Goal: Task Accomplishment & Management: Manage account settings

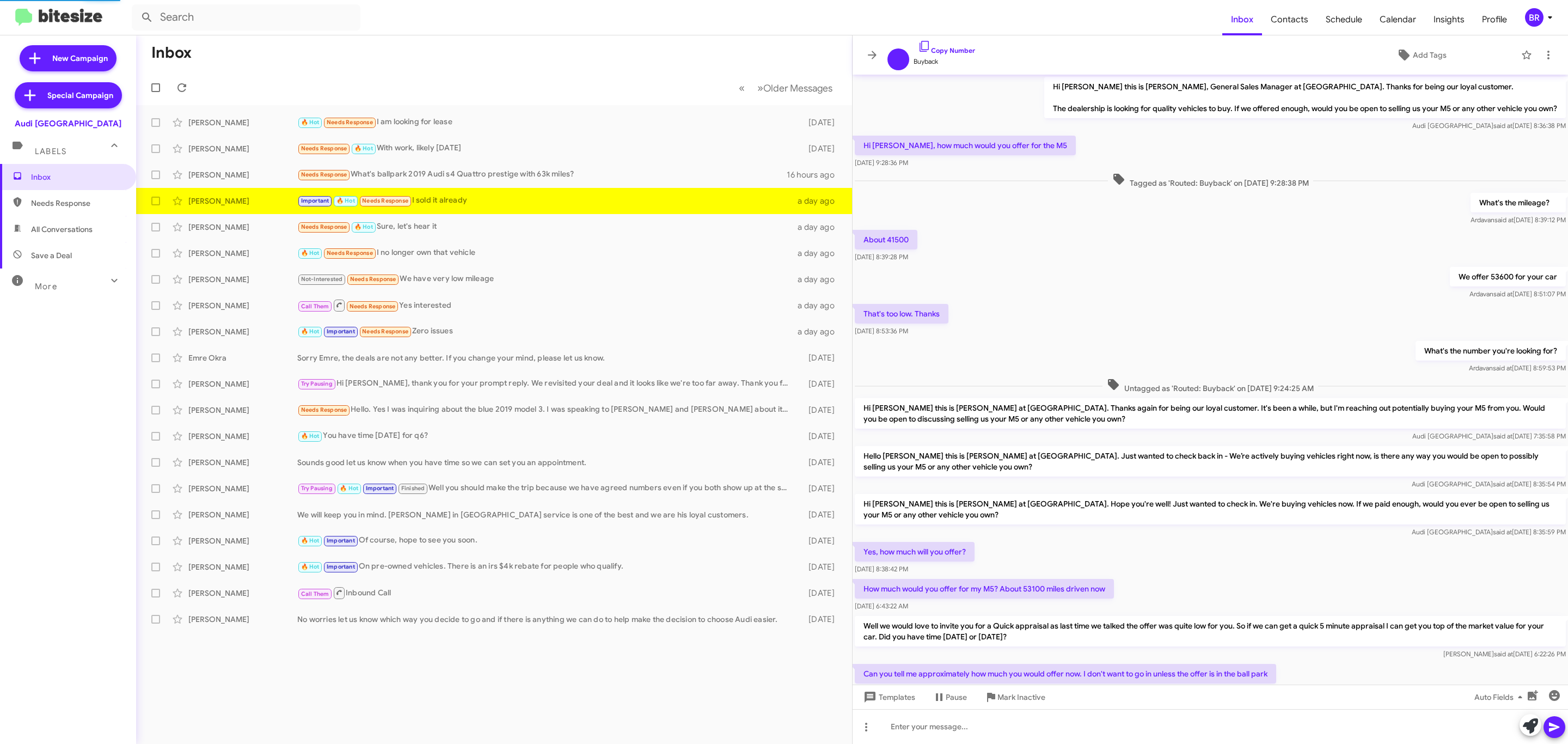
scroll to position [149, 0]
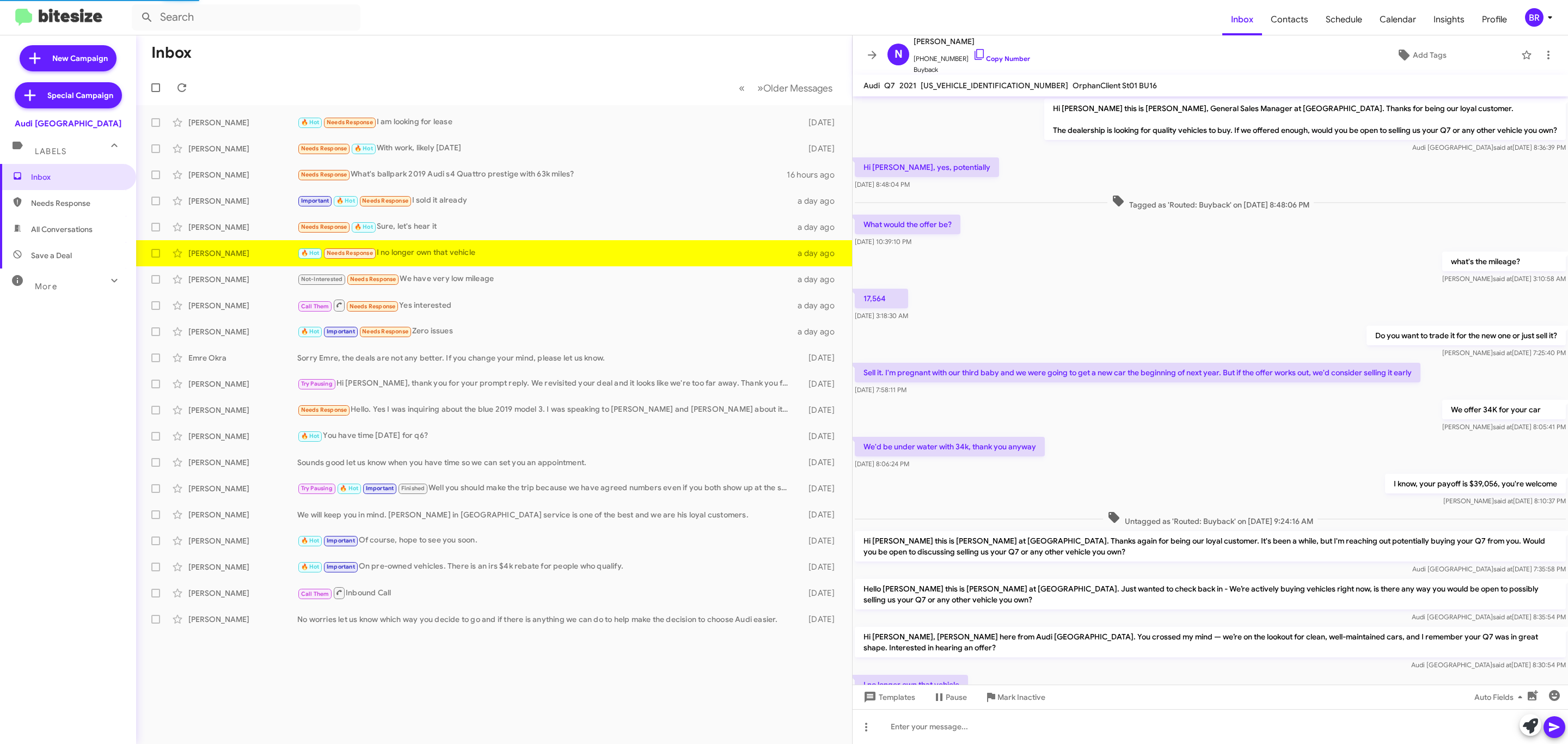
scroll to position [69, 0]
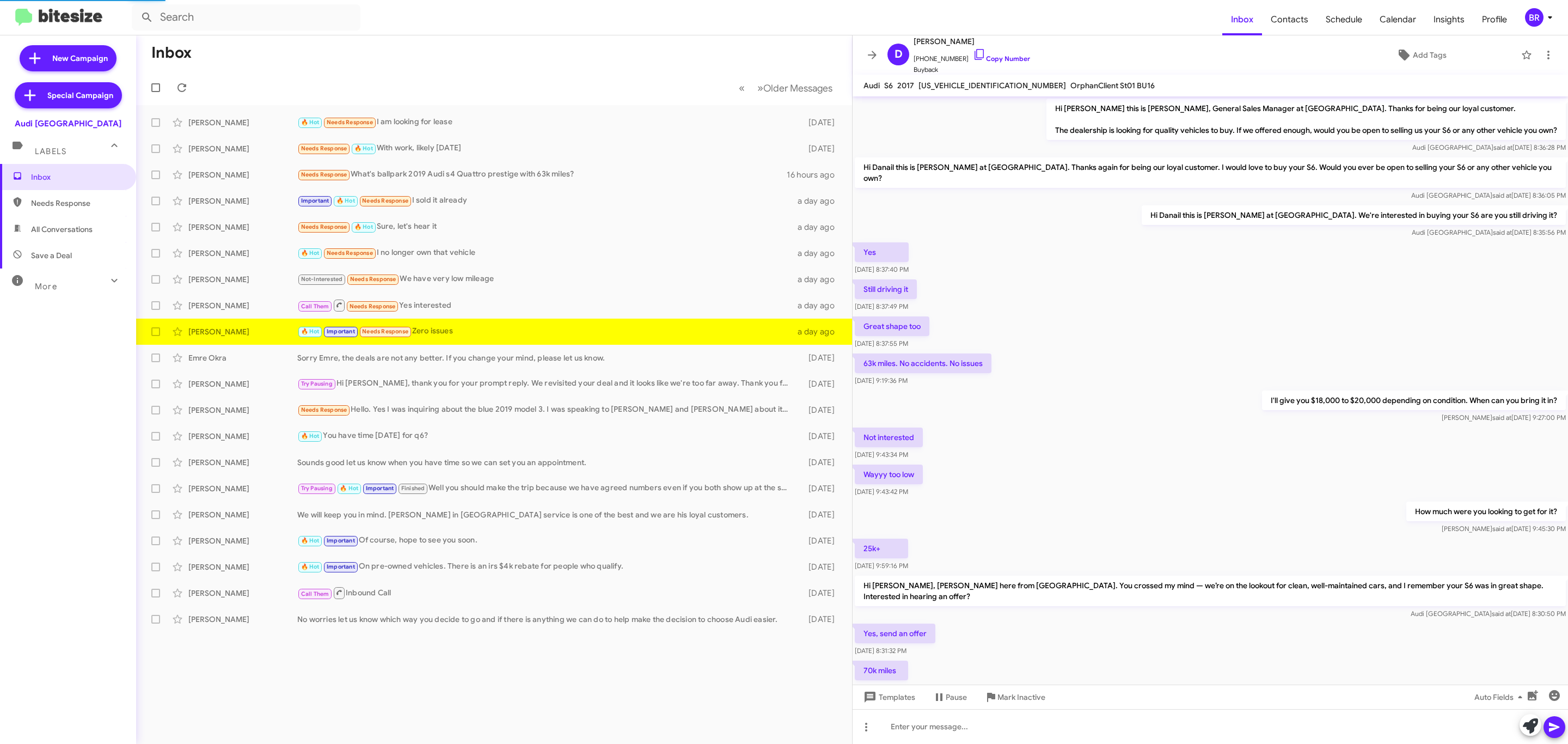
scroll to position [80, 0]
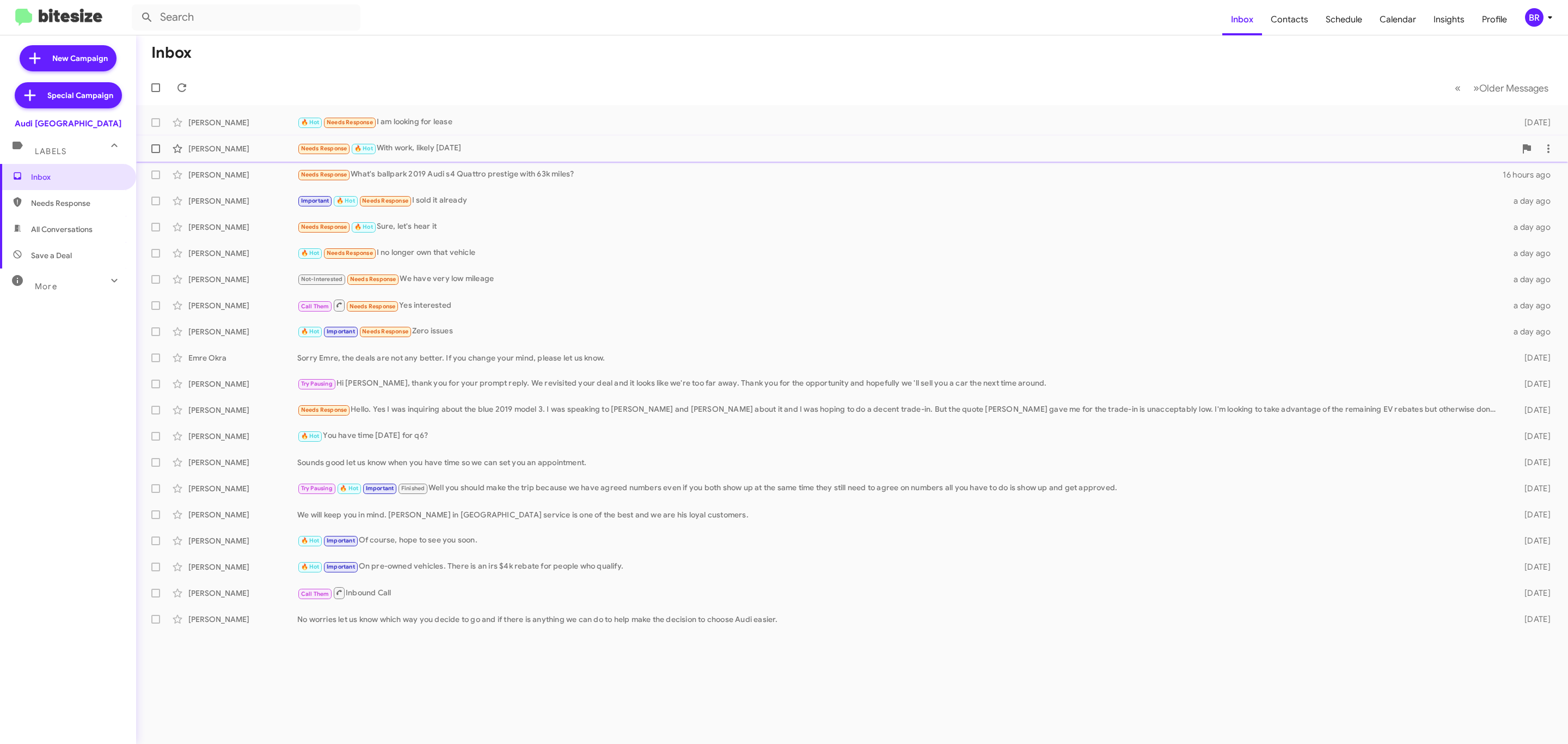
click at [153, 149] on span at bounding box center [156, 149] width 9 height 9
click at [155, 153] on input "checkbox" at bounding box center [155, 153] width 1 height 1
checkbox input "true"
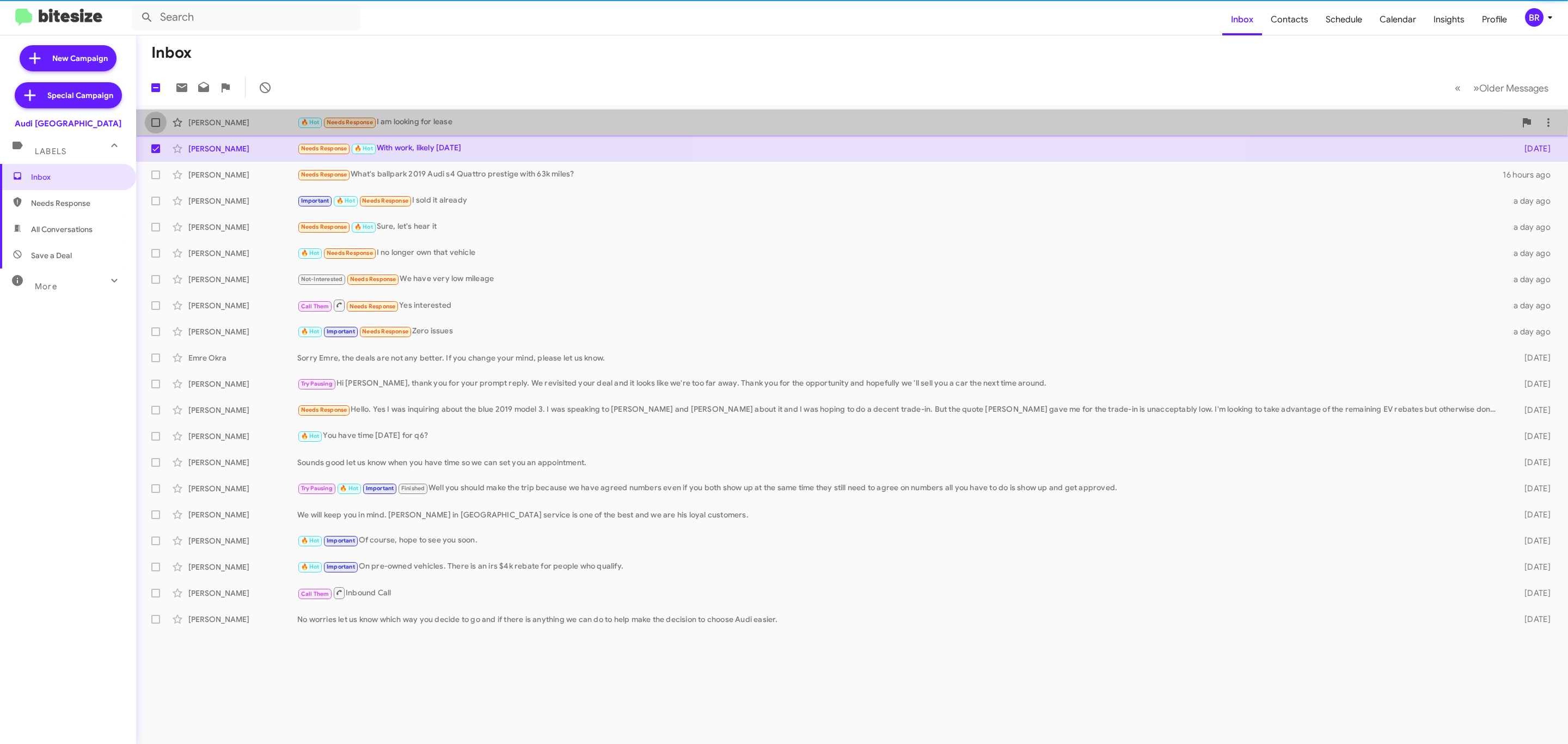
click at [152, 121] on span at bounding box center [156, 122] width 9 height 9
click at [155, 127] on input "checkbox" at bounding box center [155, 127] width 1 height 1
checkbox input "true"
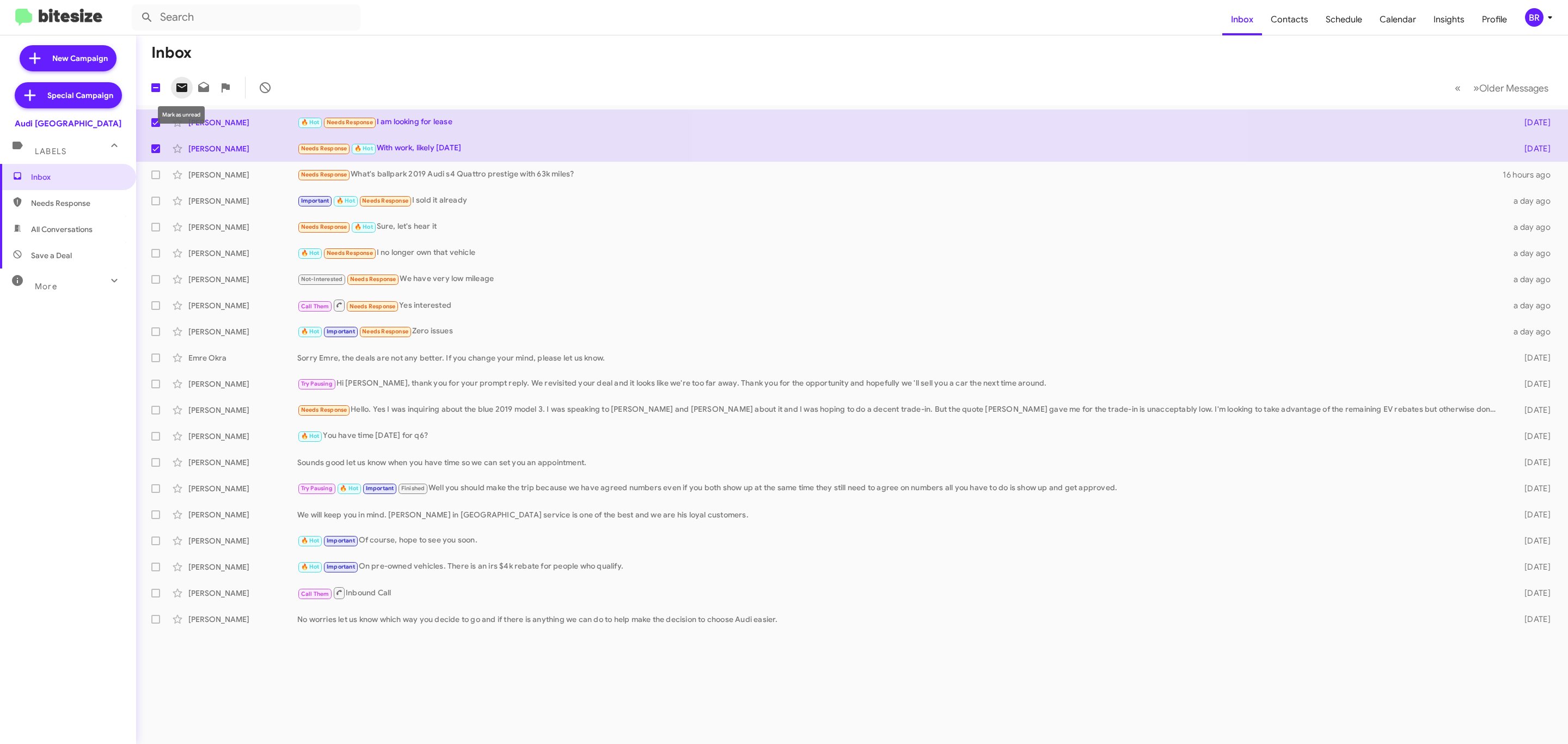
click at [180, 82] on icon at bounding box center [181, 87] width 13 height 13
click at [1522, 12] on button "BR" at bounding box center [1536, 17] width 40 height 18
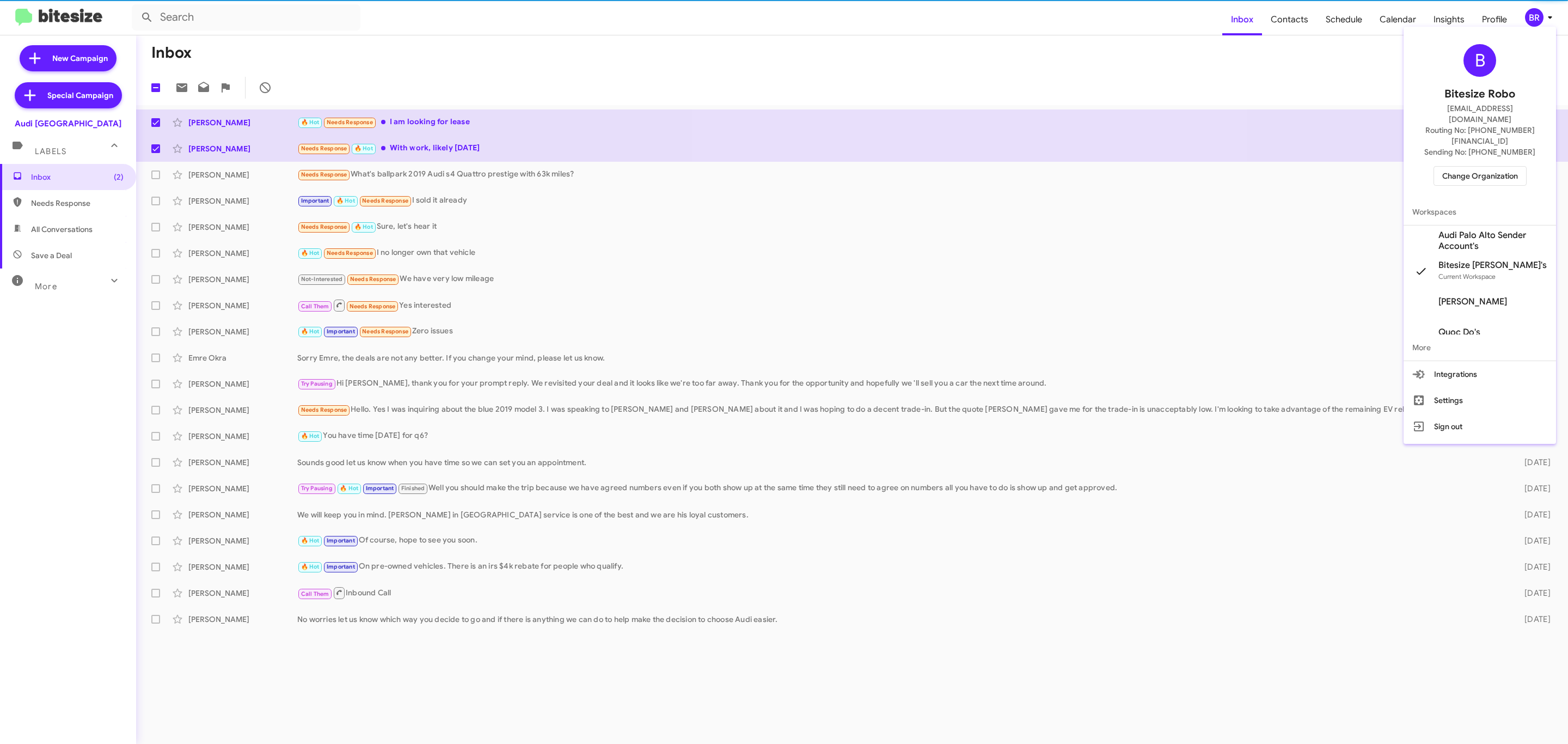
click at [1466, 167] on span "Change Organization" at bounding box center [1480, 176] width 75 height 18
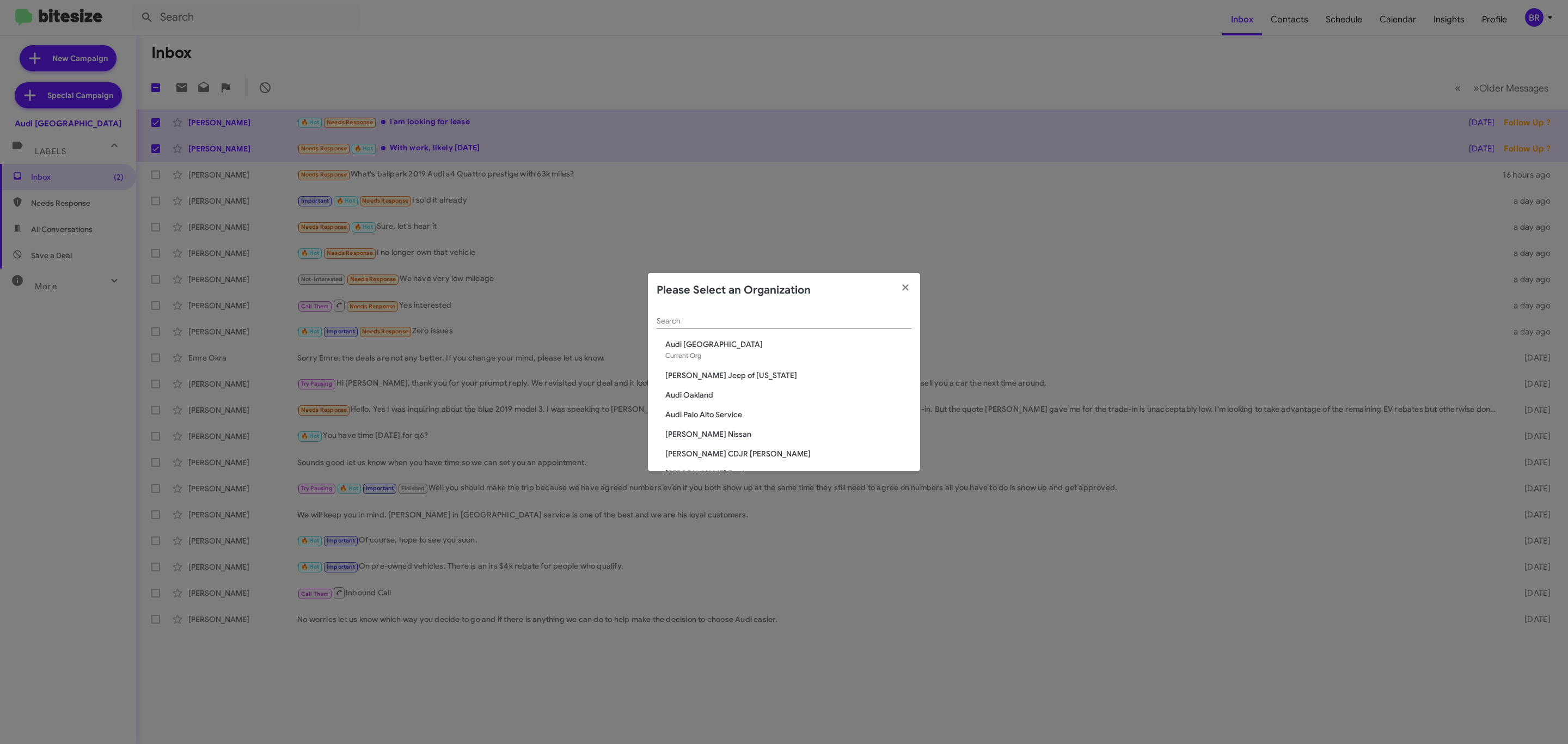
click at [709, 316] on div "Search" at bounding box center [784, 318] width 255 height 21
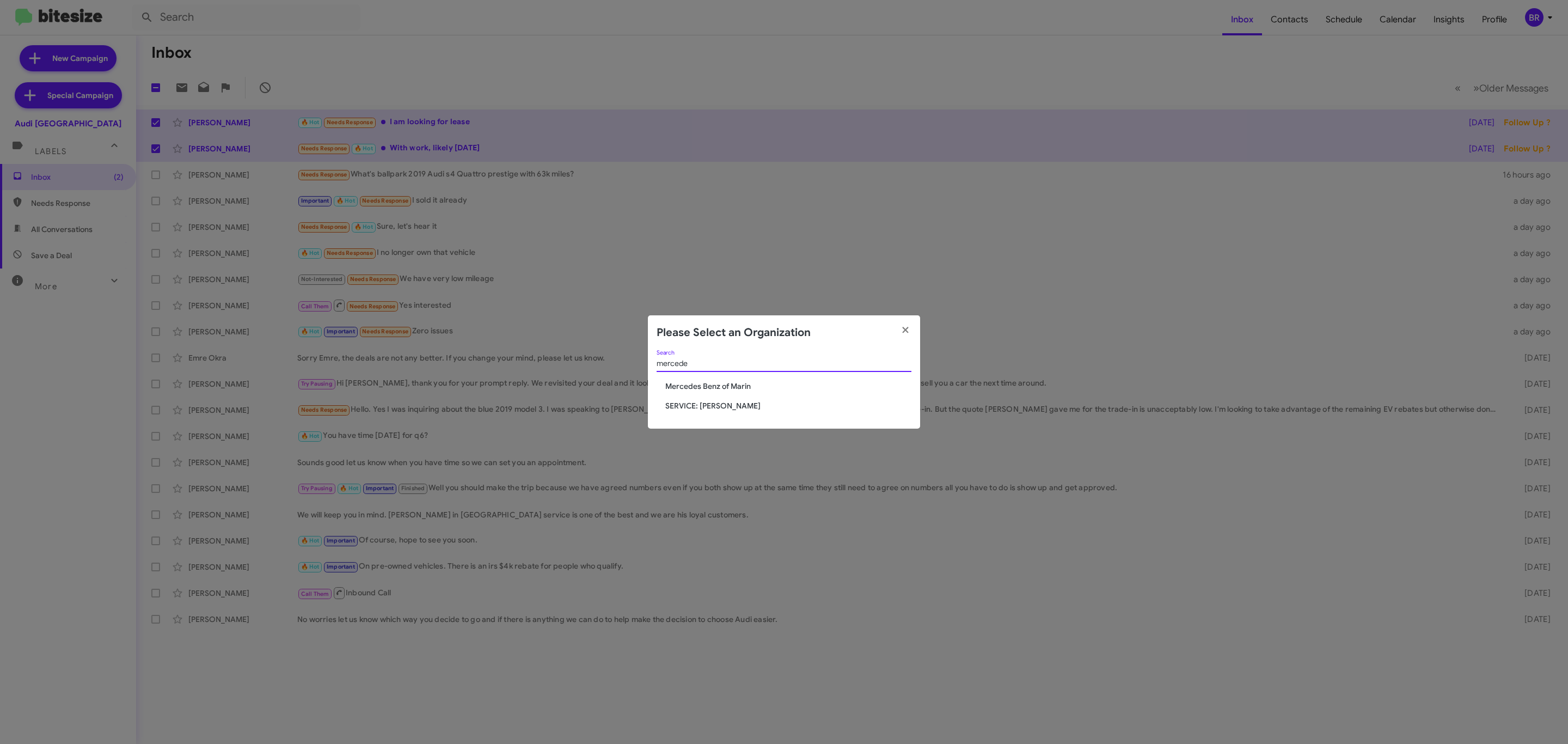
type input "mercede"
click at [718, 387] on span "Mercedes Benz of Marin" at bounding box center [788, 386] width 246 height 11
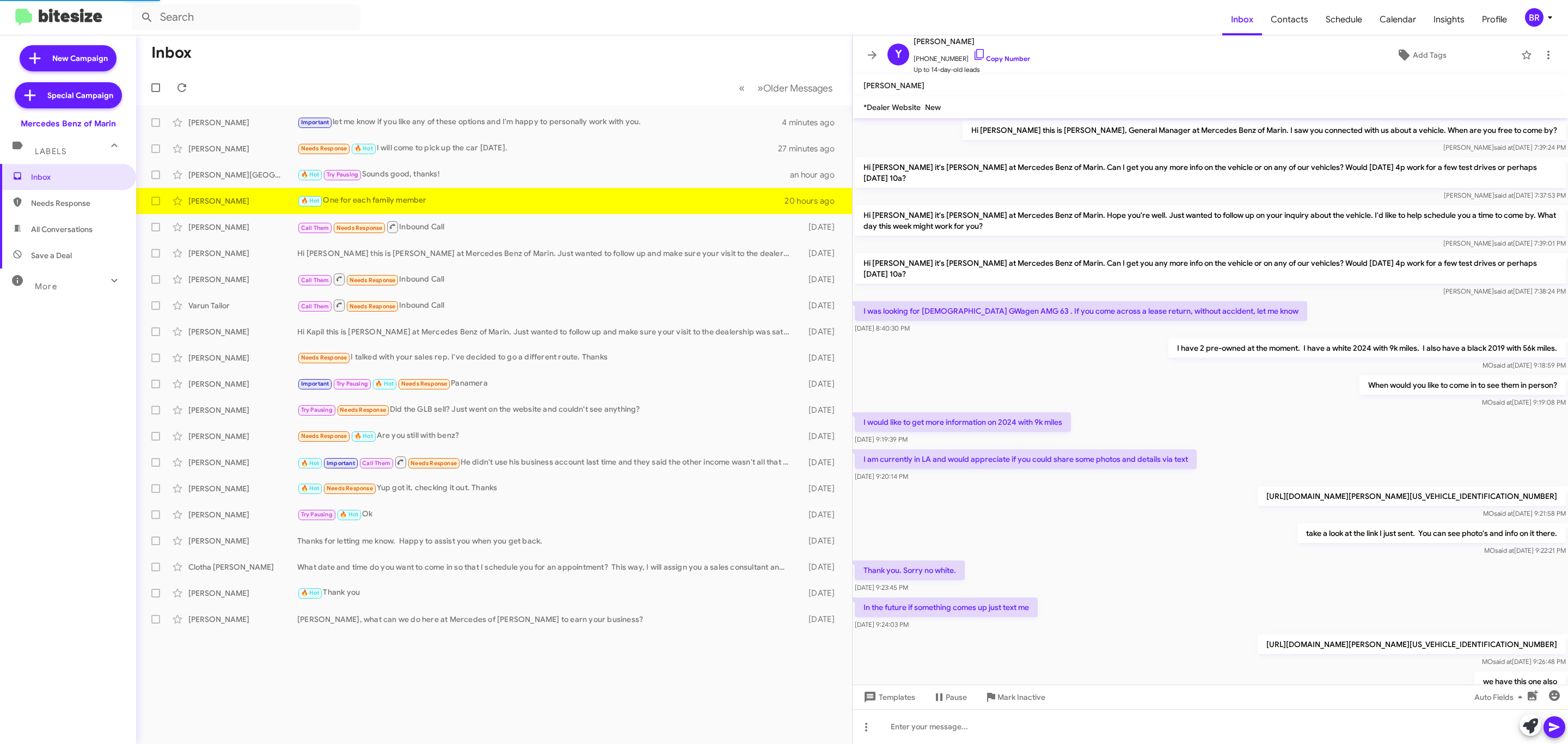
scroll to position [239, 0]
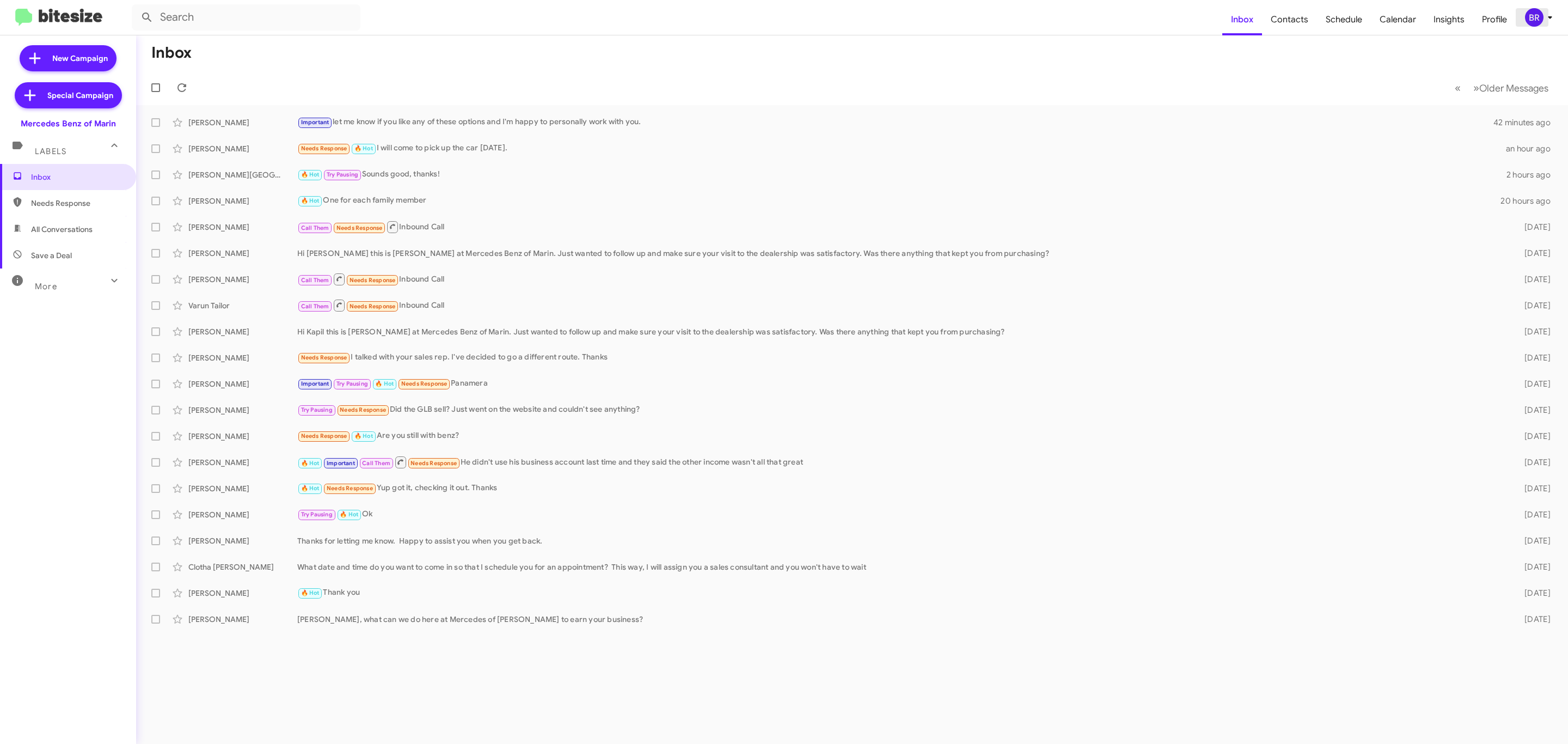
click at [1542, 25] on span "BR" at bounding box center [1541, 17] width 33 height 18
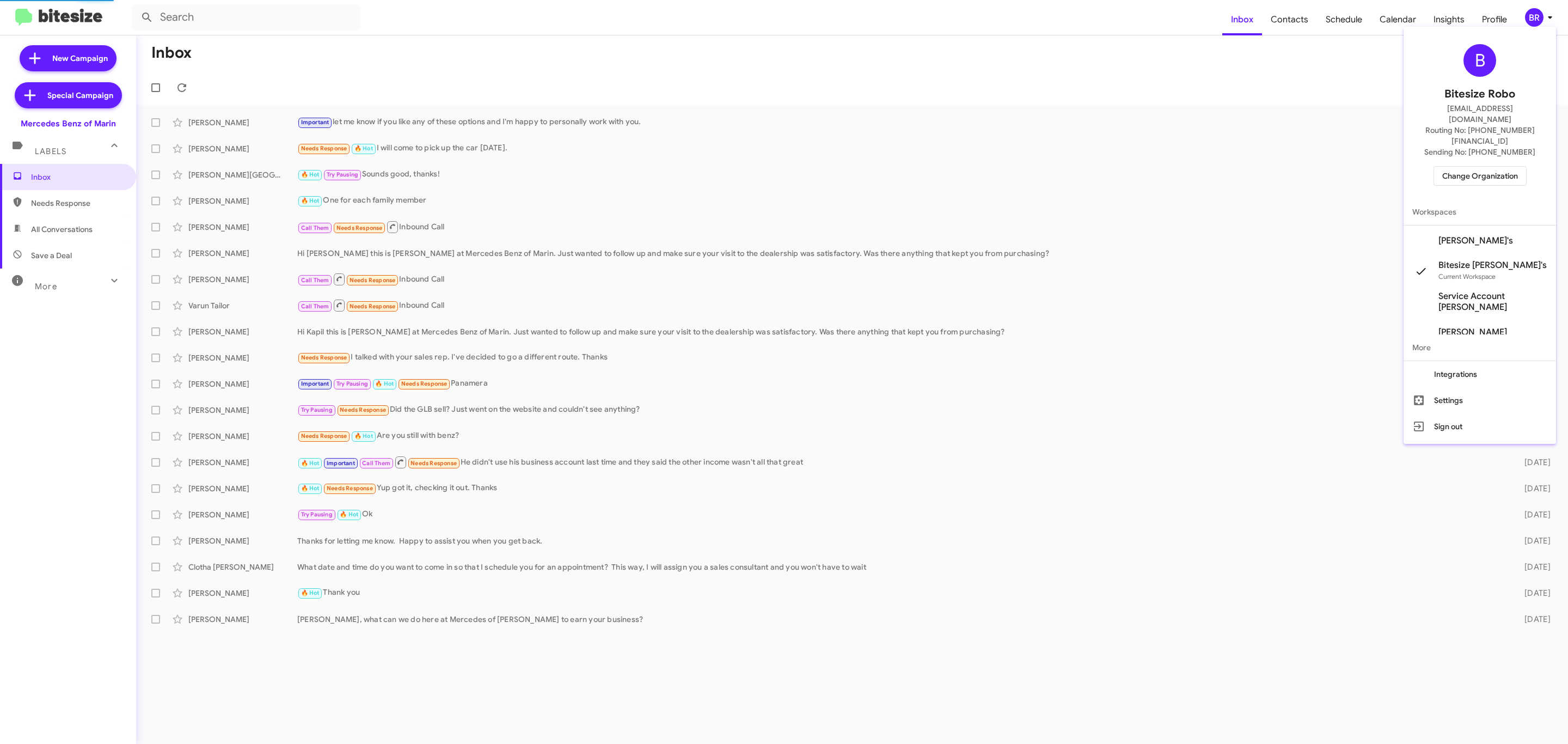
click at [1472, 167] on span "Change Organization" at bounding box center [1480, 176] width 75 height 18
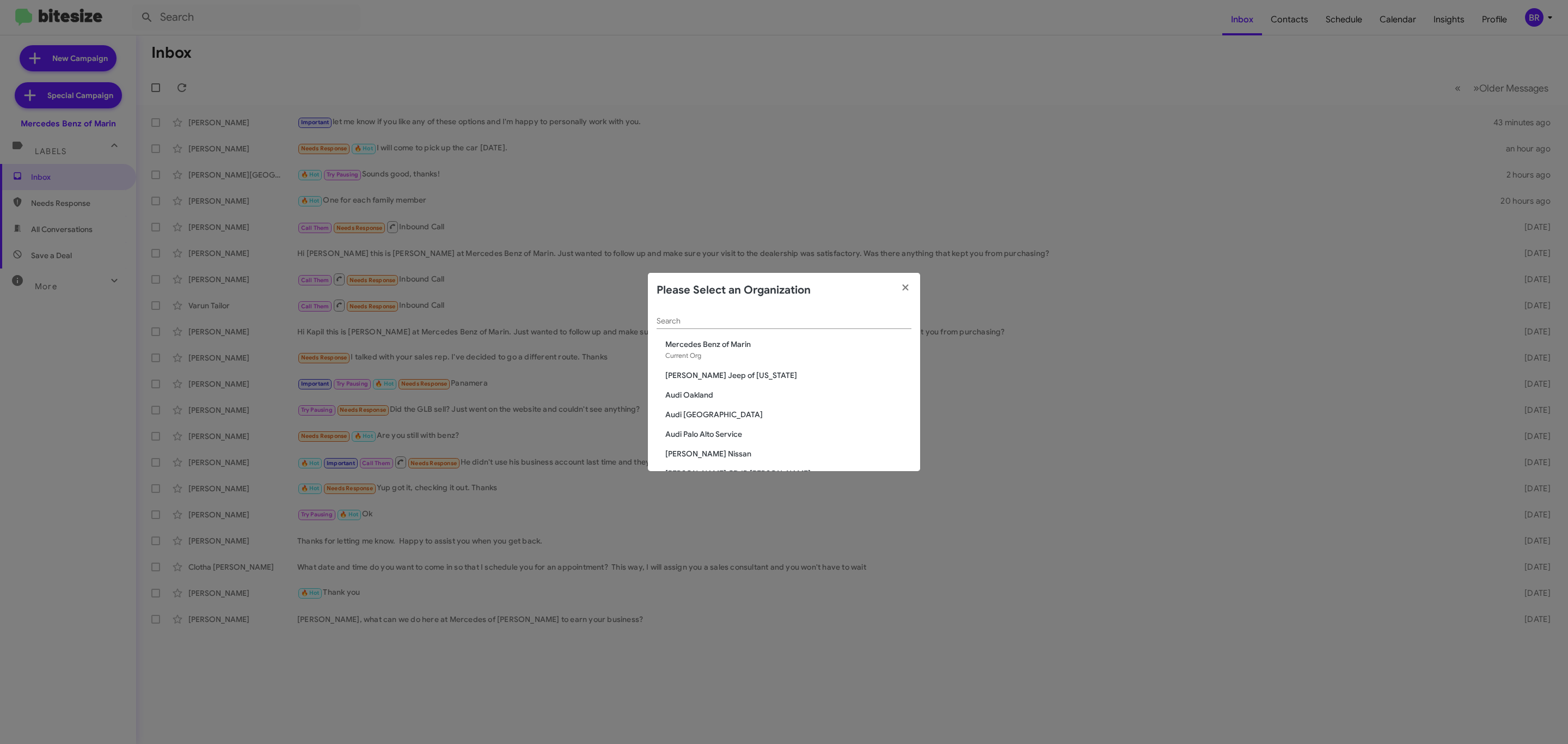
click at [750, 326] on div "Search" at bounding box center [784, 318] width 255 height 21
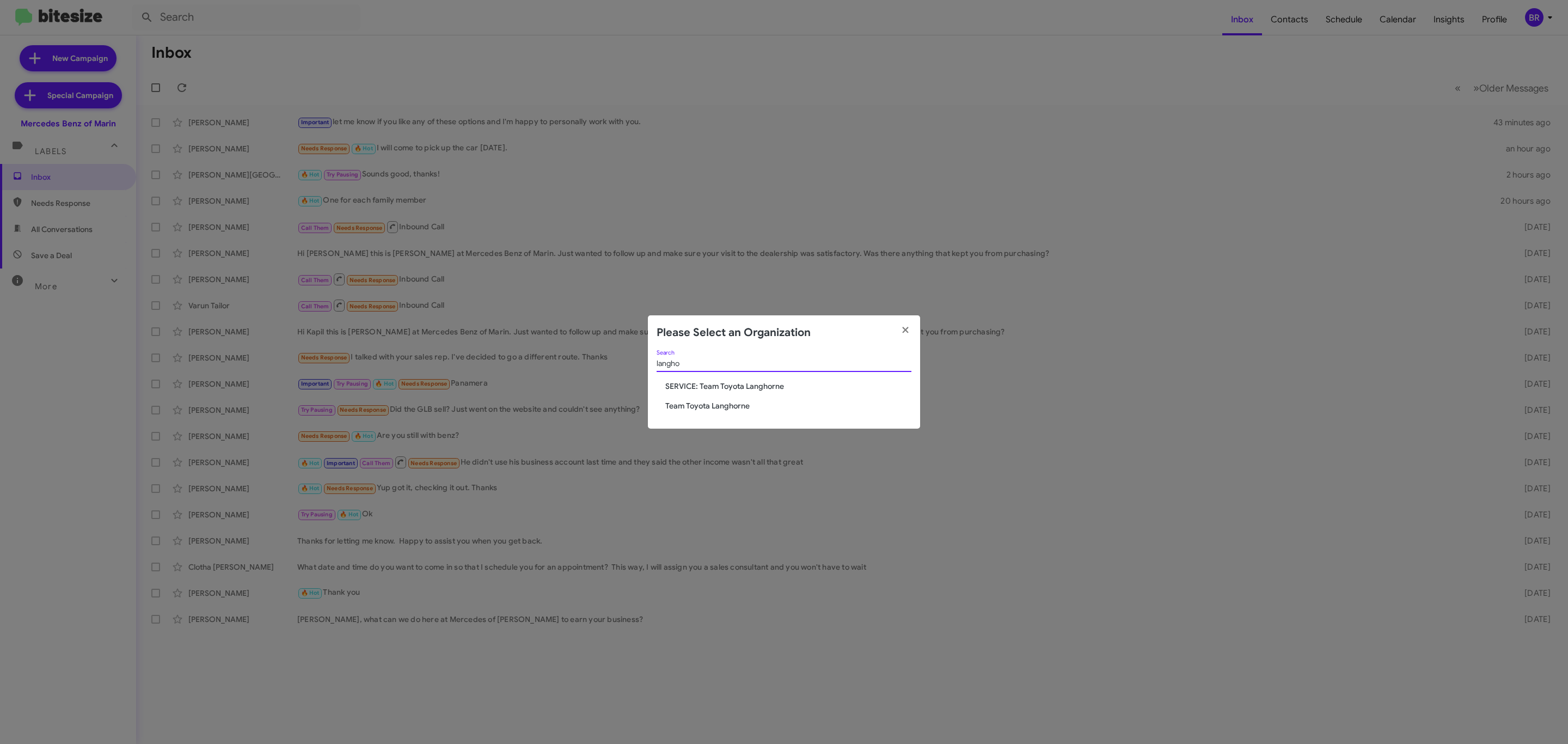
type input "langho"
click at [703, 407] on span "Team Toyota Langhorne" at bounding box center [788, 405] width 246 height 11
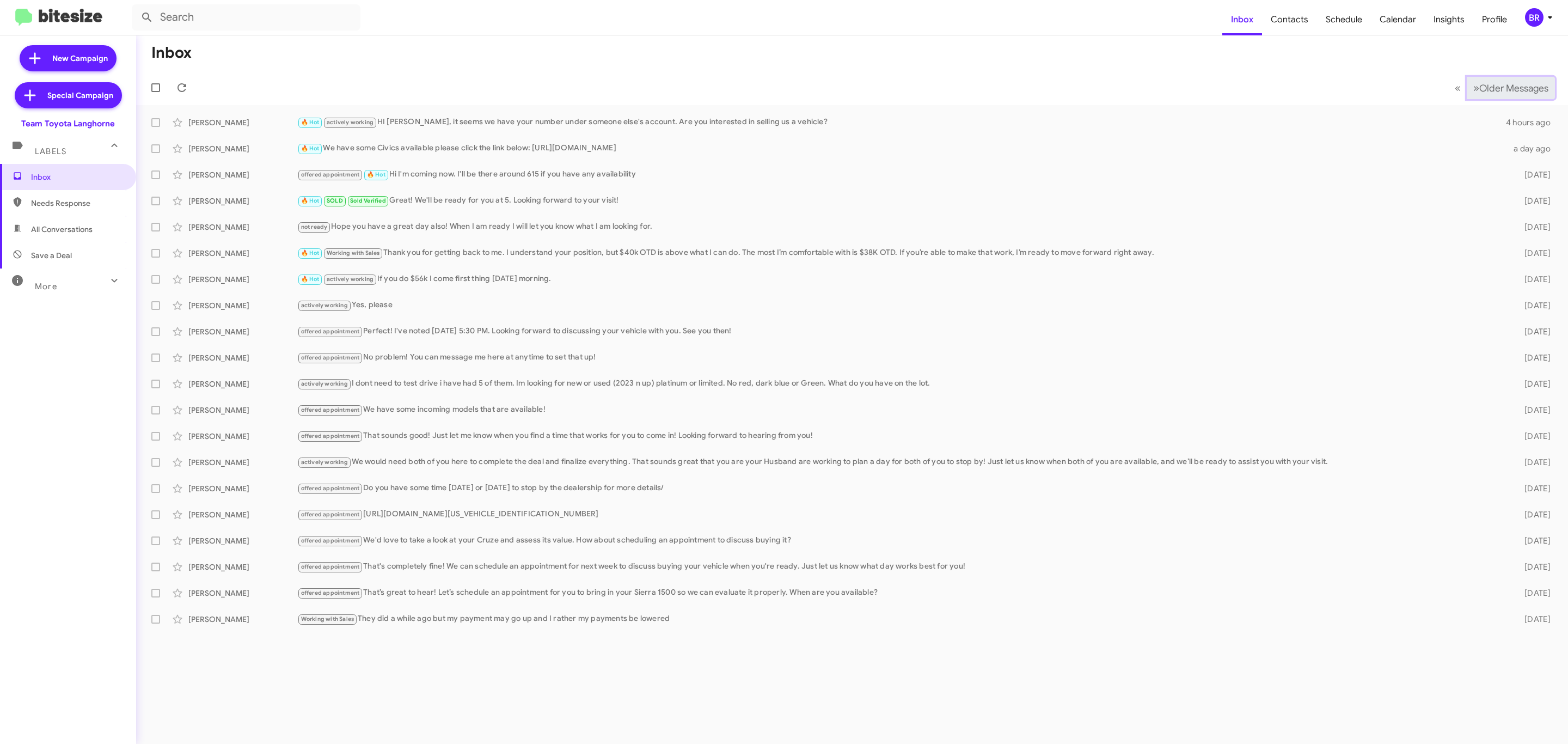
click at [1518, 84] on span "Older Messages" at bounding box center [1514, 88] width 69 height 12
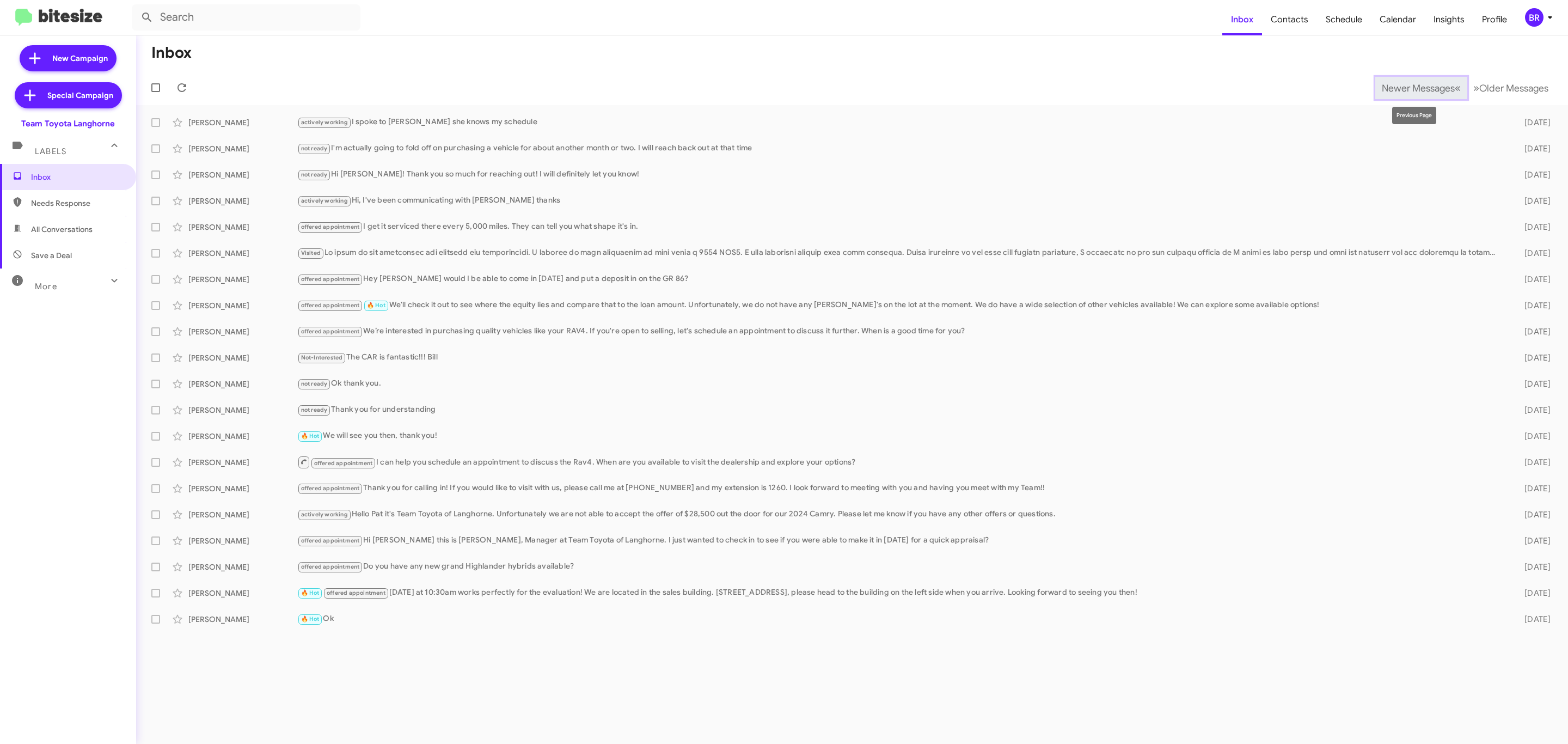
click at [1382, 84] on span "Newer Messages" at bounding box center [1418, 88] width 73 height 12
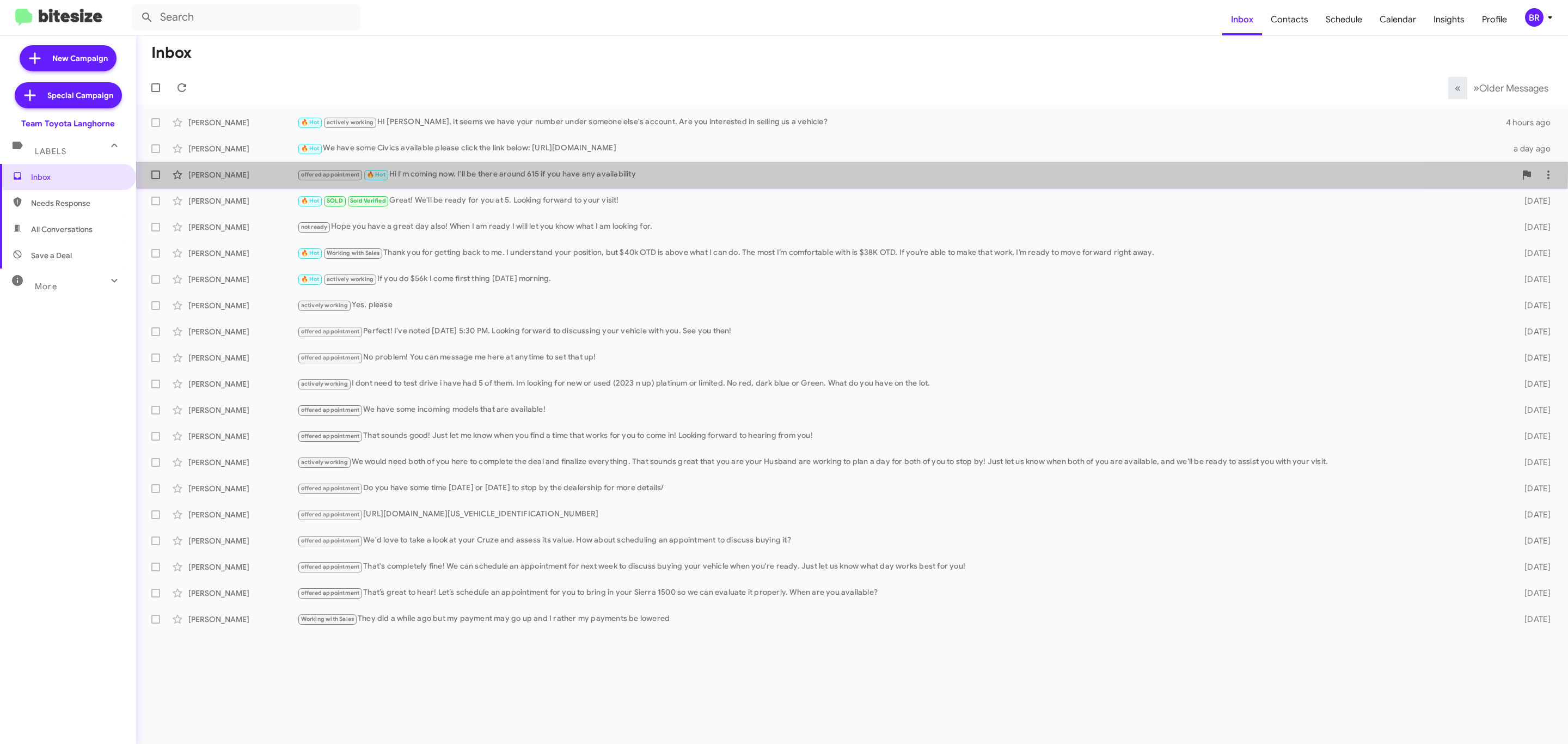
click at [461, 169] on div "offered appointment 🔥 Hot Hi I'm coming now. I'll be there around 615 if you ha…" at bounding box center [906, 174] width 1219 height 13
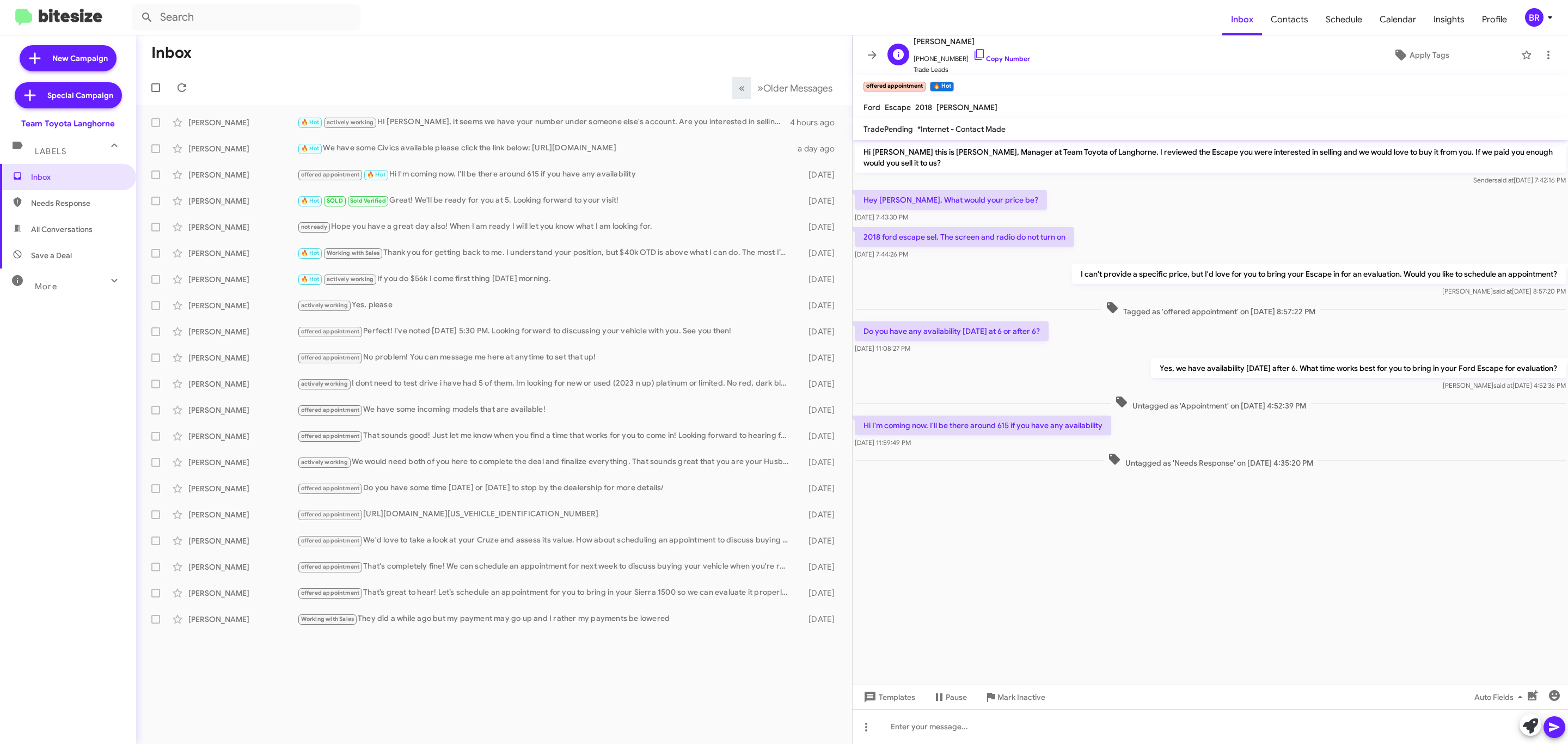
click at [983, 65] on span "Trade Leads" at bounding box center [971, 70] width 116 height 11
click at [985, 60] on link "Copy Number" at bounding box center [1001, 58] width 57 height 8
copy div "py Number Trade Leads"
click at [864, 46] on button at bounding box center [872, 55] width 22 height 22
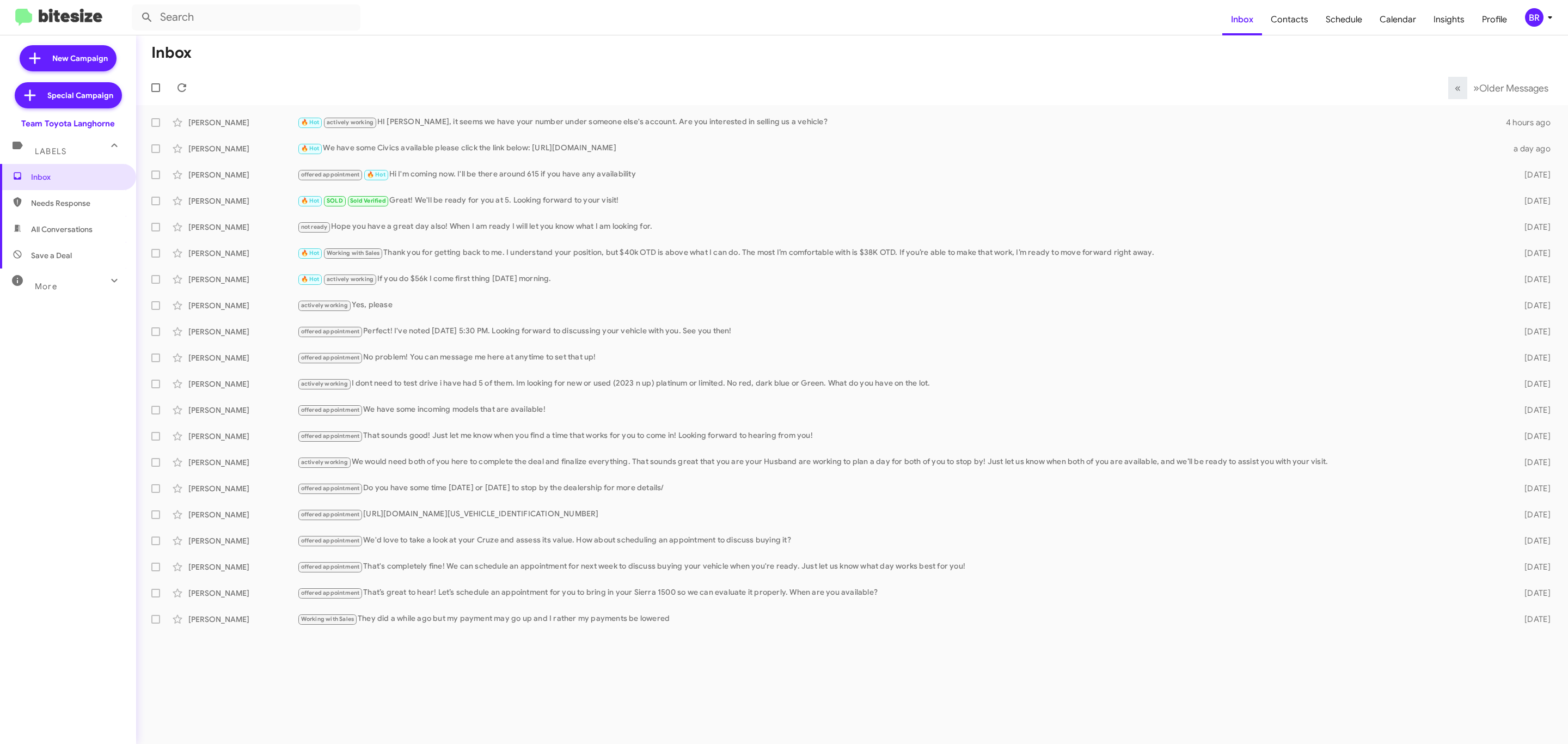
click at [1531, 20] on div "BR" at bounding box center [1534, 17] width 18 height 18
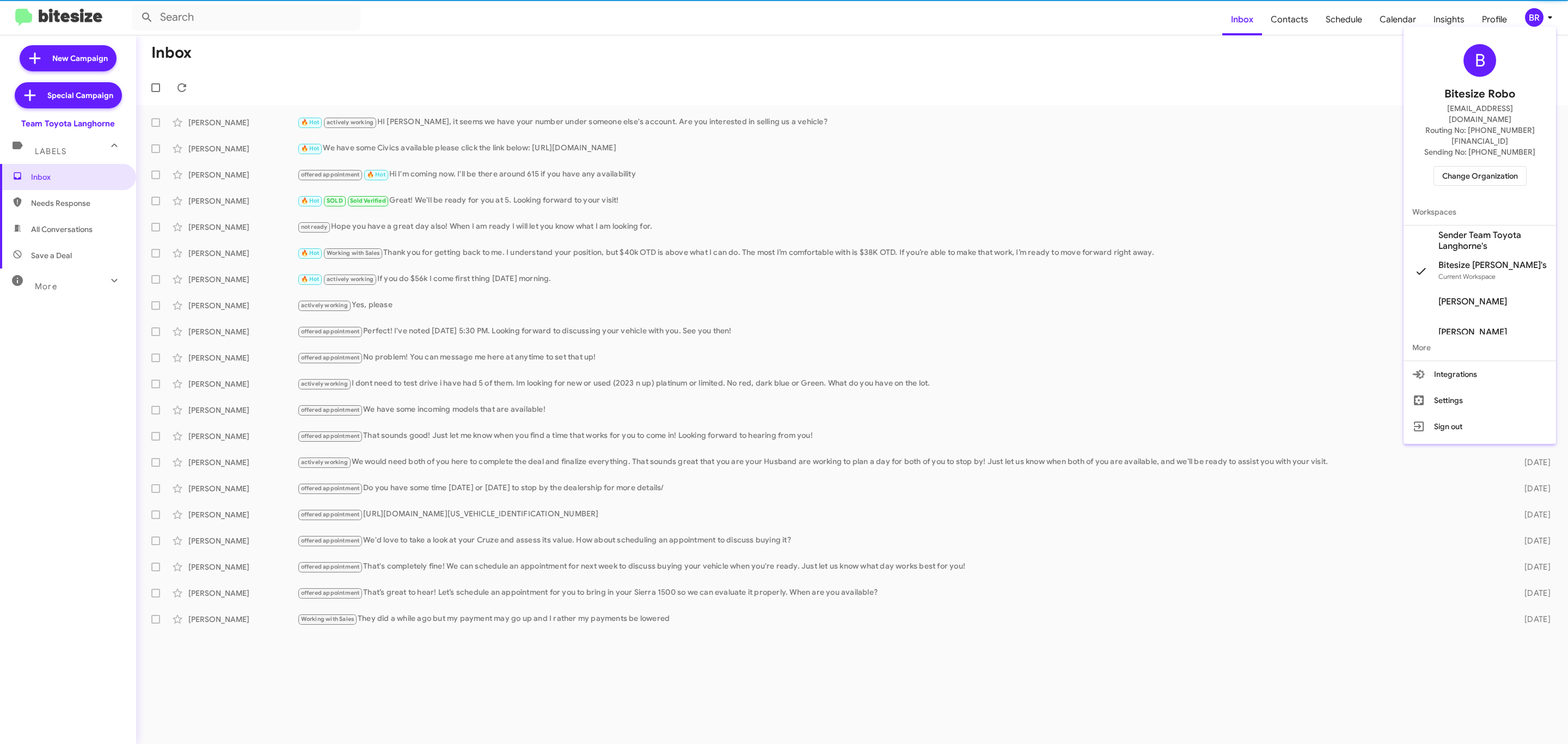
click at [1482, 167] on span "Change Organization" at bounding box center [1480, 176] width 75 height 18
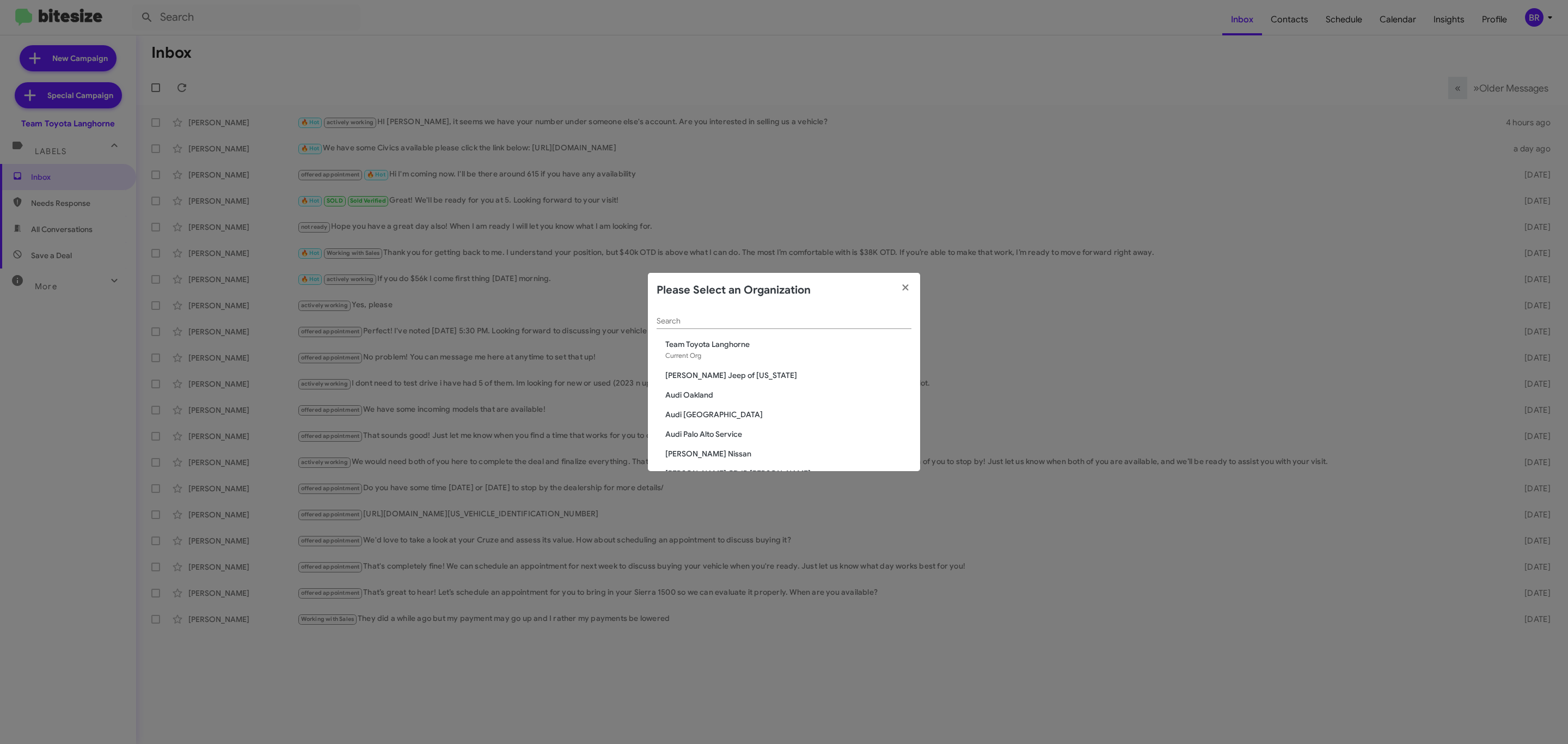
click at [732, 312] on div "Search" at bounding box center [784, 318] width 255 height 21
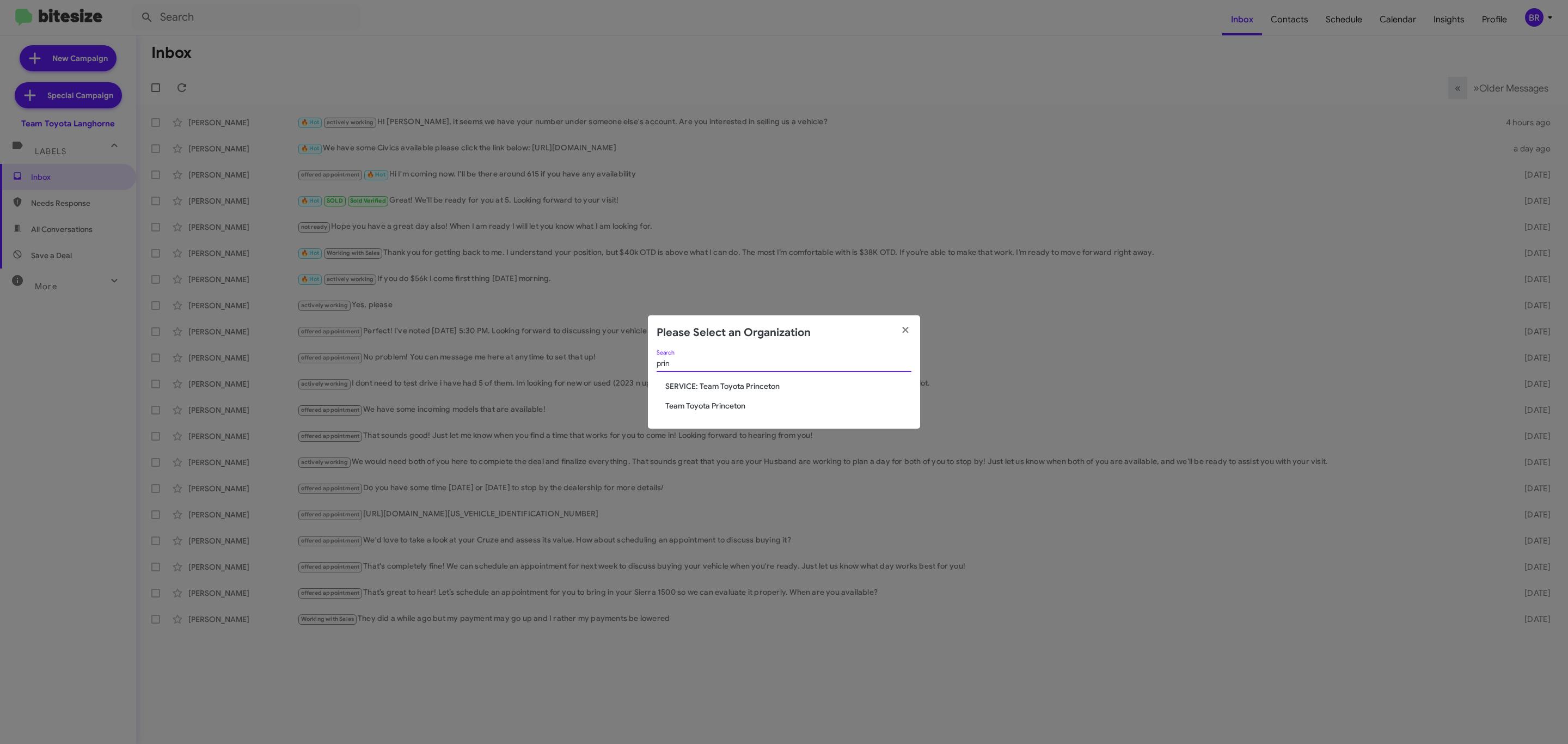
type input "prin"
click at [687, 407] on span "Team Toyota Princeton" at bounding box center [788, 405] width 246 height 11
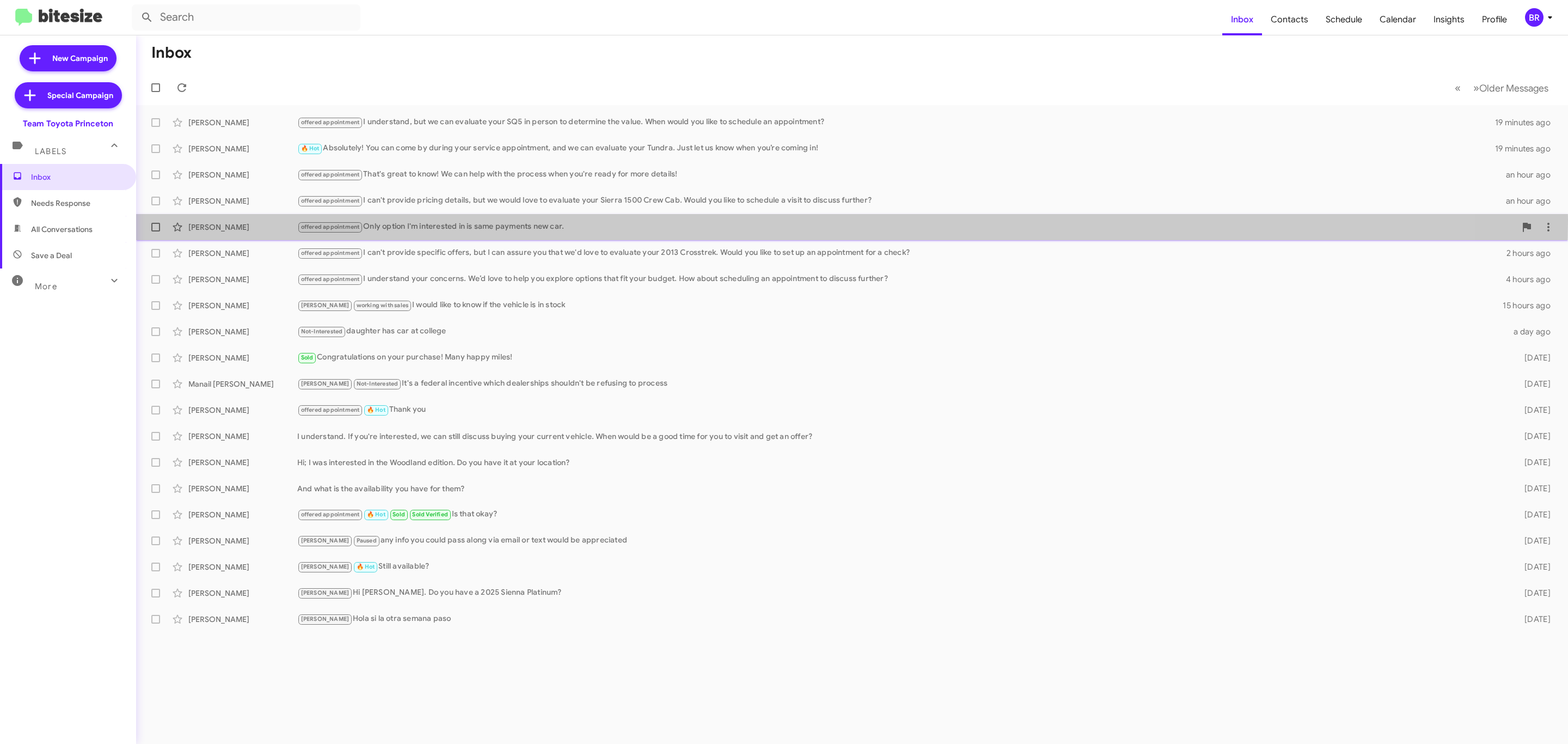
click at [691, 220] on div "offered appointment Only option I'm interested in is same payments new car." at bounding box center [906, 226] width 1219 height 13
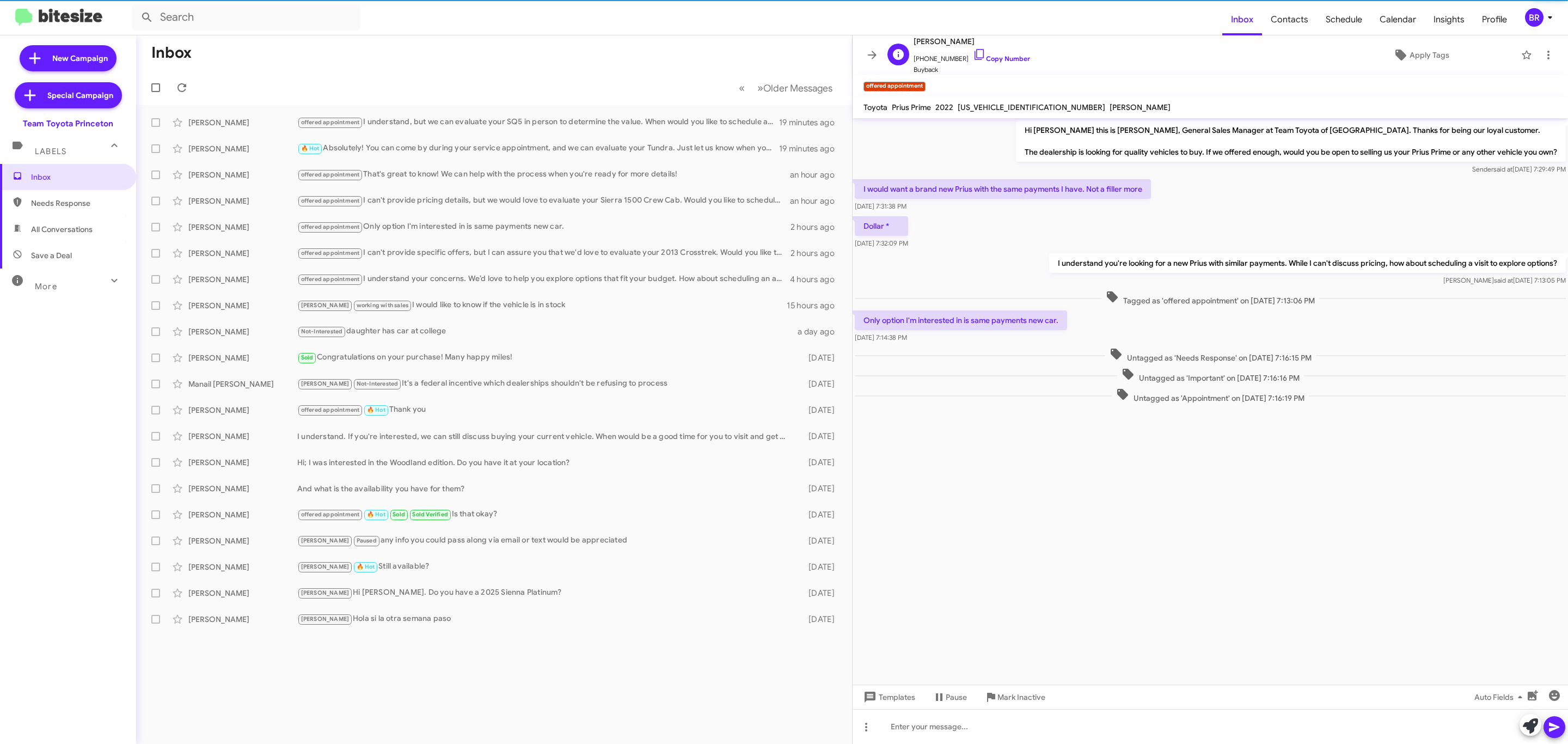
drag, startPoint x: 998, startPoint y: 54, endPoint x: 946, endPoint y: 58, distance: 52.2
click at [998, 54] on span "+12153070710 Copy Number" at bounding box center [971, 56] width 116 height 16
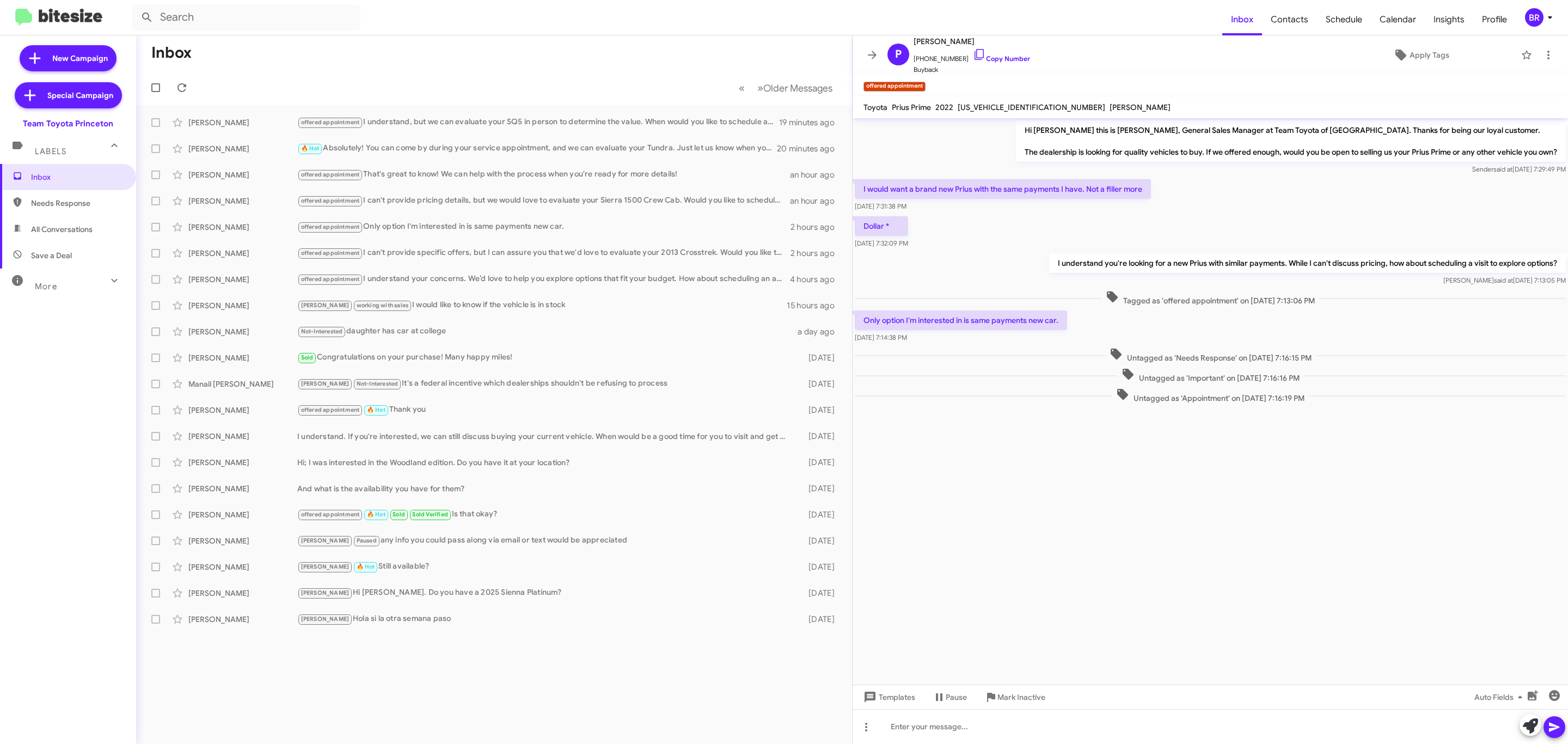
click at [866, 41] on mat-toolbar "P Paul Bechta +12153070710 Copy Number Buyback Apply Tags" at bounding box center [1210, 55] width 715 height 39
click at [875, 44] on button at bounding box center [872, 55] width 22 height 22
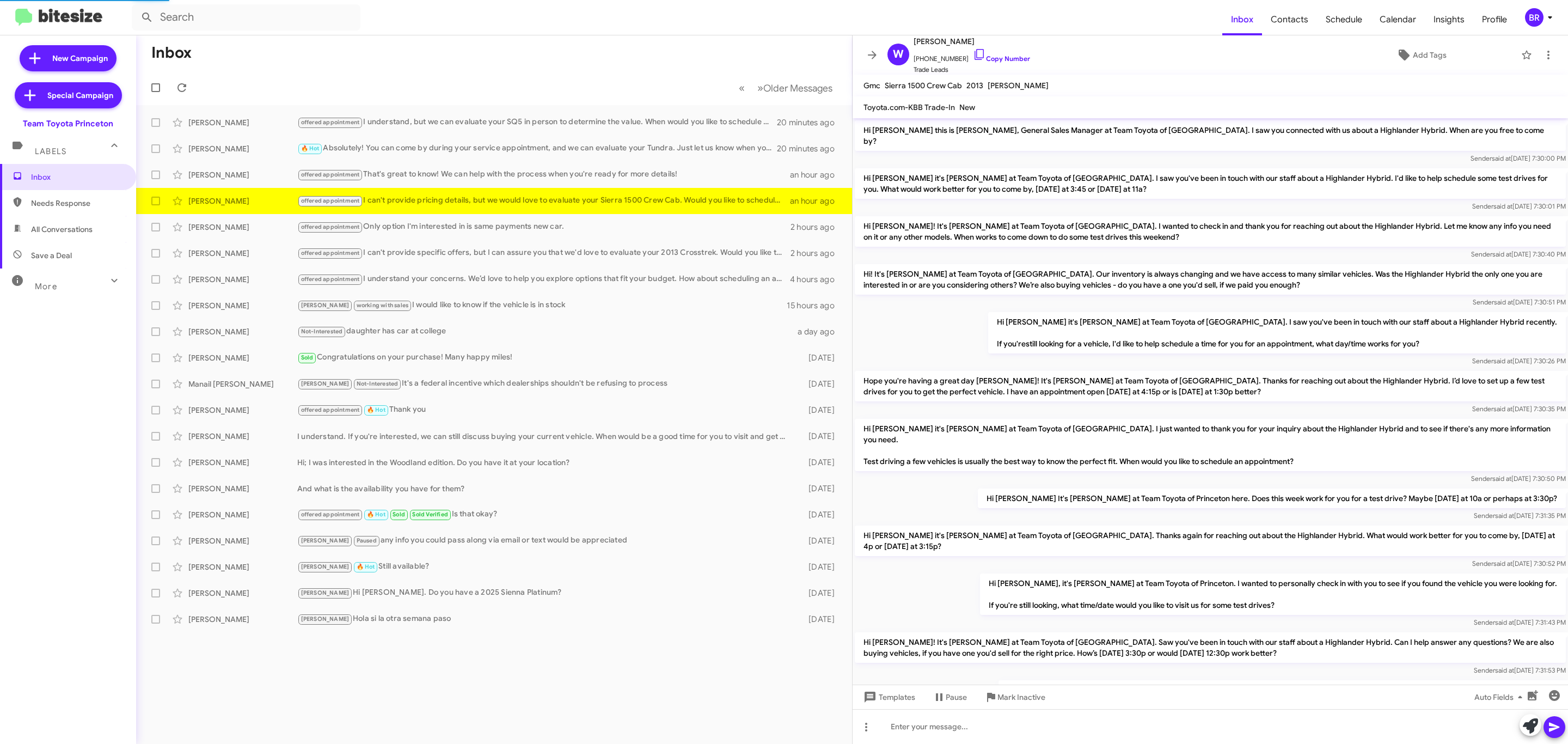
scroll to position [245, 0]
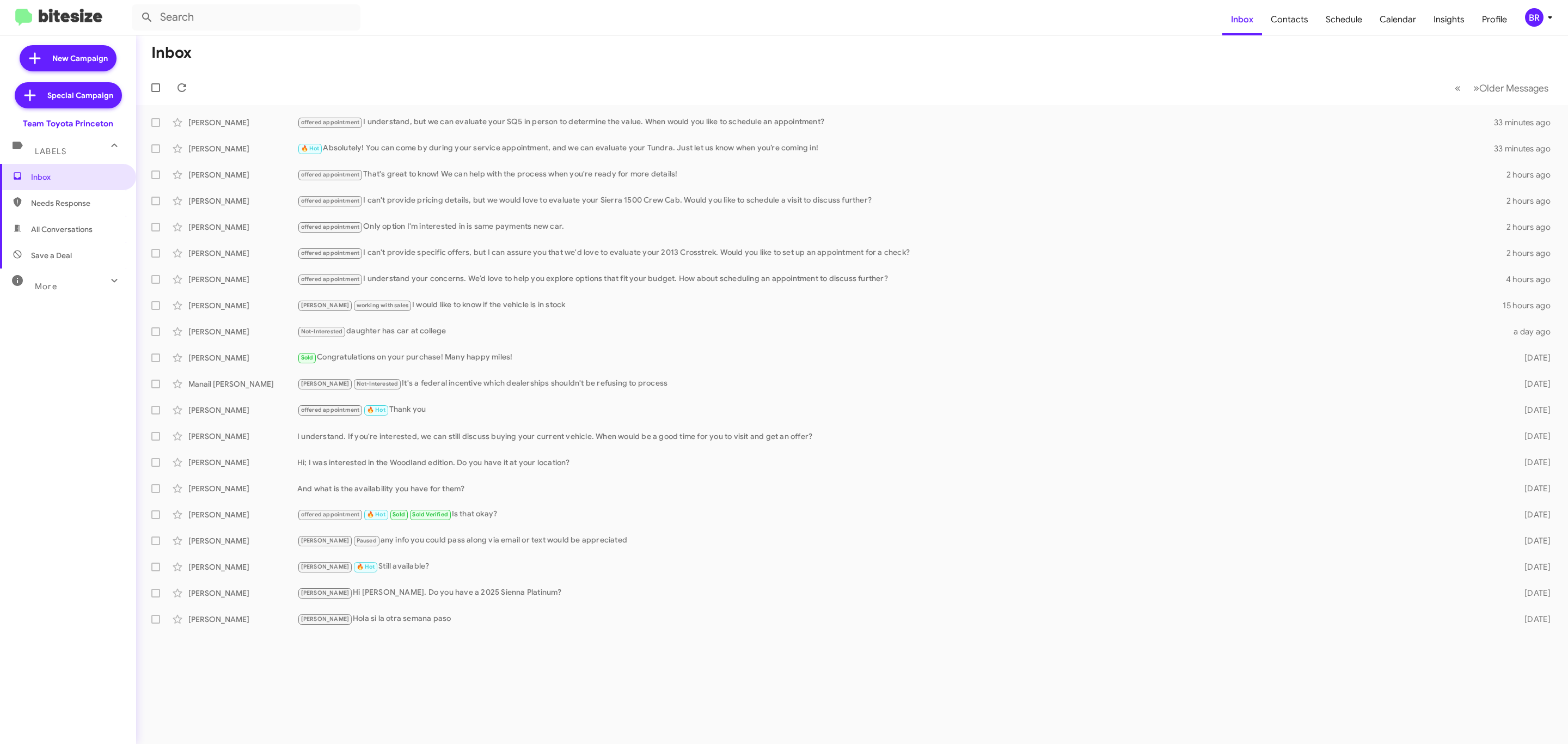
click at [1545, 12] on icon at bounding box center [1550, 17] width 13 height 13
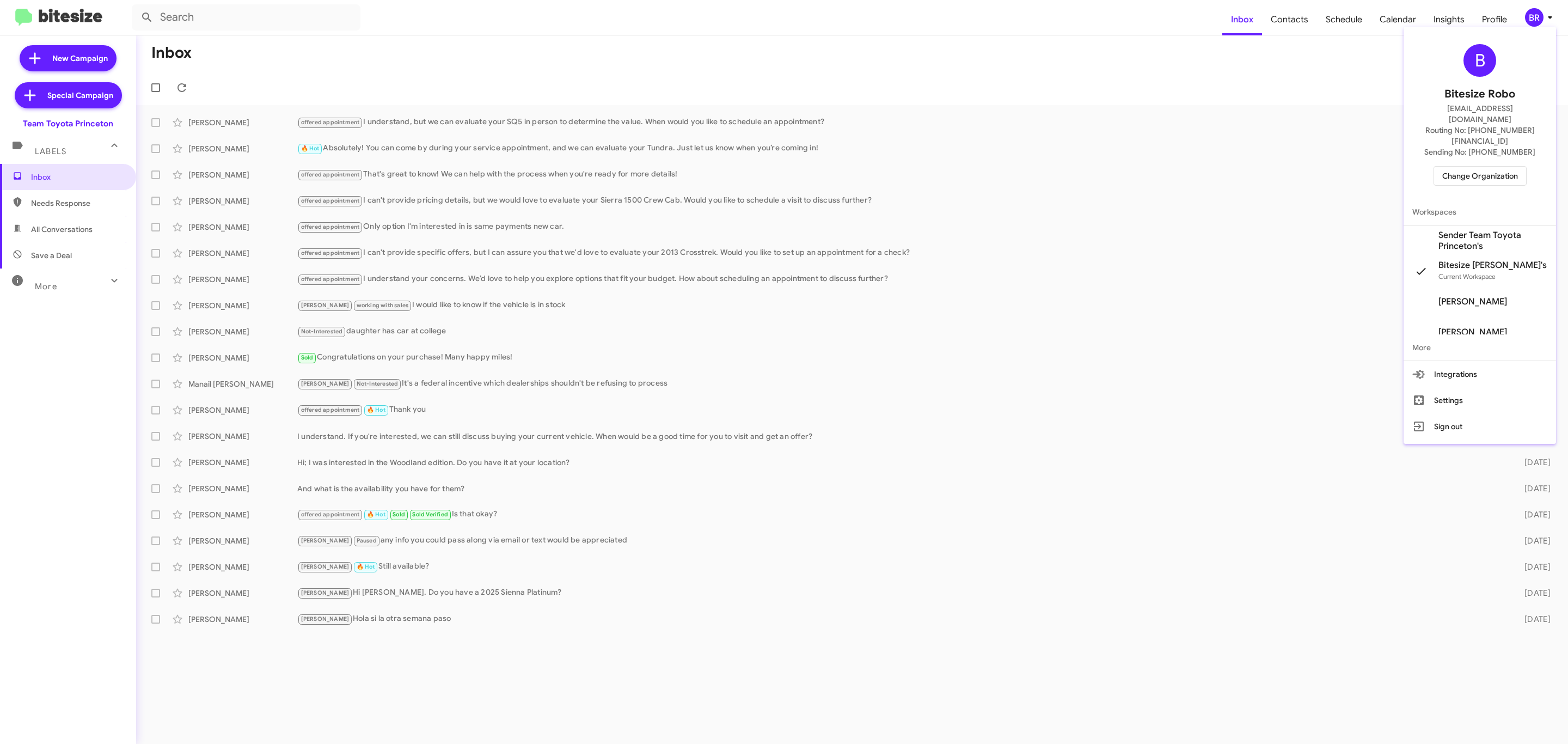
click at [1480, 167] on span "Change Organization" at bounding box center [1480, 176] width 75 height 18
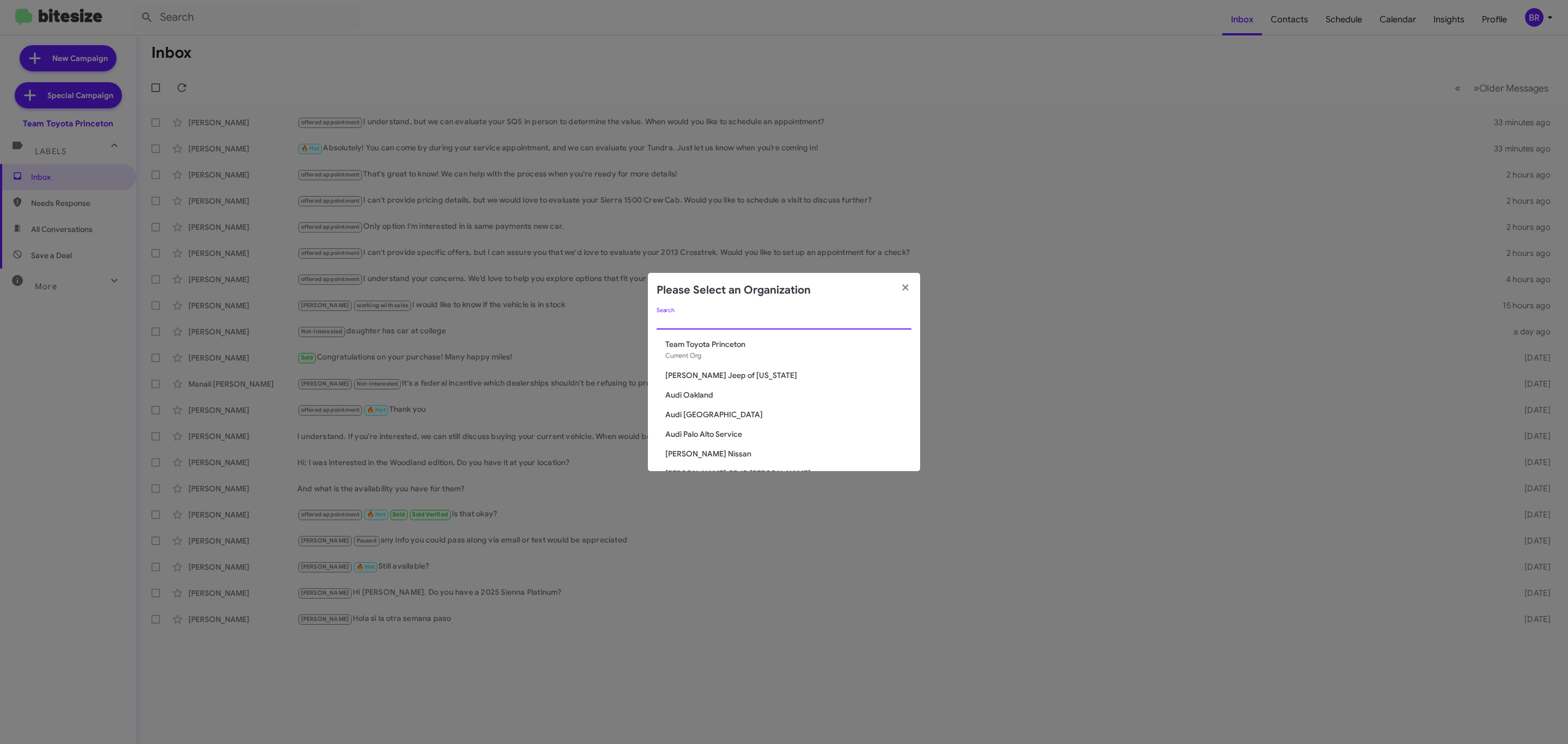
click at [814, 320] on input "Search" at bounding box center [784, 321] width 255 height 9
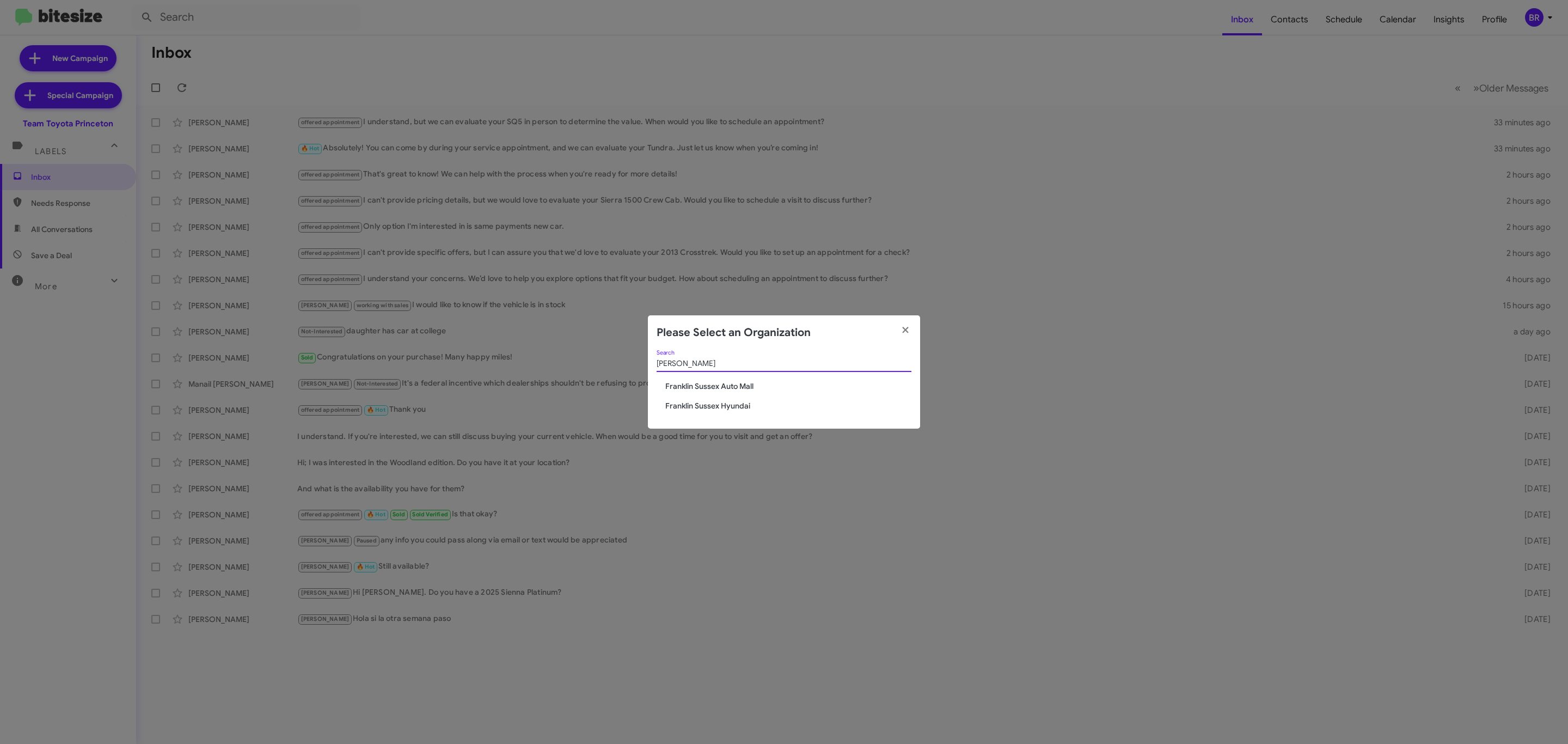
type input "frank"
click at [711, 384] on span "Franklin Sussex Auto Mall" at bounding box center [788, 386] width 246 height 11
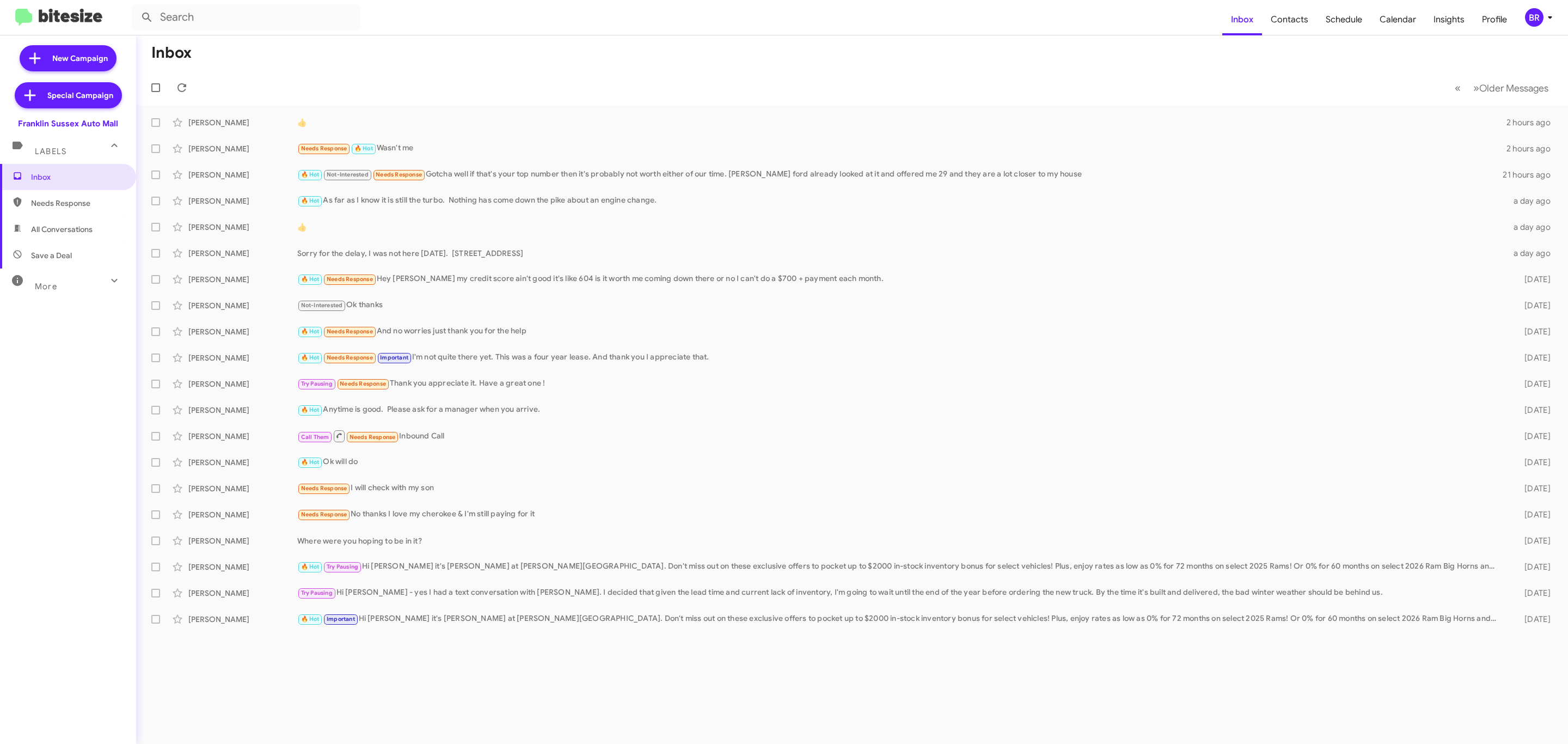
click at [54, 412] on div "Inbox Needs Response All Conversations Save a Deal More Important 🔥 Hot Appoint…" at bounding box center [68, 387] width 136 height 446
click at [1181, 275] on div "🔥 Hot Needs Response Hey [PERSON_NAME] my credit score ain't good it's like 604…" at bounding box center [906, 279] width 1219 height 13
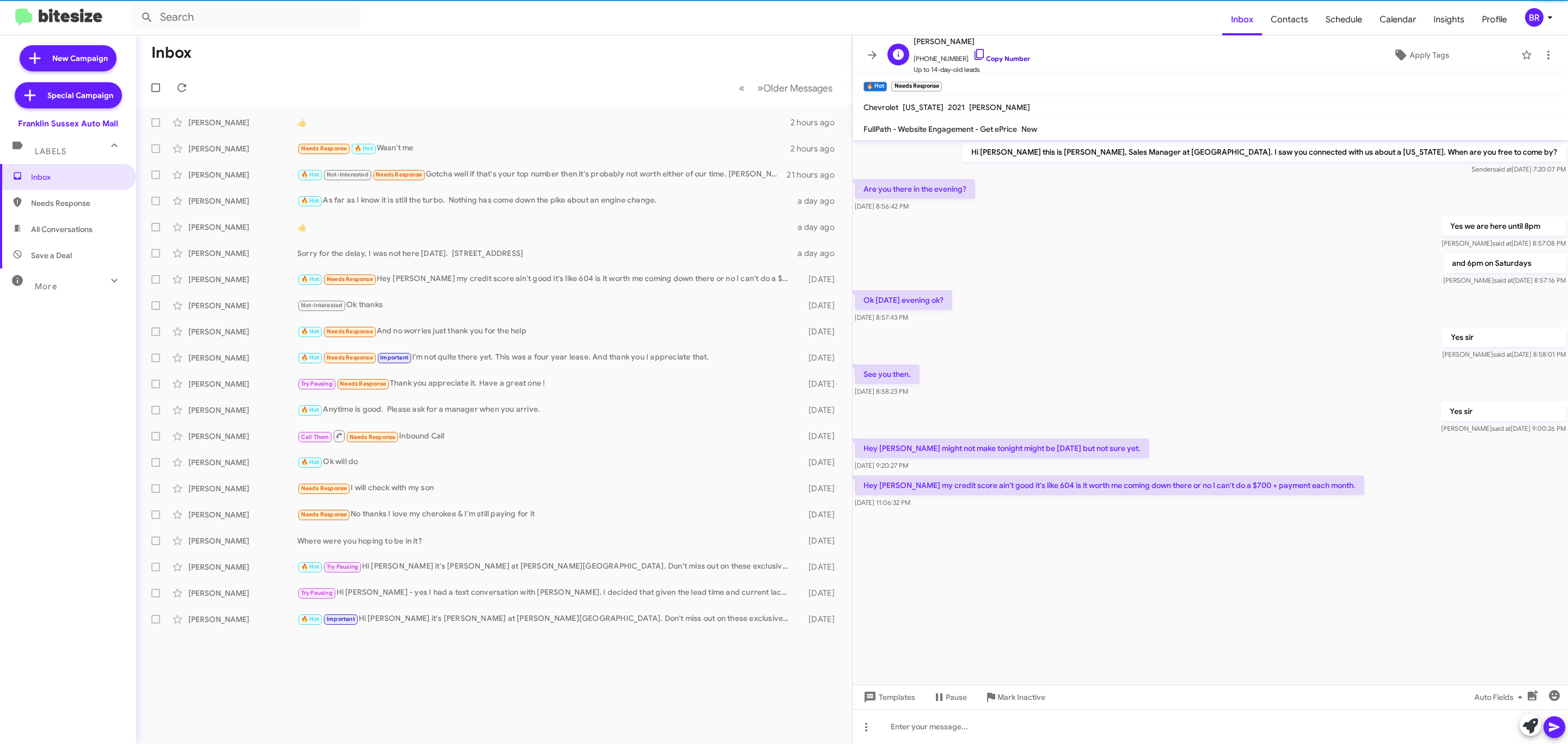
click at [992, 60] on link "Copy Number" at bounding box center [1001, 58] width 57 height 8
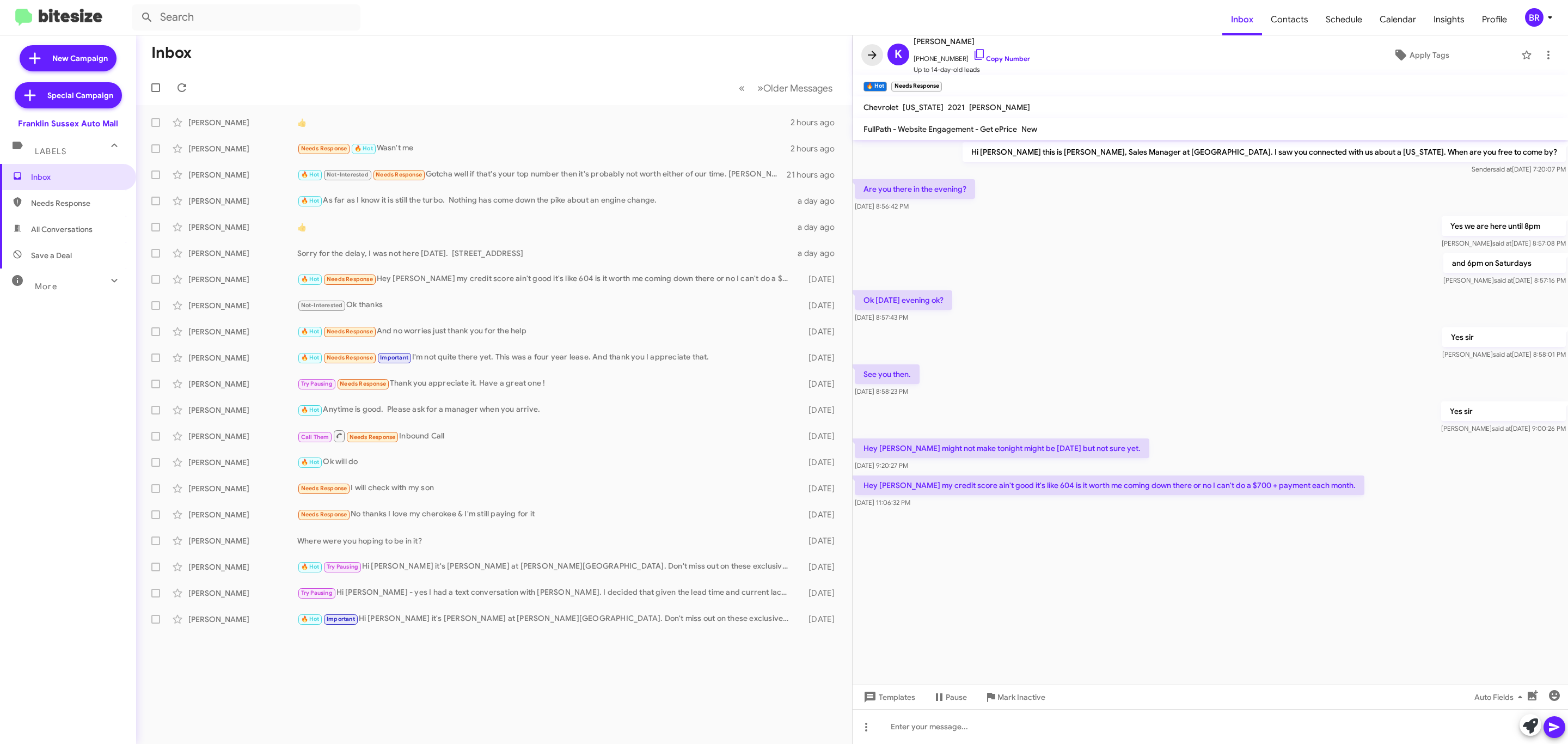
click at [879, 55] on icon at bounding box center [872, 55] width 13 height 13
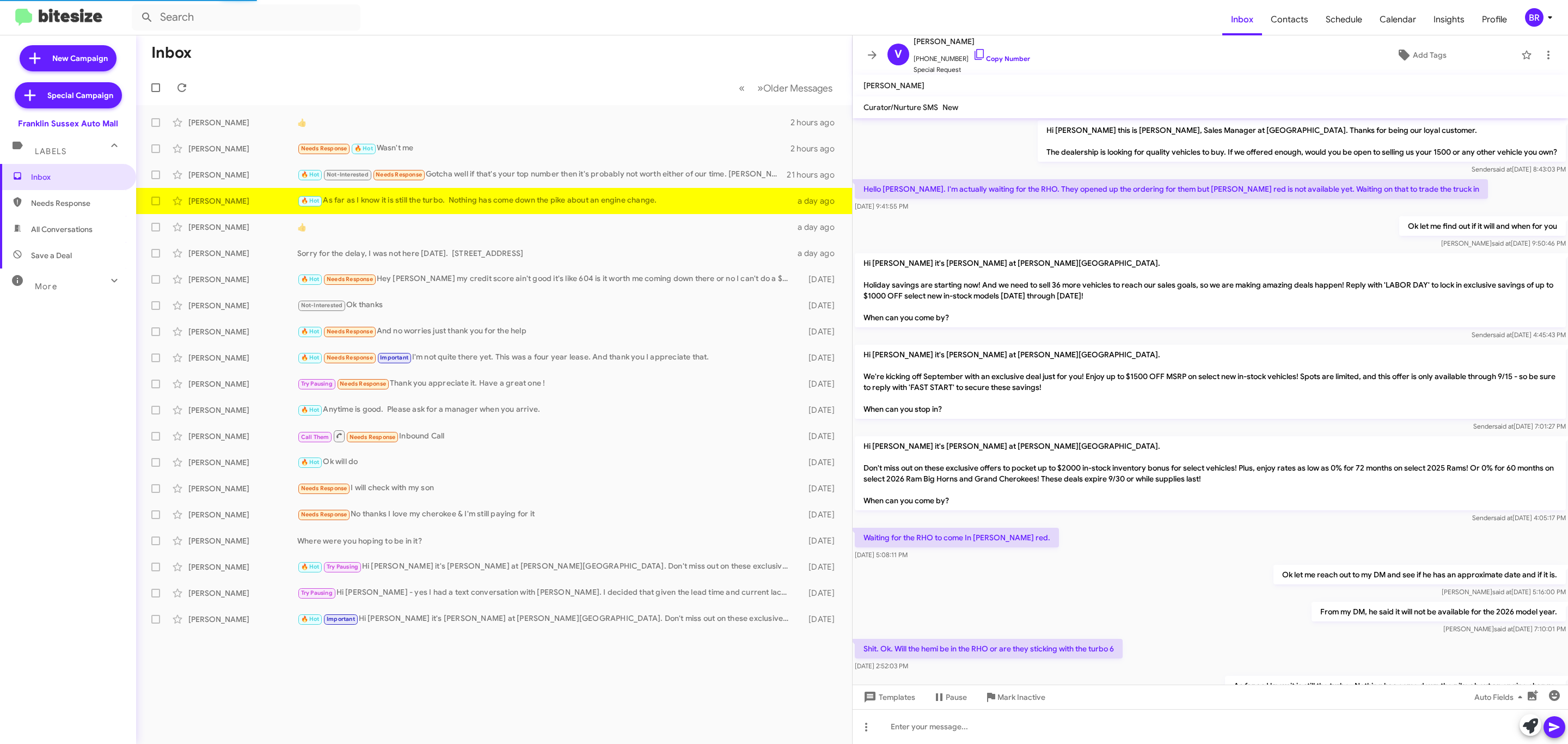
scroll to position [55, 0]
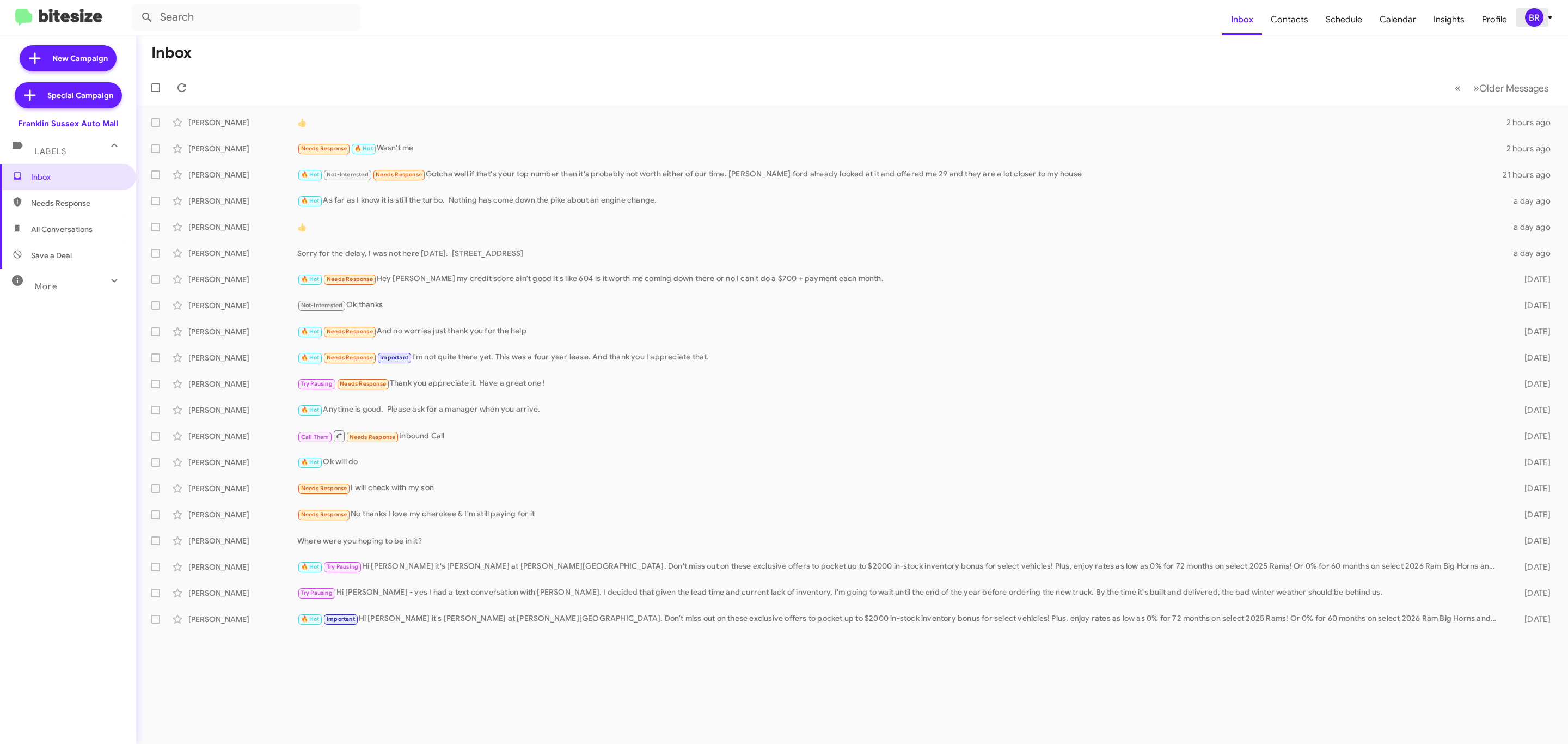
click at [1534, 16] on div "BR" at bounding box center [1534, 17] width 18 height 18
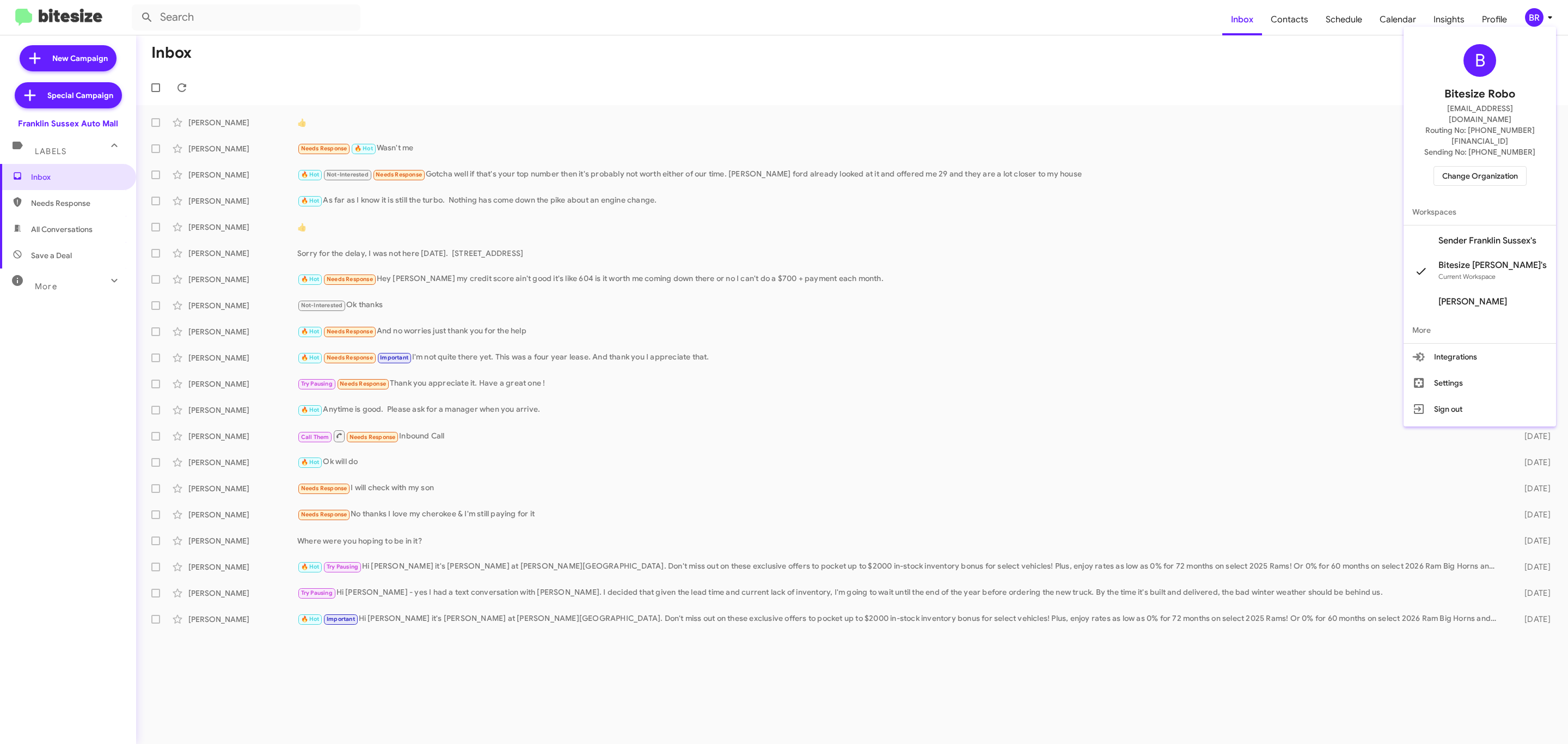
click at [1480, 167] on span "Change Organization" at bounding box center [1480, 176] width 75 height 18
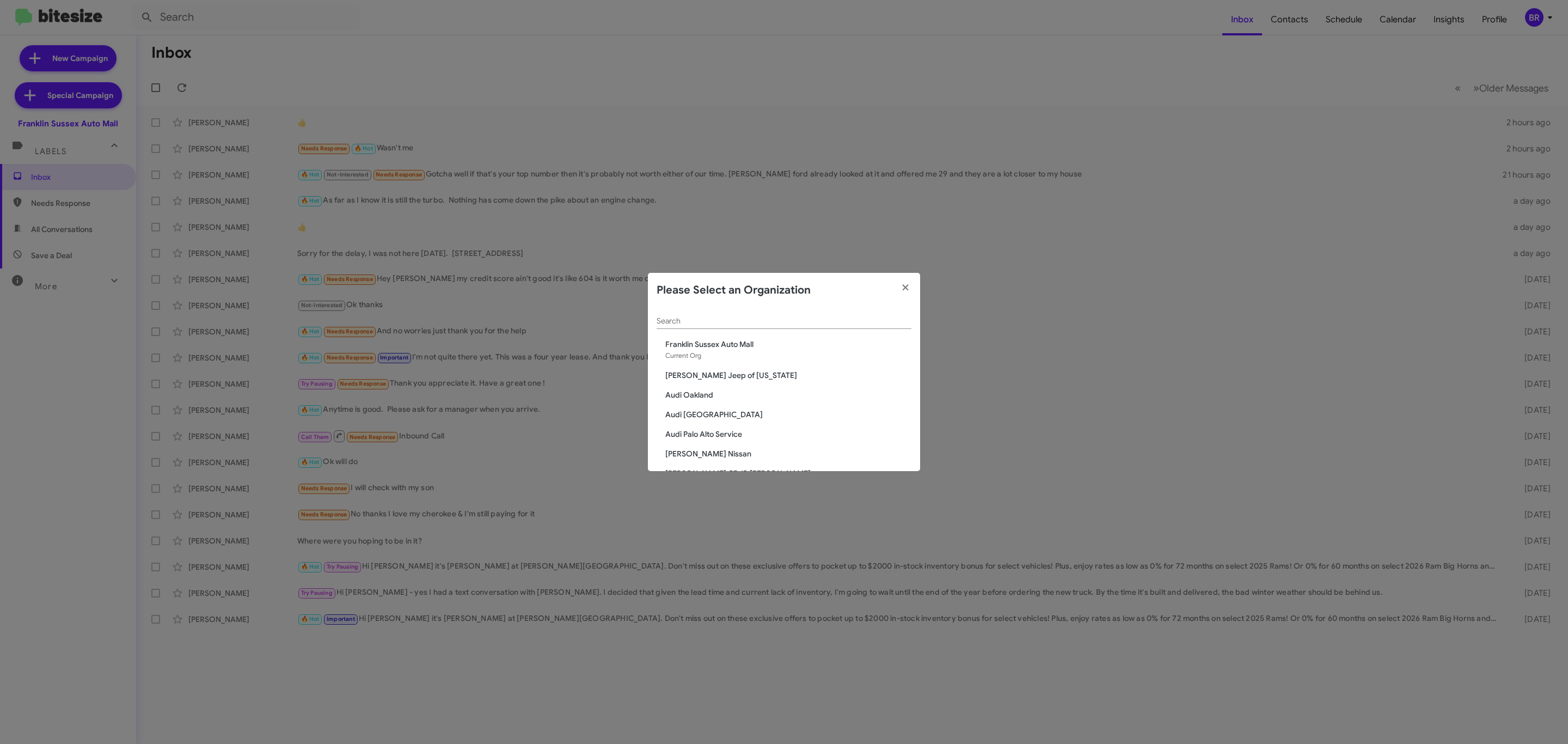
click at [755, 322] on input "Search" at bounding box center [784, 321] width 255 height 9
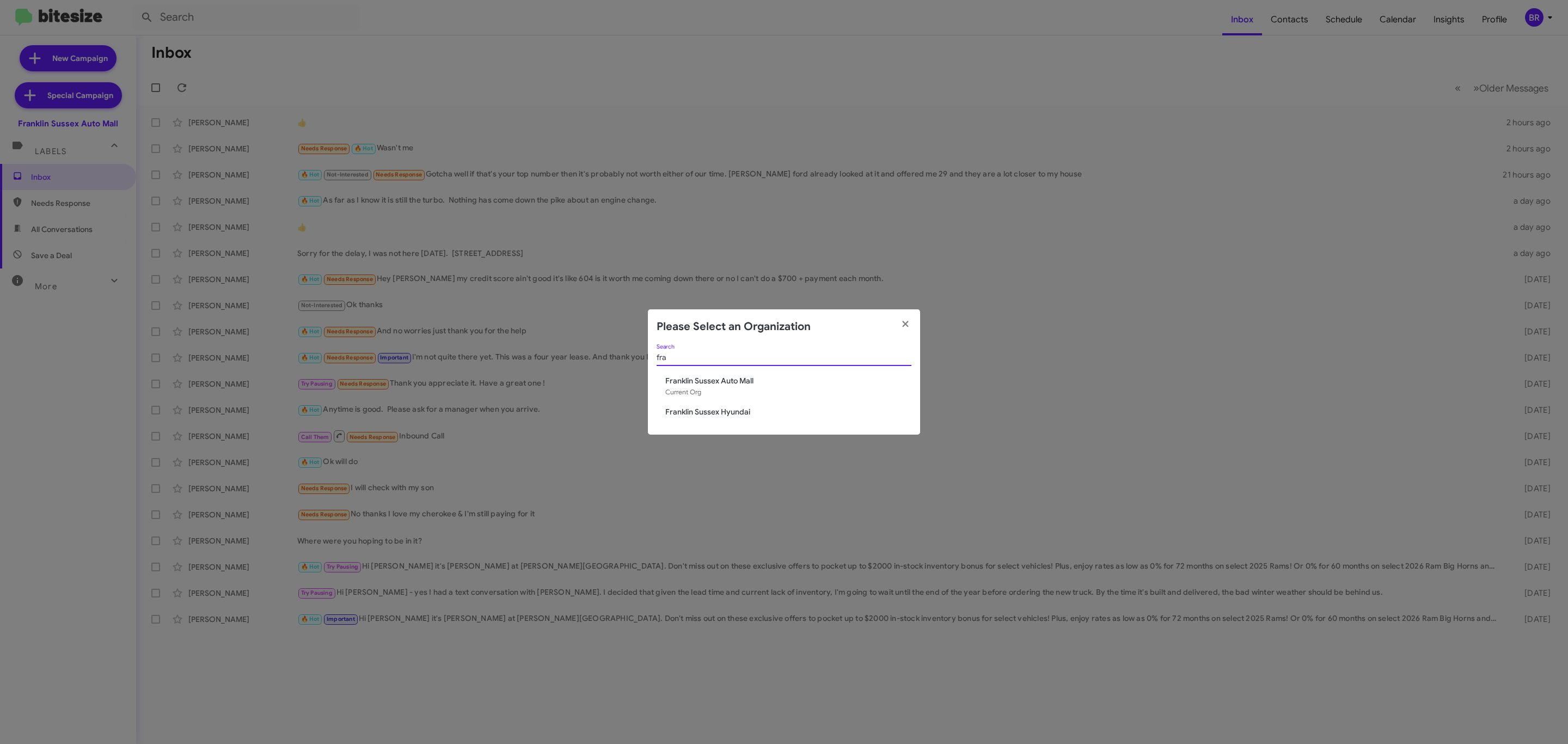
type input "fra"
click at [729, 407] on span "Franklin Sussex Hyundai" at bounding box center [788, 412] width 246 height 11
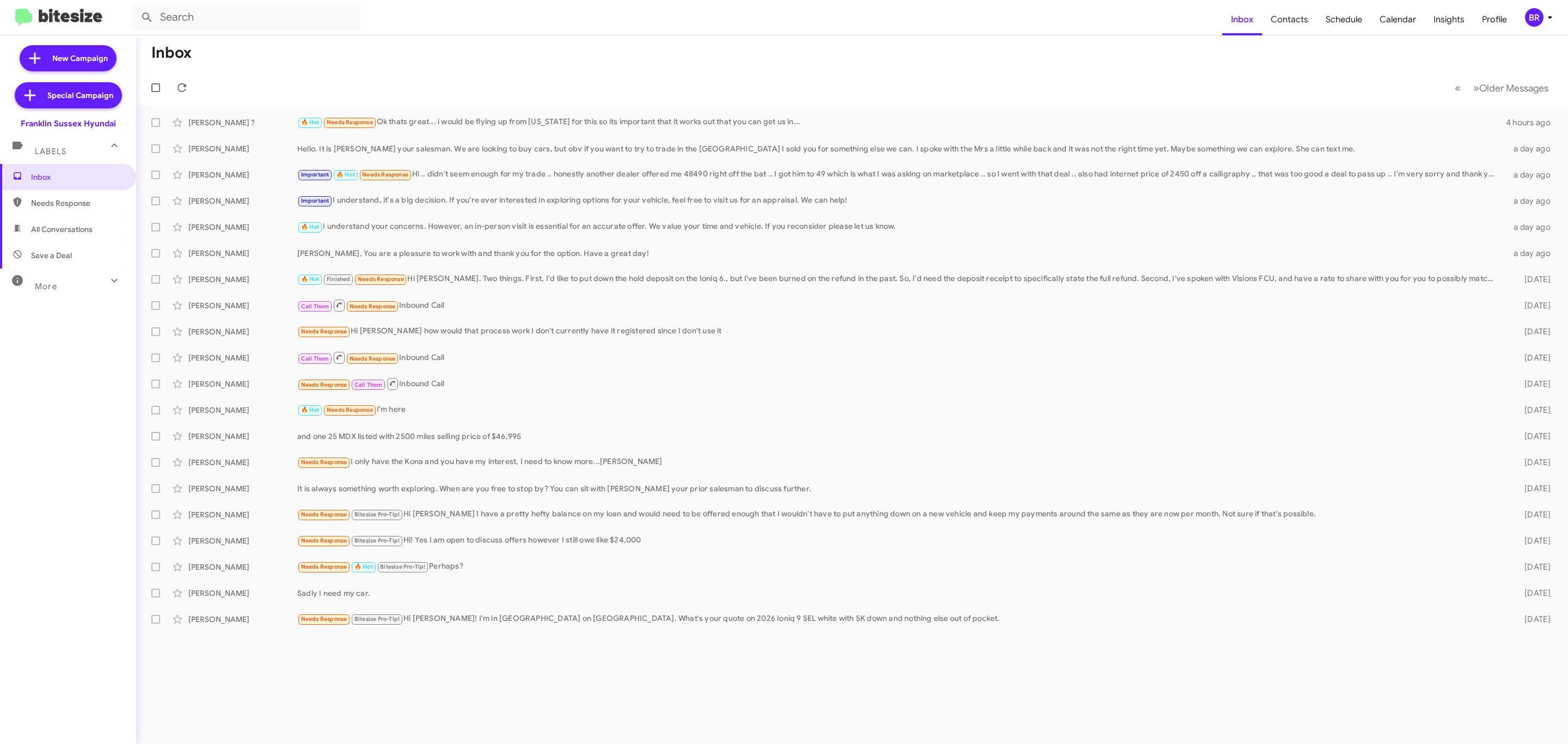
click at [1535, 20] on div "BR" at bounding box center [1534, 17] width 18 height 18
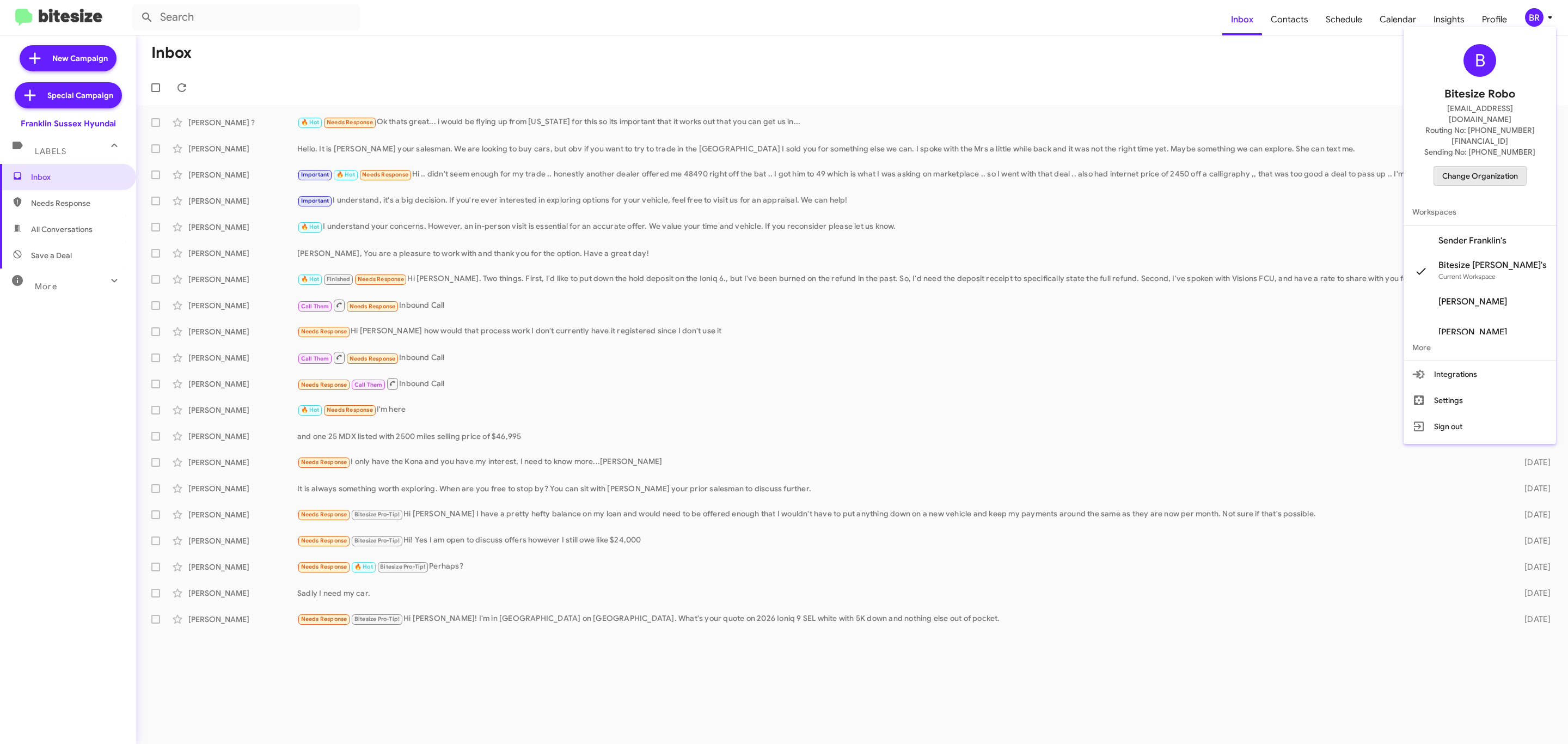
click at [1479, 167] on span "Change Organization" at bounding box center [1480, 176] width 75 height 18
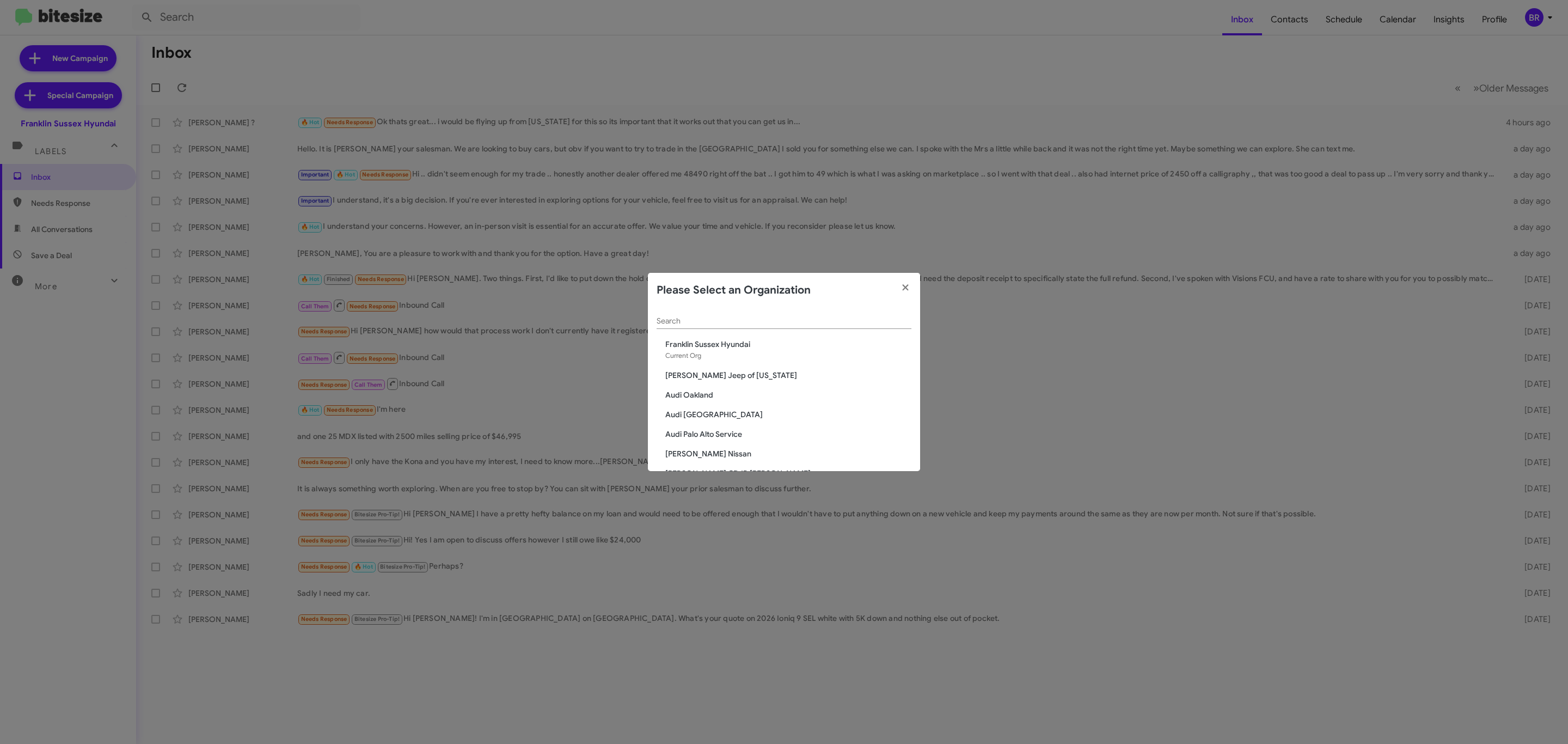
click at [821, 322] on input "Search" at bounding box center [784, 321] width 255 height 9
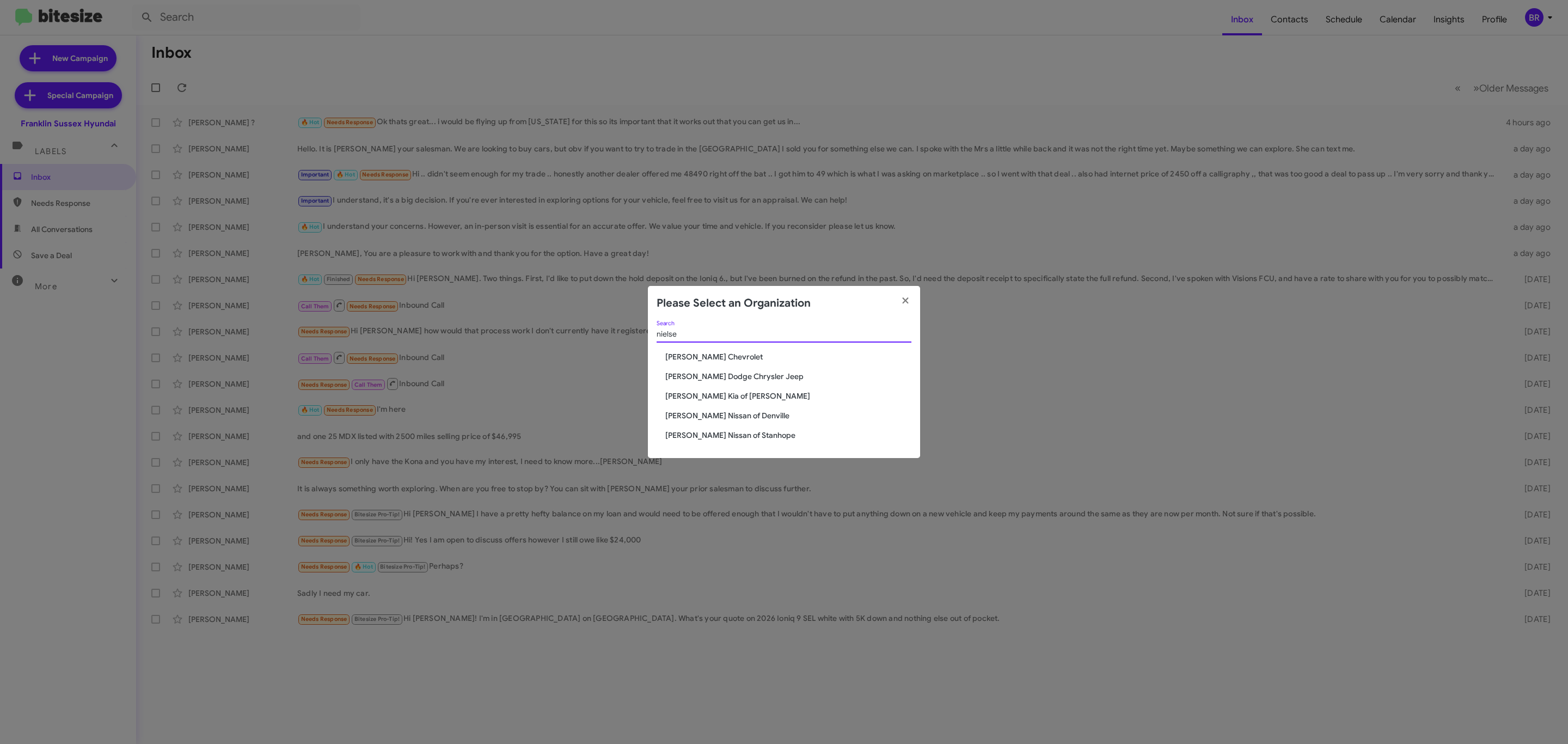
type input "nielse"
click at [705, 355] on span "[PERSON_NAME] Chevrolet" at bounding box center [788, 357] width 246 height 11
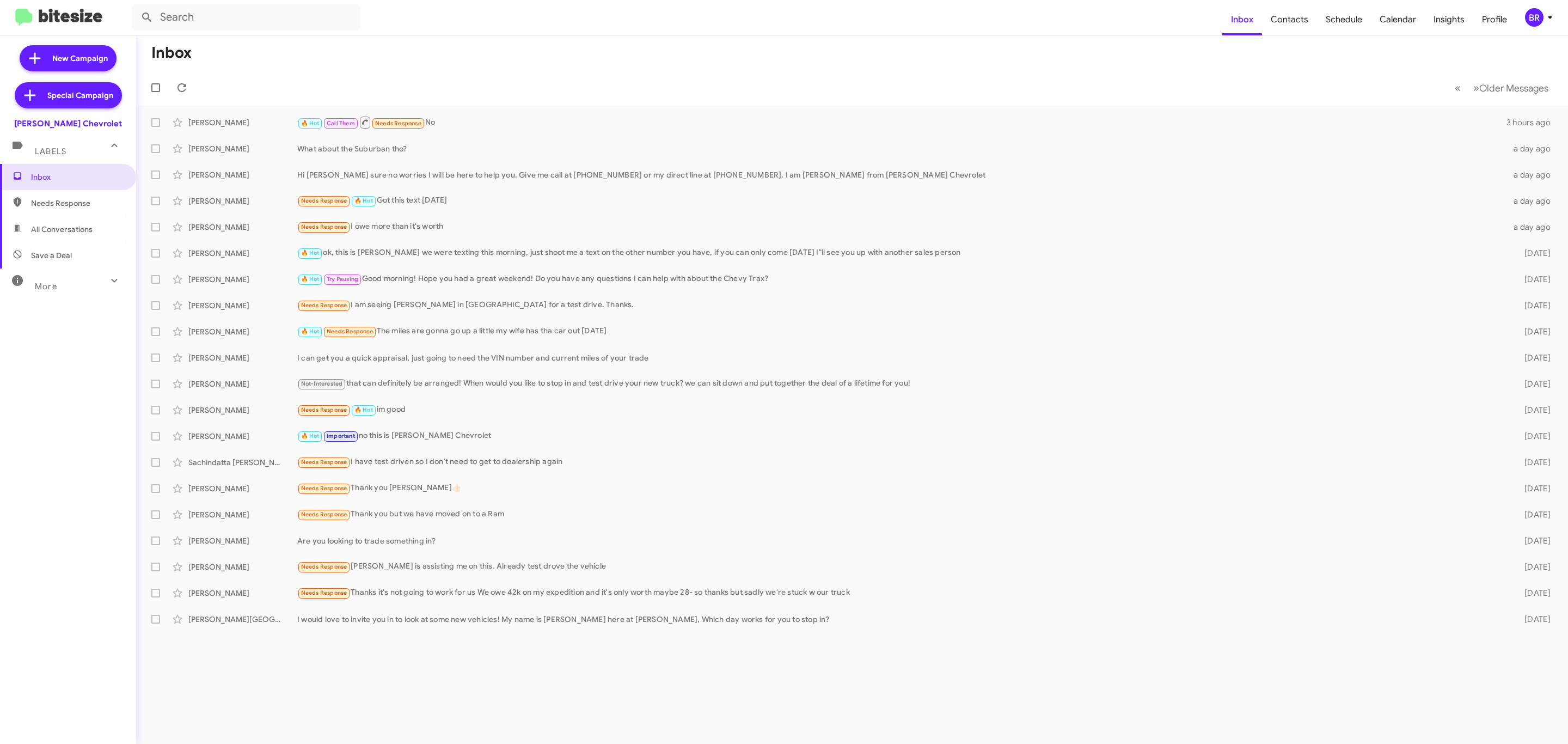
click at [1530, 25] on div "BR" at bounding box center [1534, 17] width 18 height 18
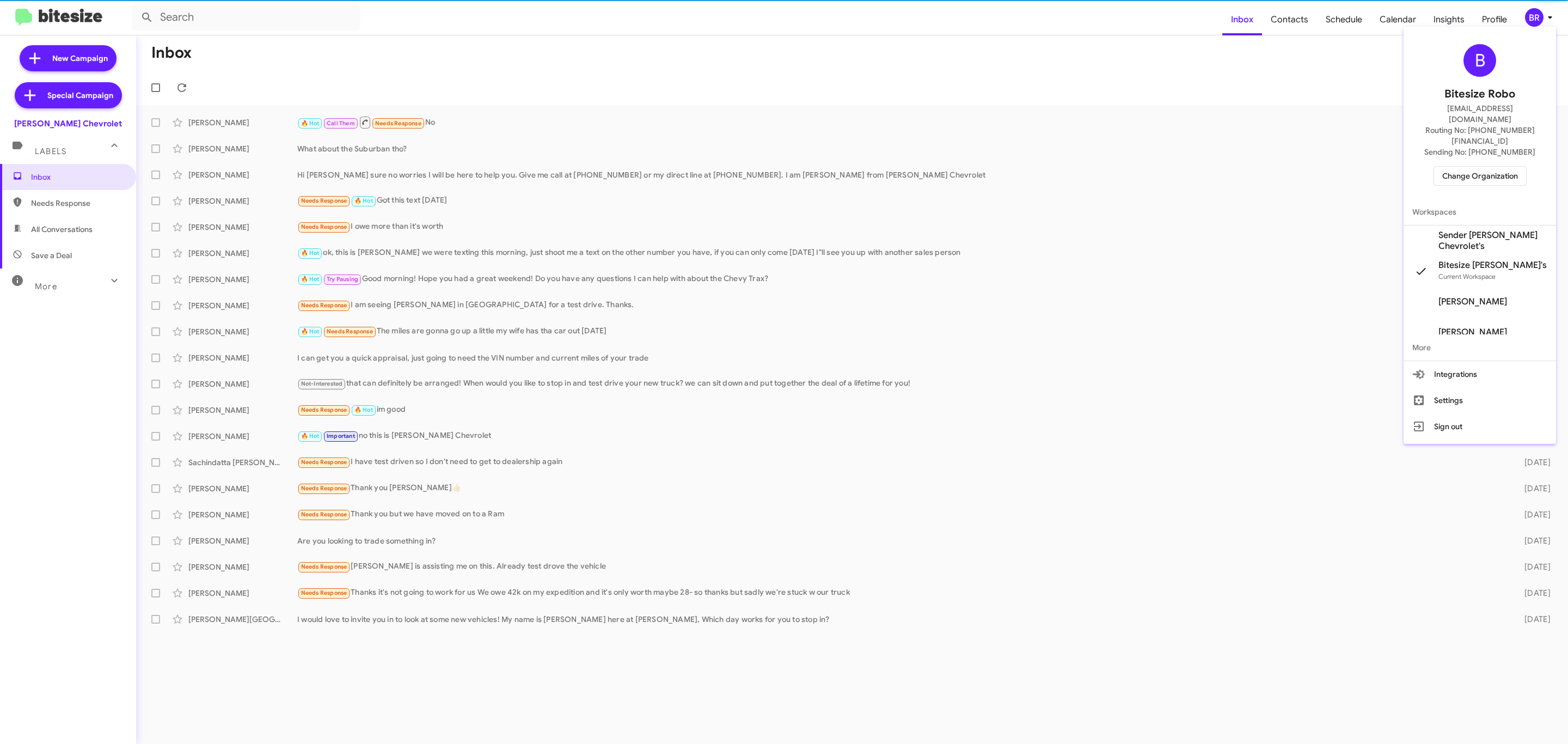
click at [1479, 167] on span "Change Organization" at bounding box center [1480, 176] width 75 height 18
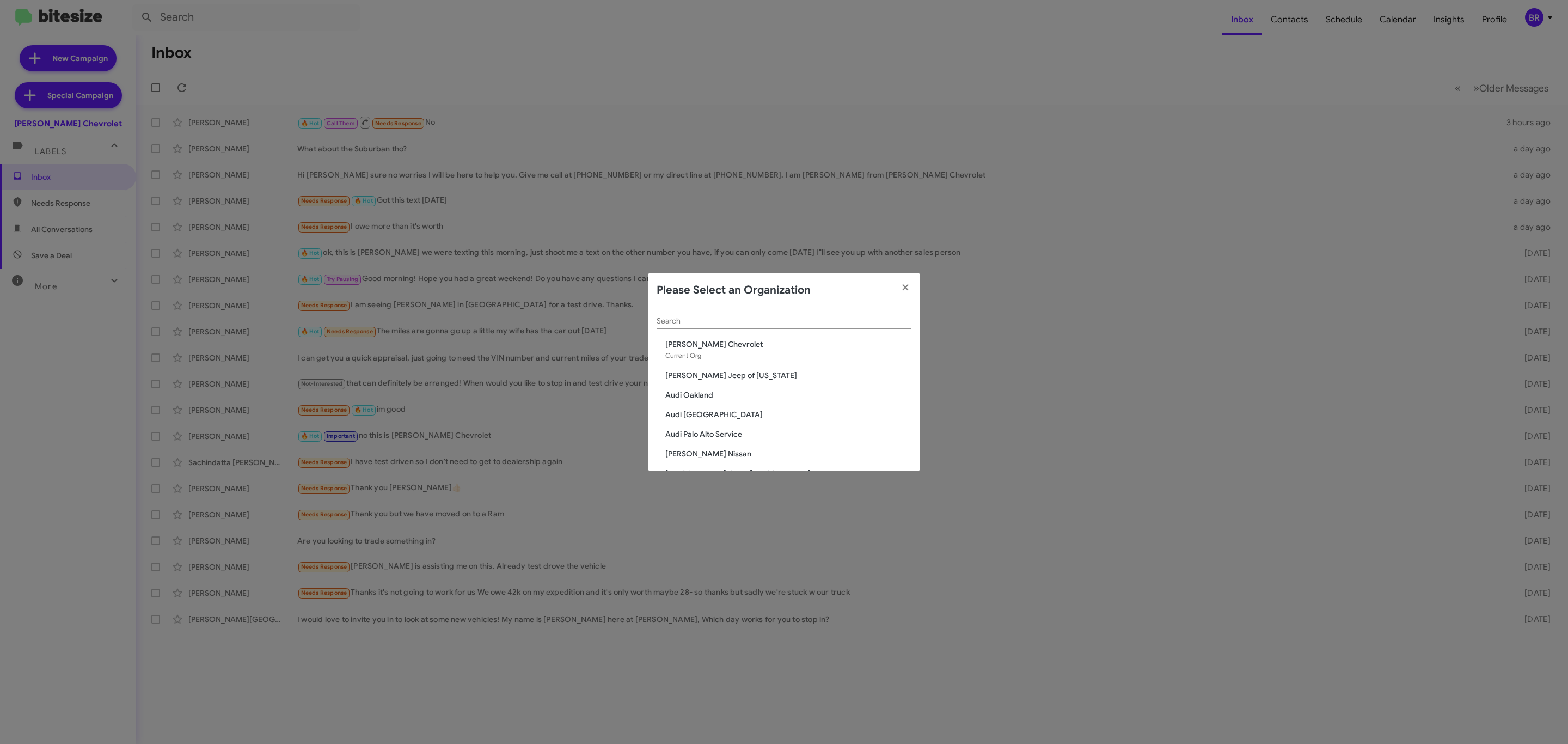
click at [797, 318] on input "Search" at bounding box center [784, 321] width 255 height 9
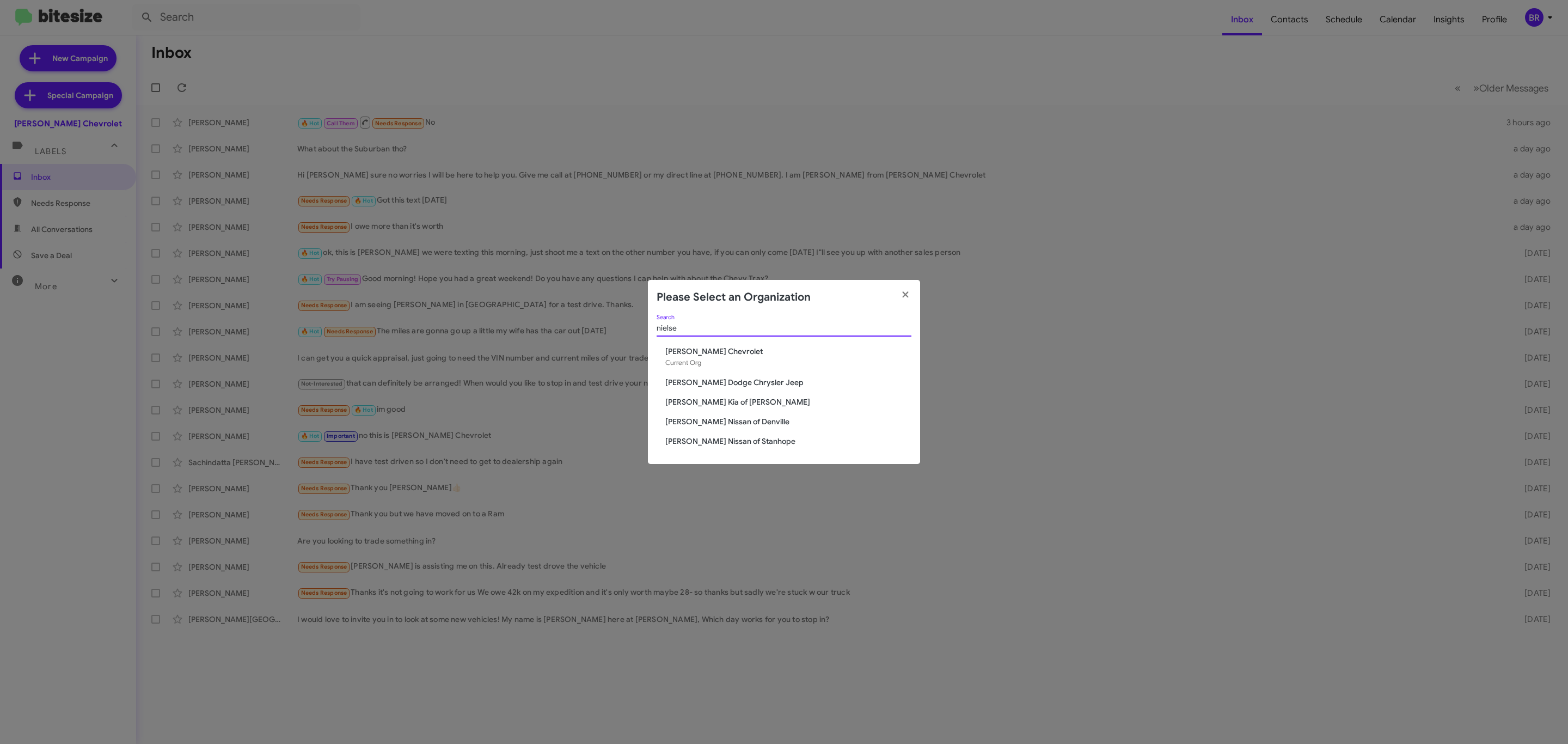
type input "nielse"
click at [732, 383] on span "[PERSON_NAME] Dodge Chrysler Jeep" at bounding box center [788, 382] width 246 height 11
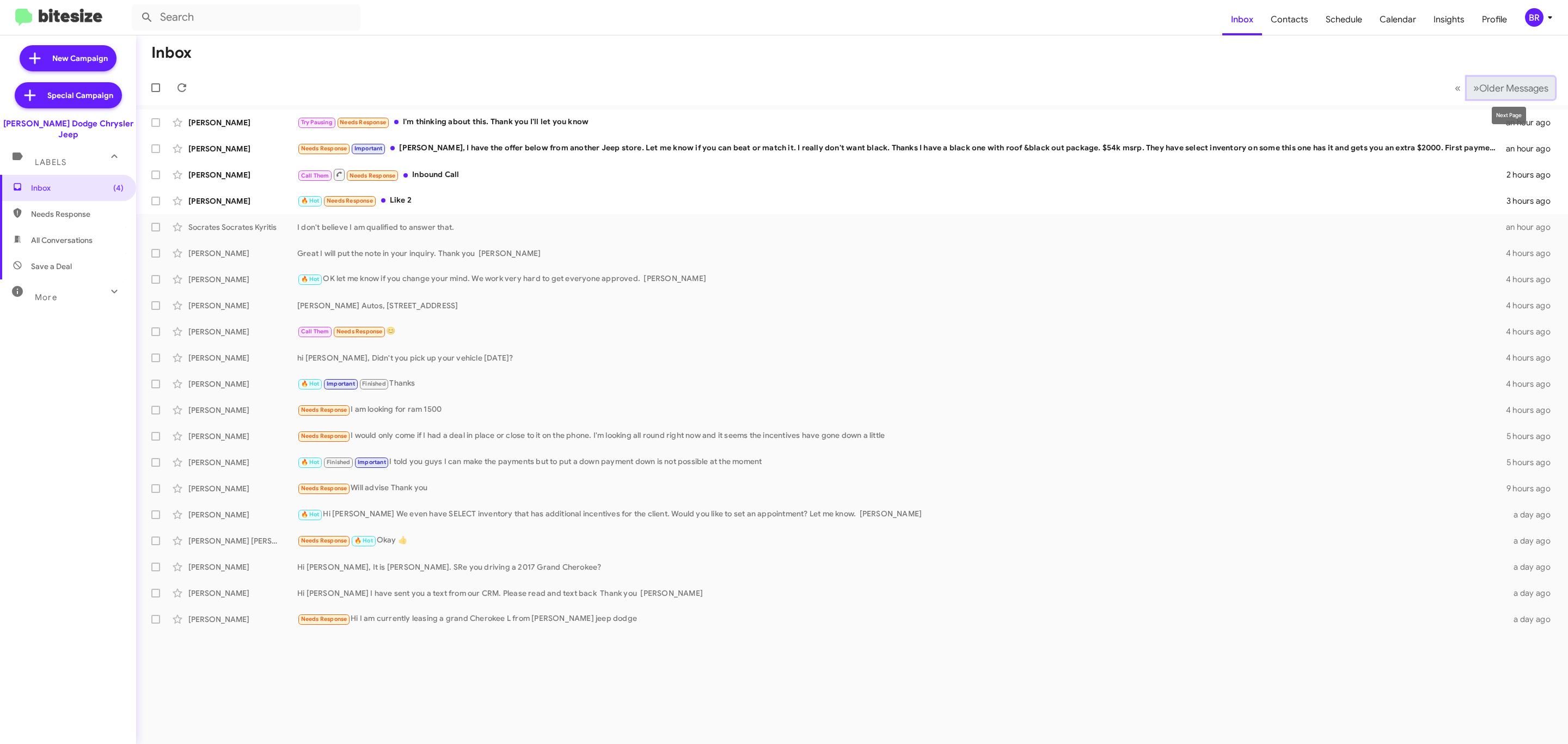
click at [1485, 84] on span "Older Messages" at bounding box center [1514, 88] width 69 height 12
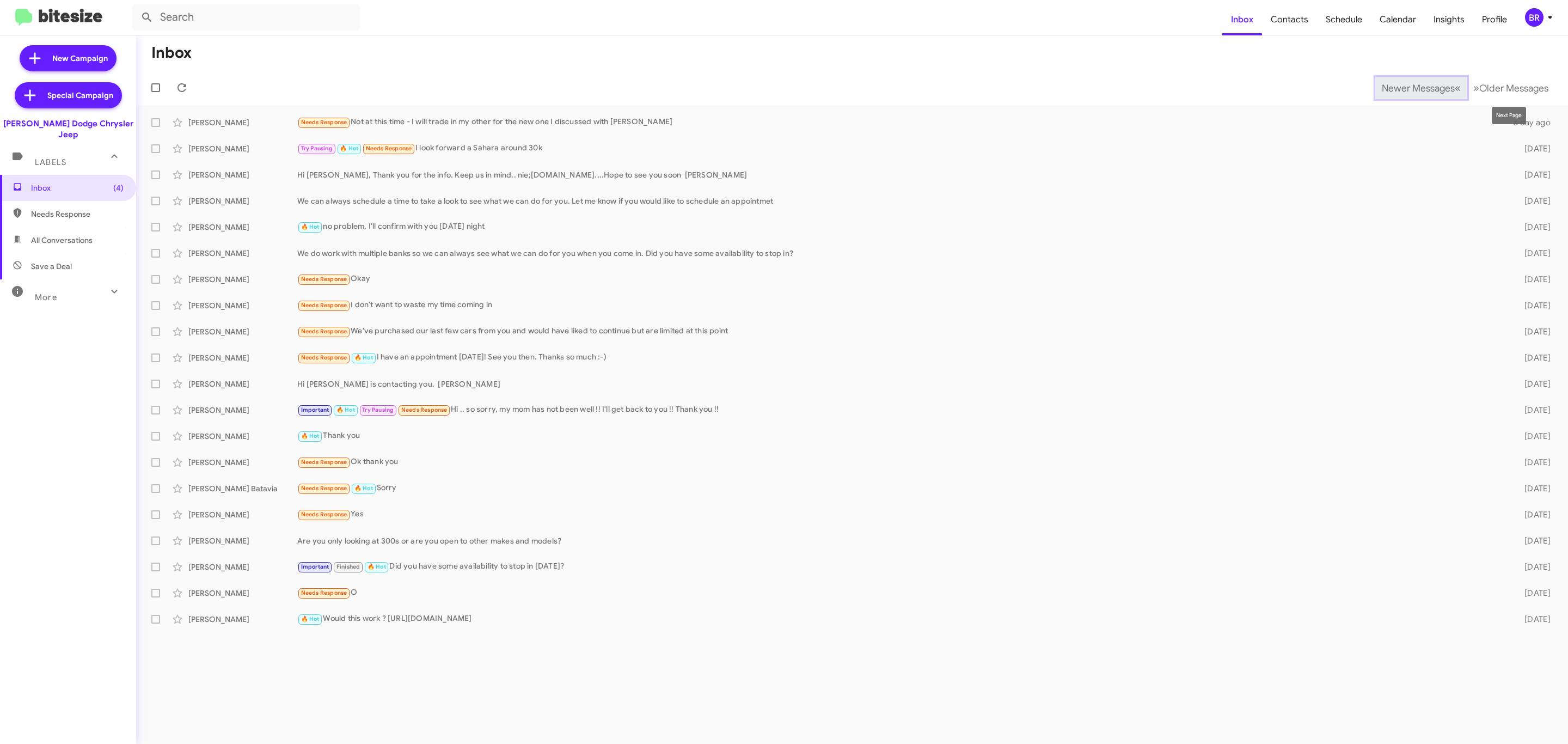
click at [1418, 88] on span "Newer Messages" at bounding box center [1418, 88] width 73 height 12
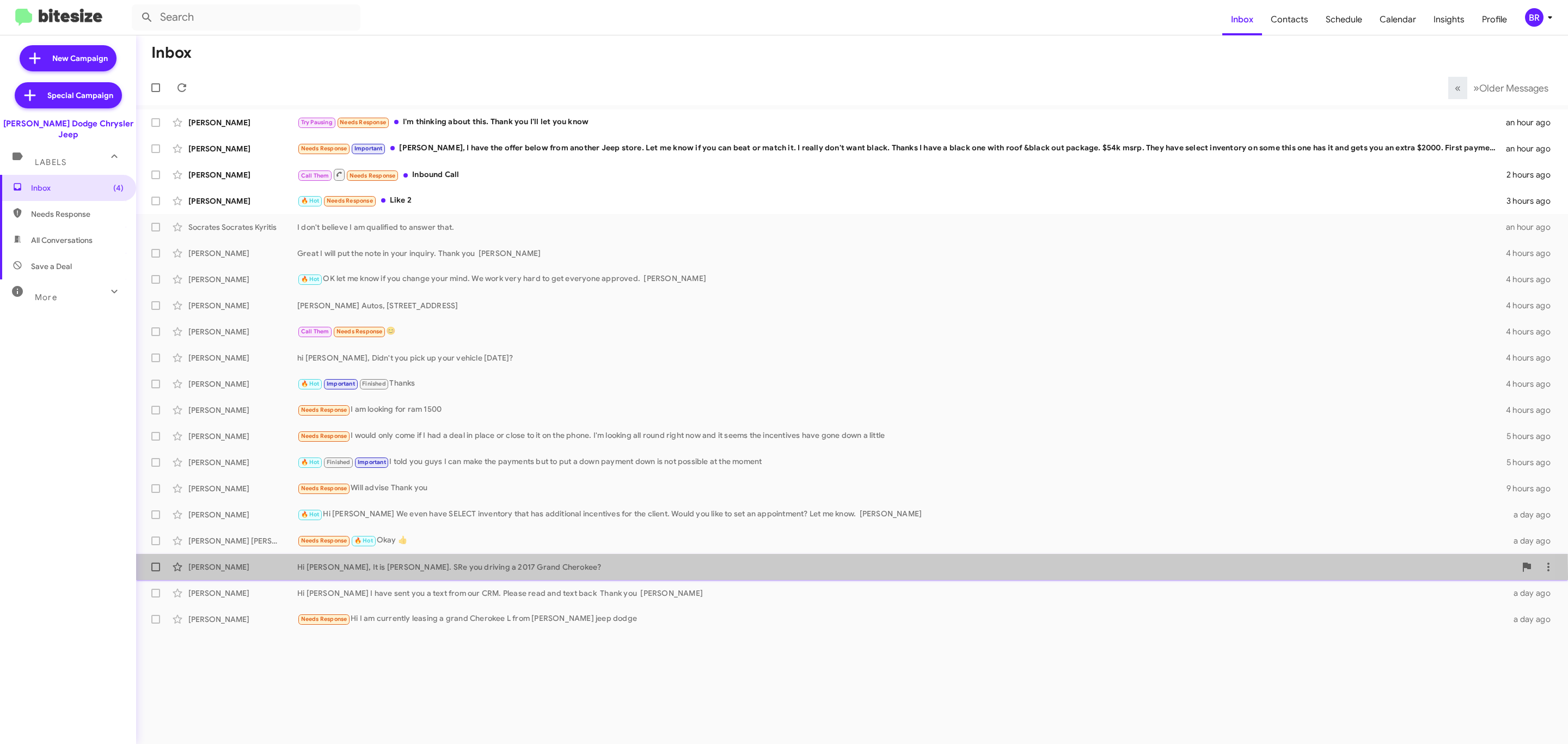
click at [524, 577] on div "[PERSON_NAME] Hi [PERSON_NAME], It is [PERSON_NAME]. SRe you driving a 2017 Gra…" at bounding box center [852, 567] width 1415 height 22
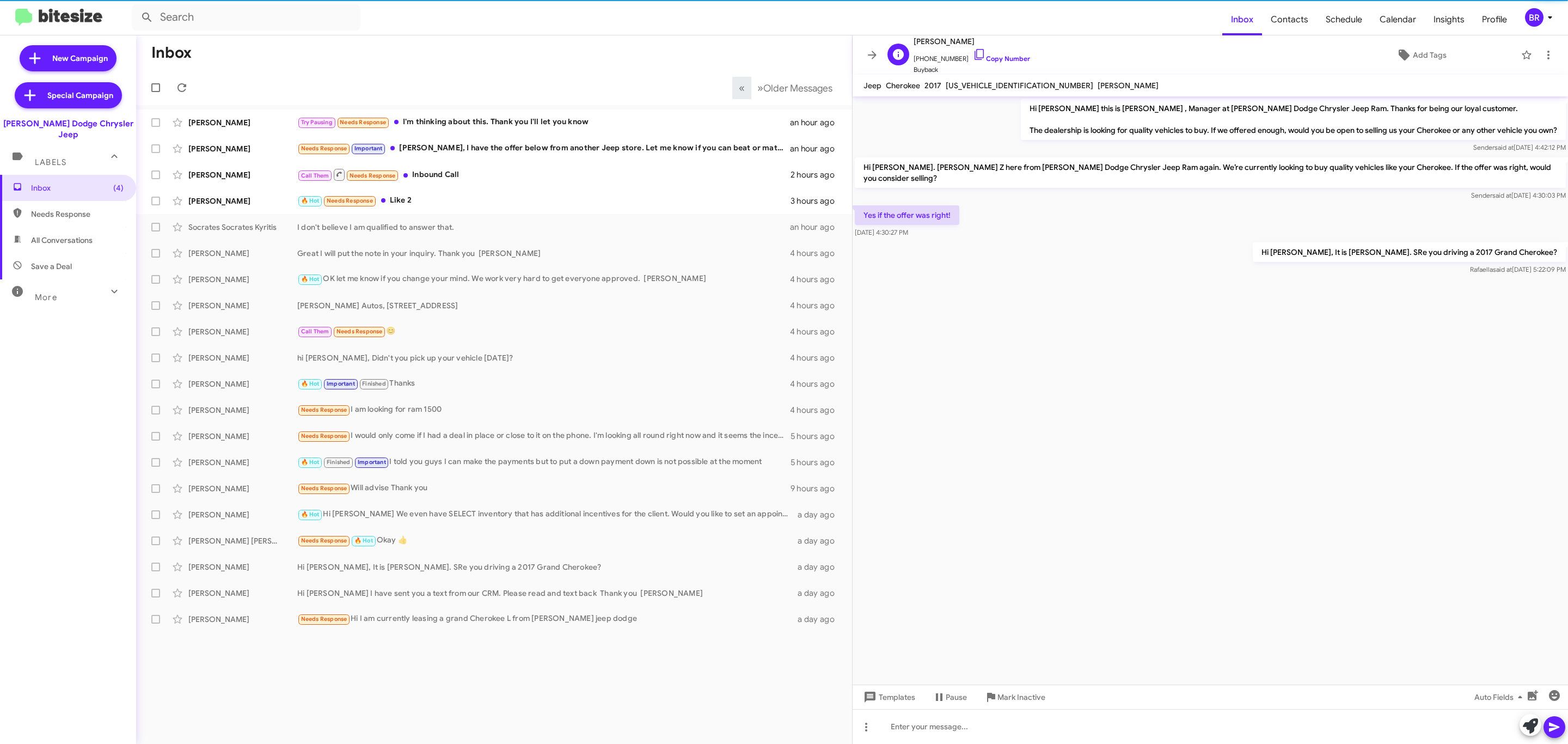
click at [1010, 64] on span "[PHONE_NUMBER] Copy Number" at bounding box center [971, 56] width 116 height 16
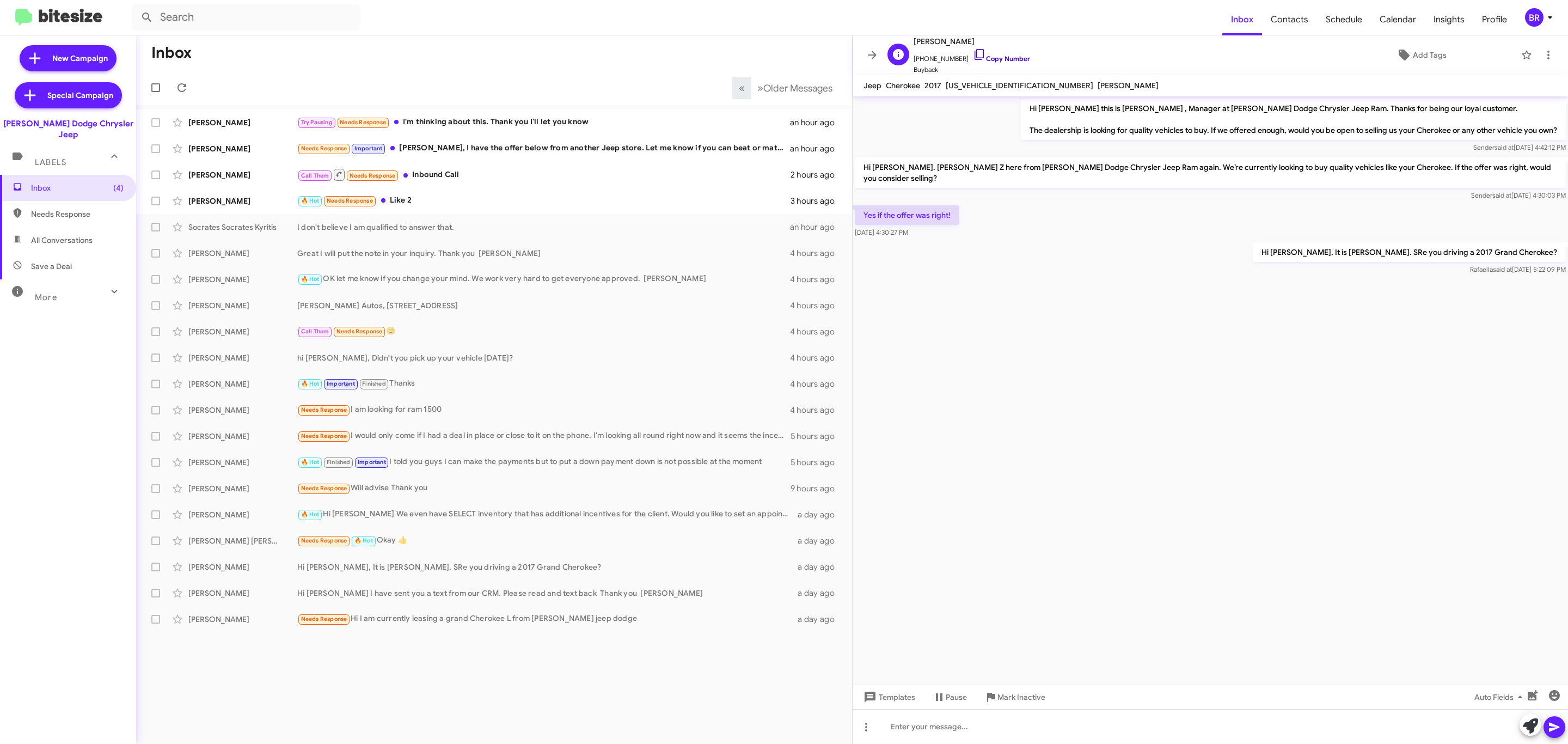
click at [1008, 58] on link "Copy Number" at bounding box center [1001, 58] width 57 height 8
click at [796, 94] on button "» Next Older Messages" at bounding box center [794, 88] width 88 height 23
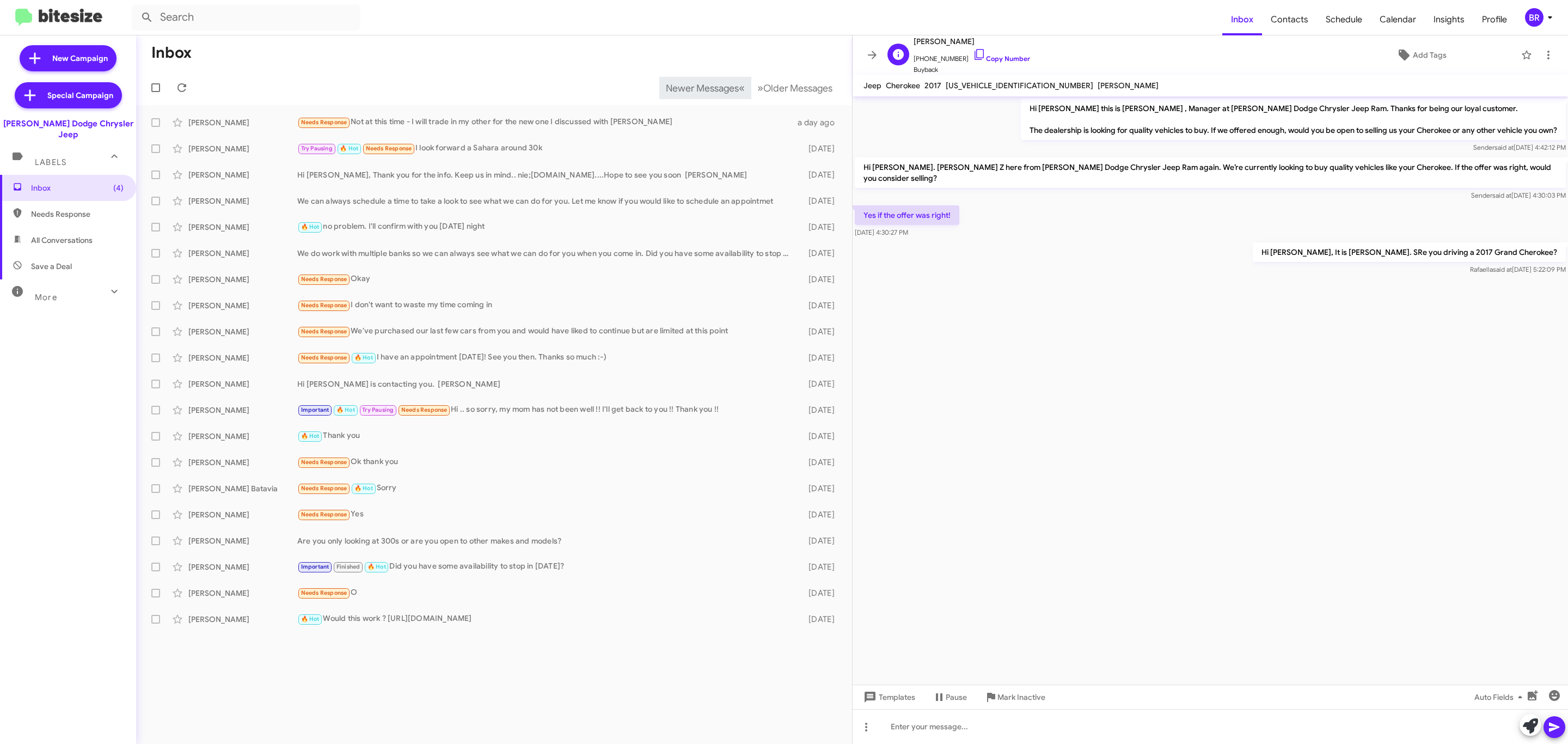
click at [885, 54] on div "D Danielle Cell +19739023085 Copy Number Buyback" at bounding box center [957, 55] width 147 height 40
click at [869, 54] on icon at bounding box center [872, 54] width 9 height 8
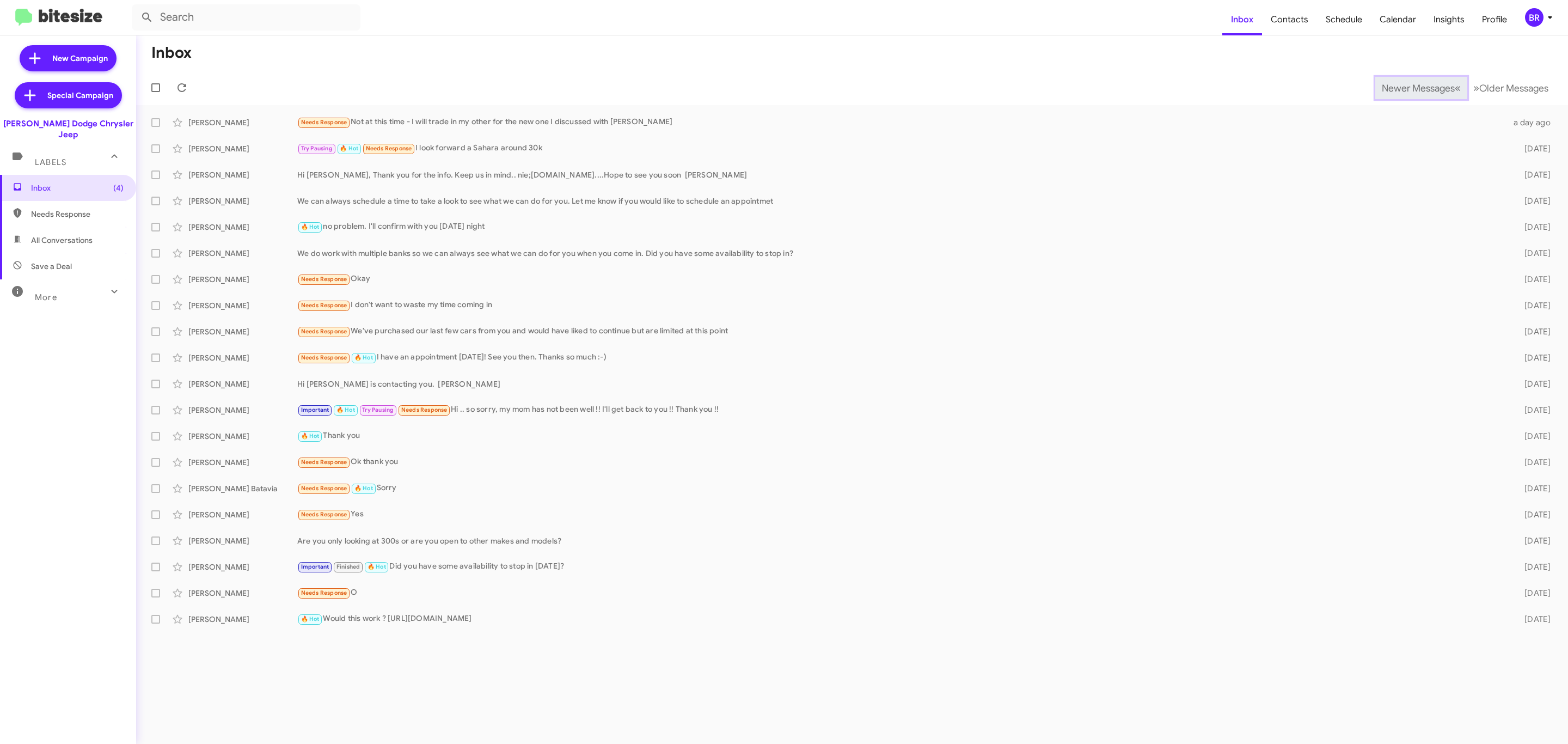
click at [1410, 86] on span "Newer Messages" at bounding box center [1418, 88] width 73 height 12
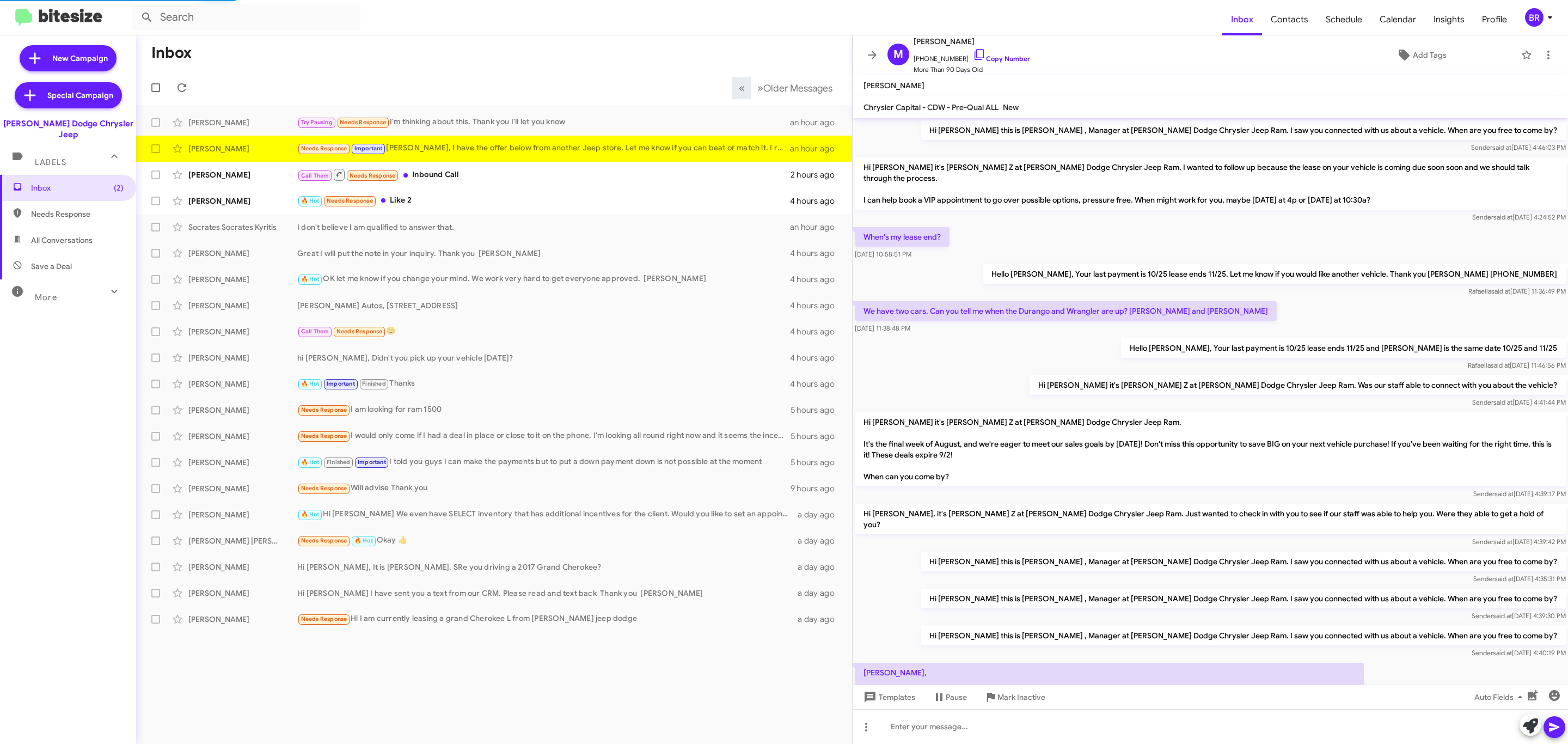
scroll to position [91, 0]
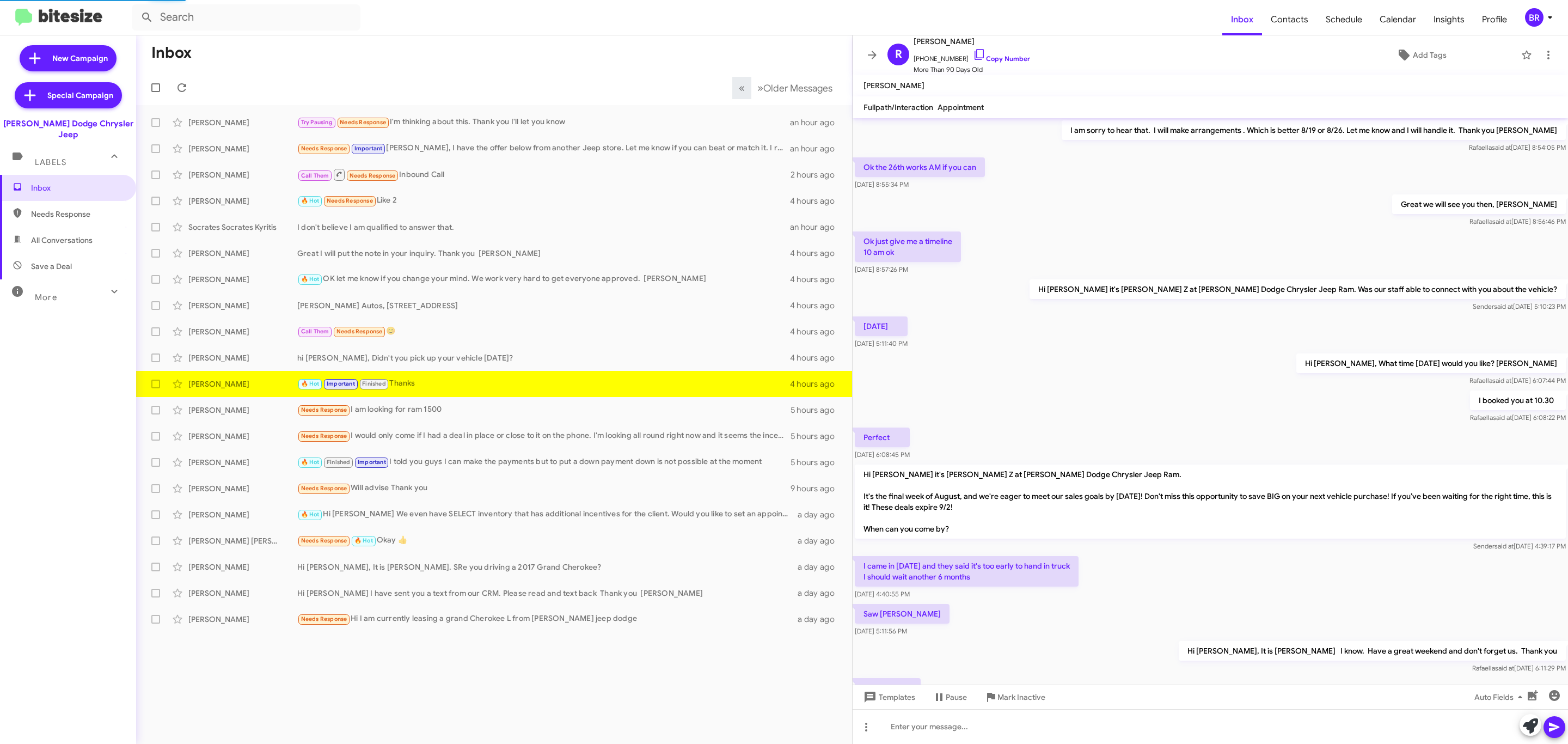
scroll to position [412, 0]
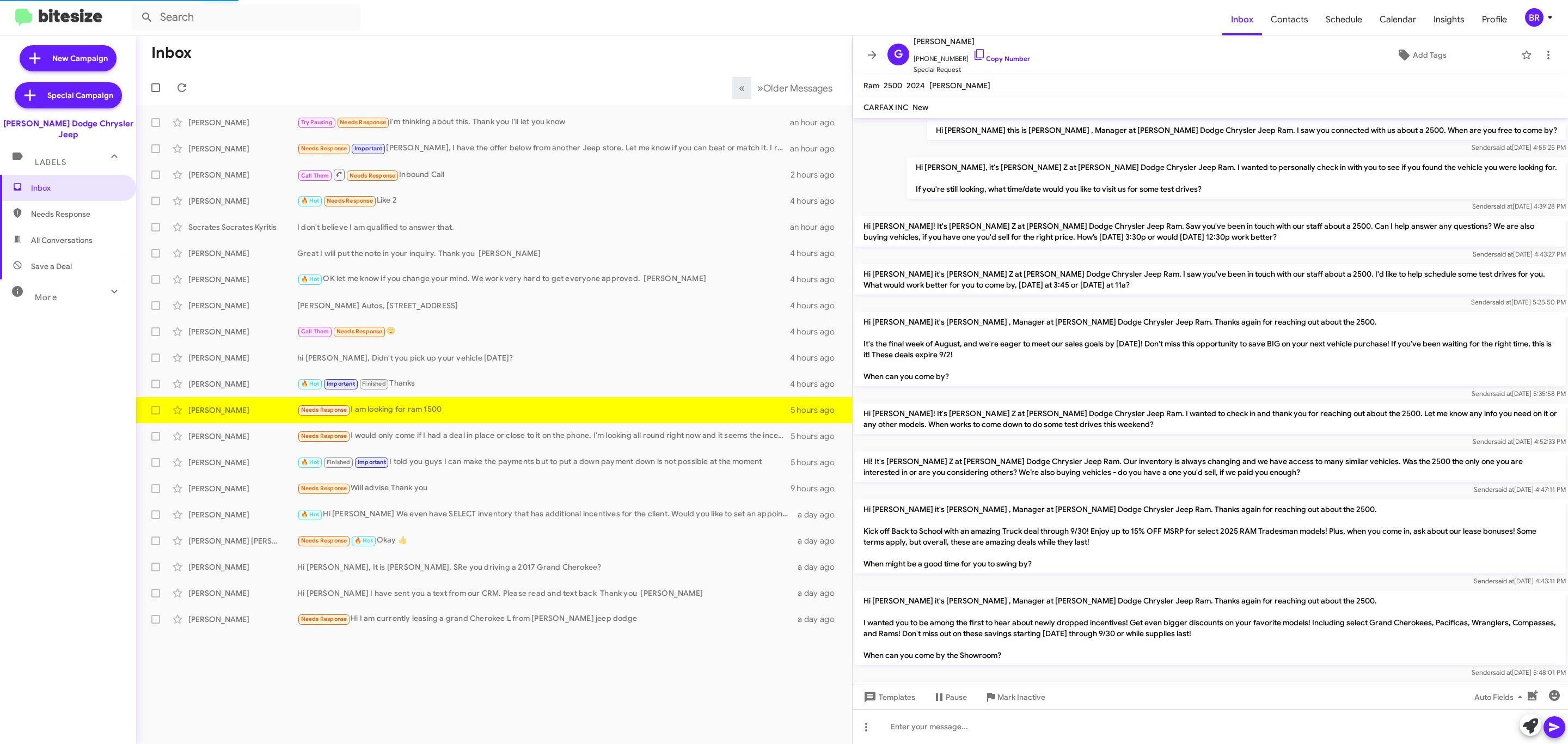
scroll to position [153, 0]
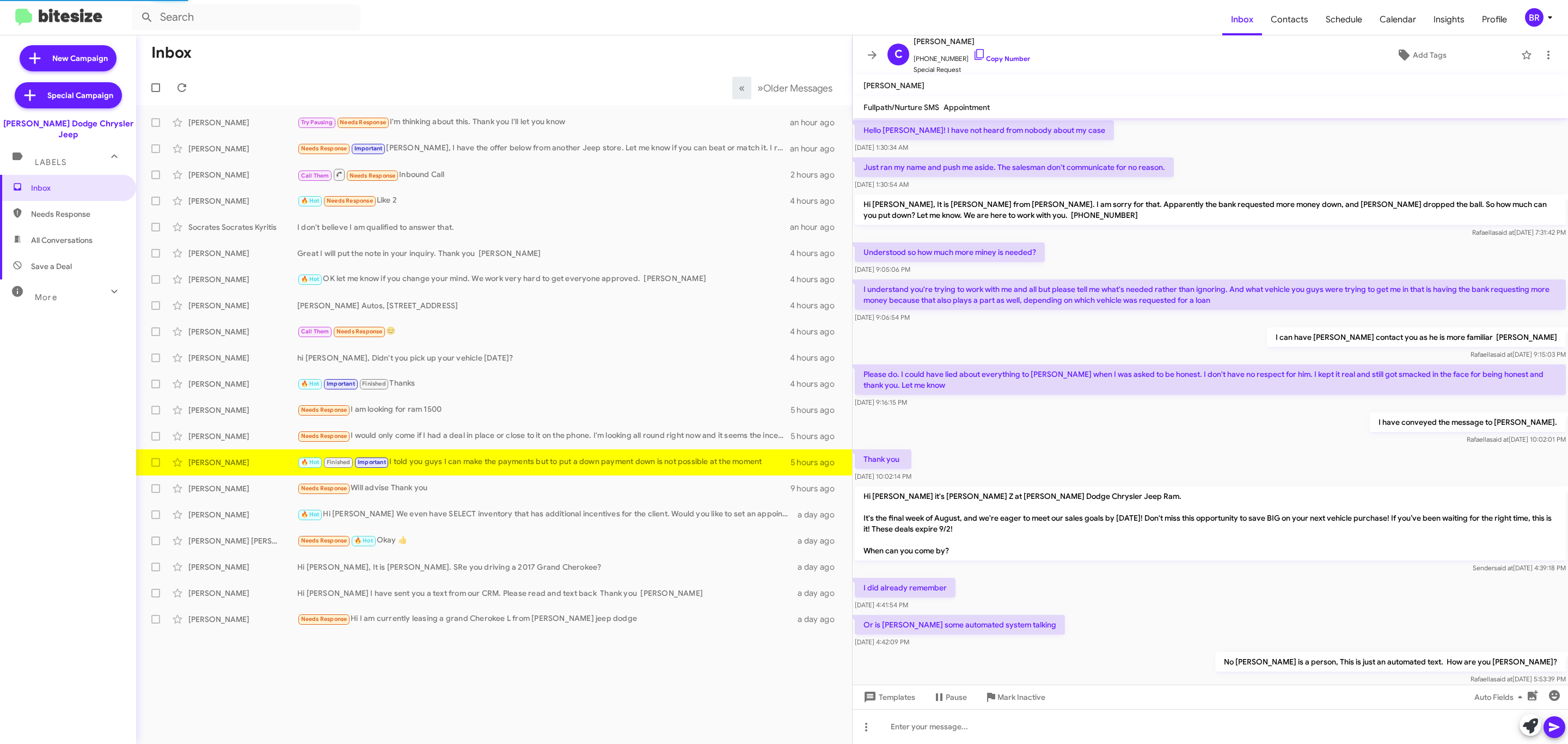
scroll to position [271, 0]
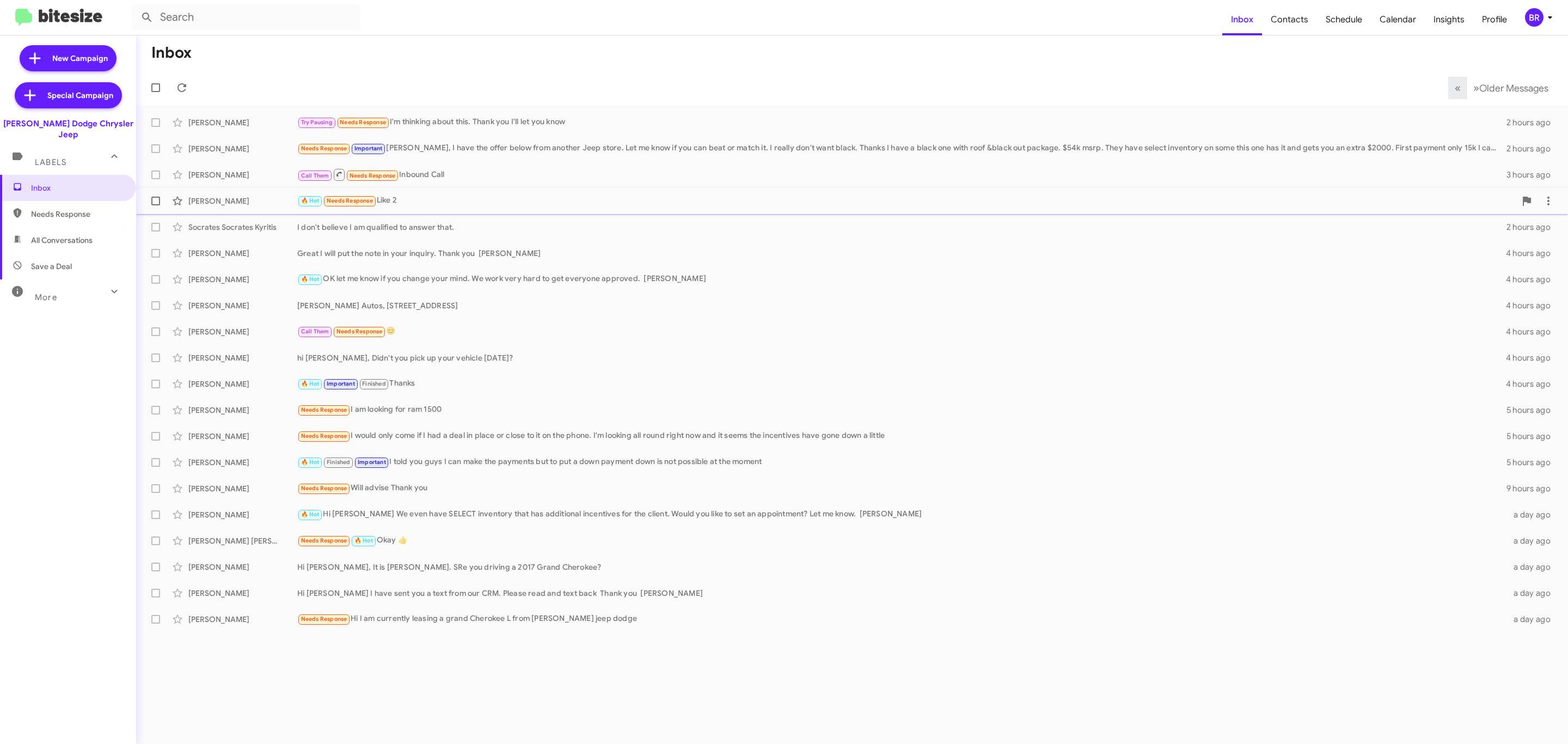
click at [153, 200] on span at bounding box center [156, 201] width 9 height 9
click at [155, 205] on input "checkbox" at bounding box center [155, 205] width 1 height 1
checkbox input "true"
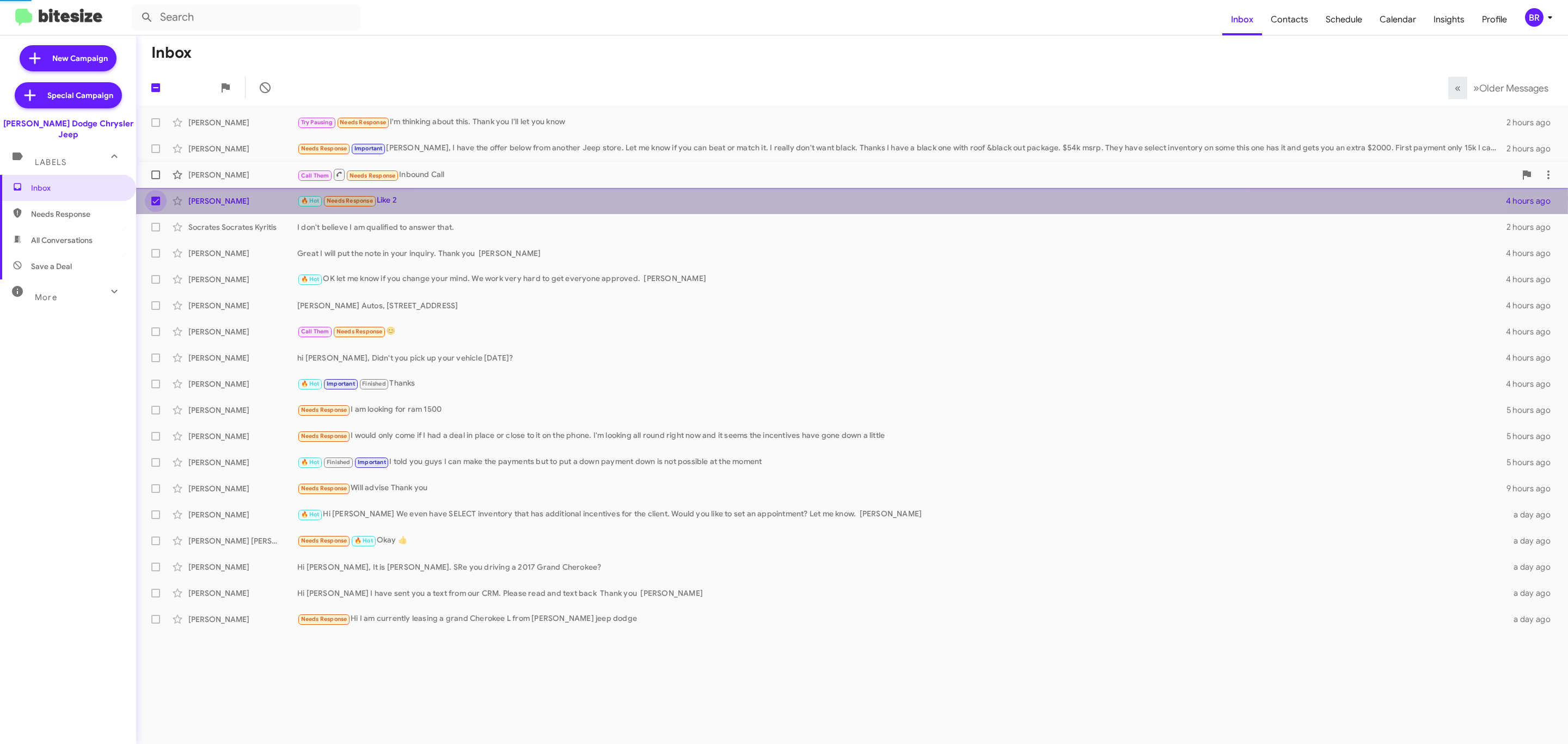
click at [157, 173] on span at bounding box center [156, 175] width 9 height 9
click at [156, 179] on input "checkbox" at bounding box center [155, 179] width 1 height 1
checkbox input "true"
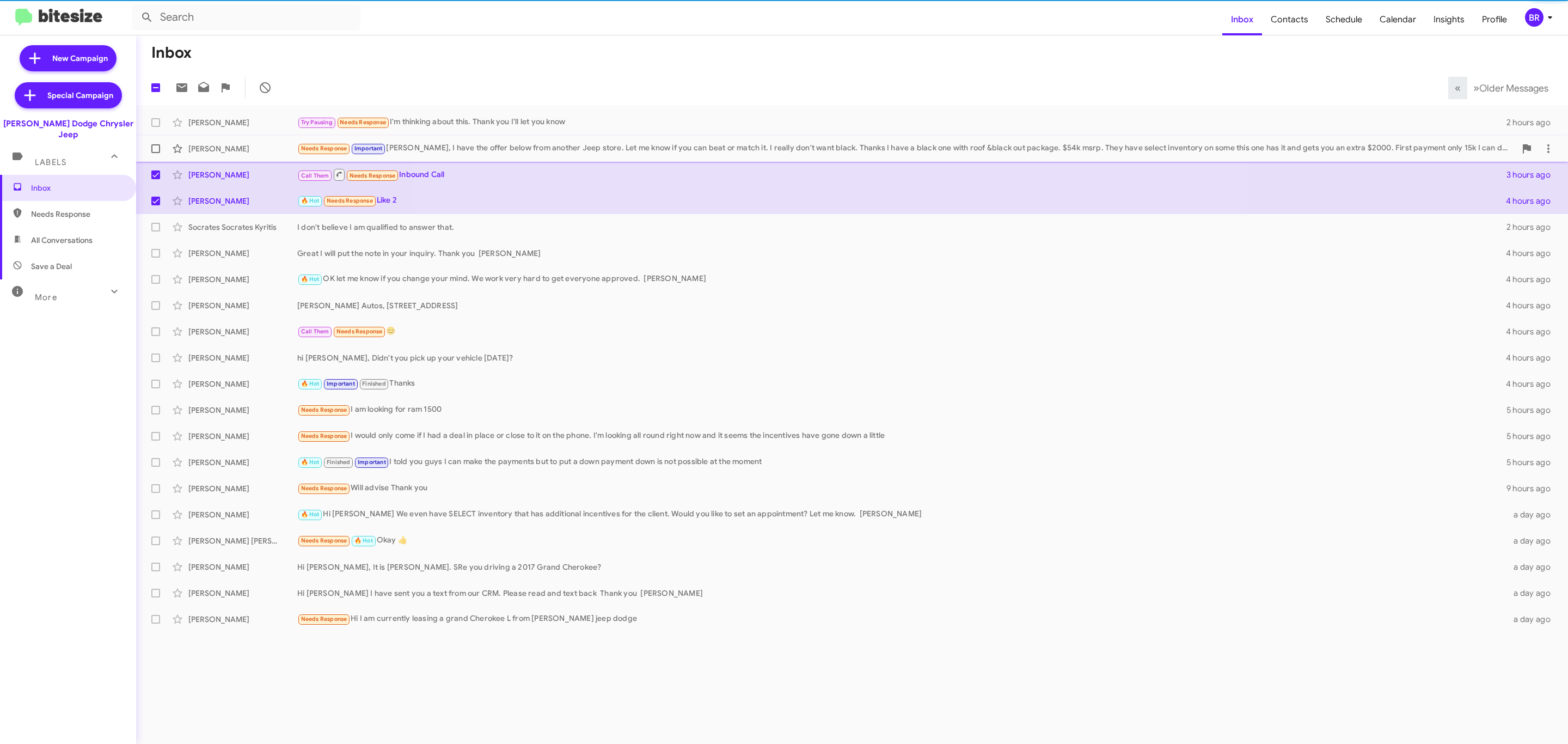
click at [155, 149] on span at bounding box center [156, 149] width 9 height 9
click at [155, 153] on input "checkbox" at bounding box center [155, 153] width 1 height 1
checkbox input "true"
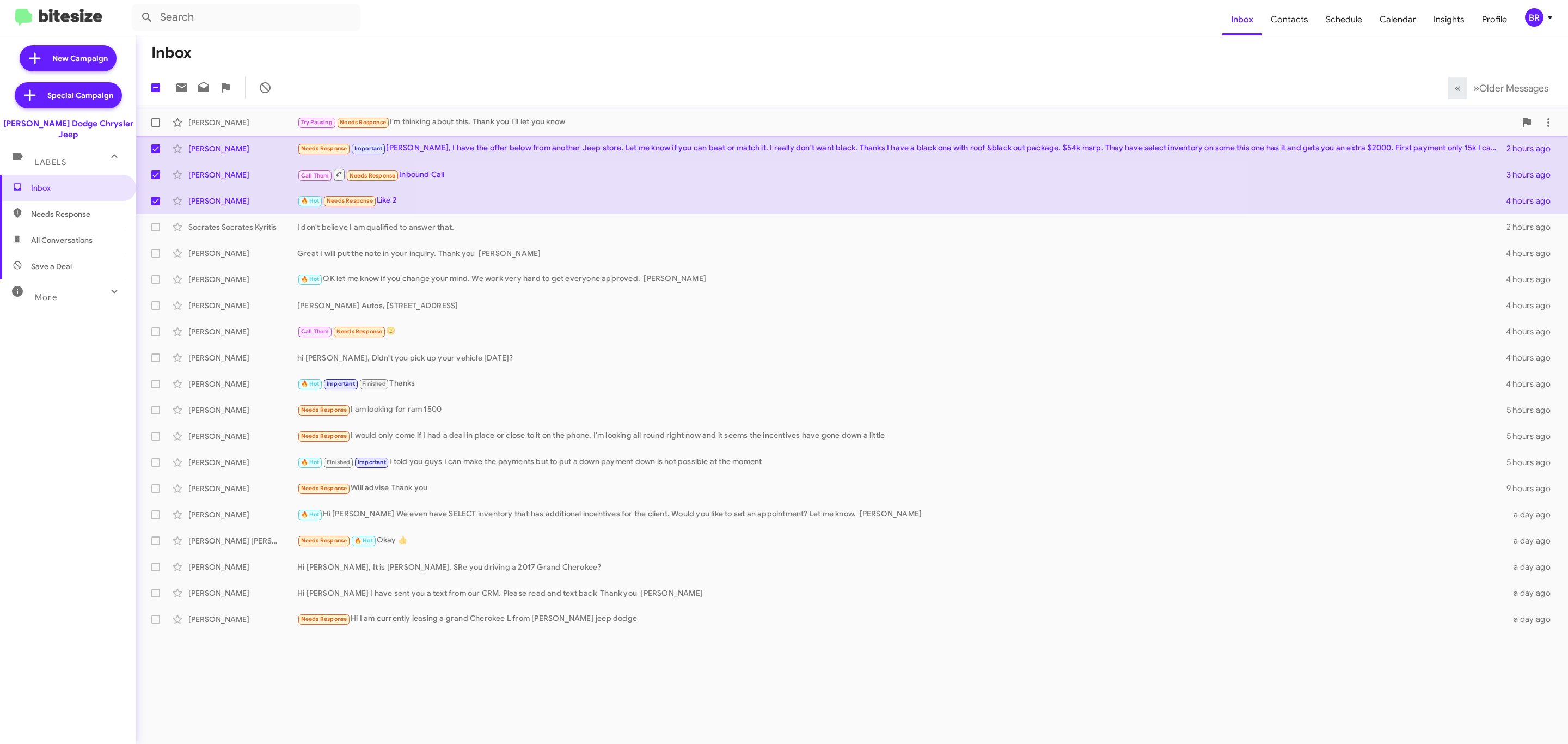
click at [155, 122] on span at bounding box center [156, 122] width 9 height 9
click at [155, 127] on input "checkbox" at bounding box center [155, 127] width 1 height 1
checkbox input "true"
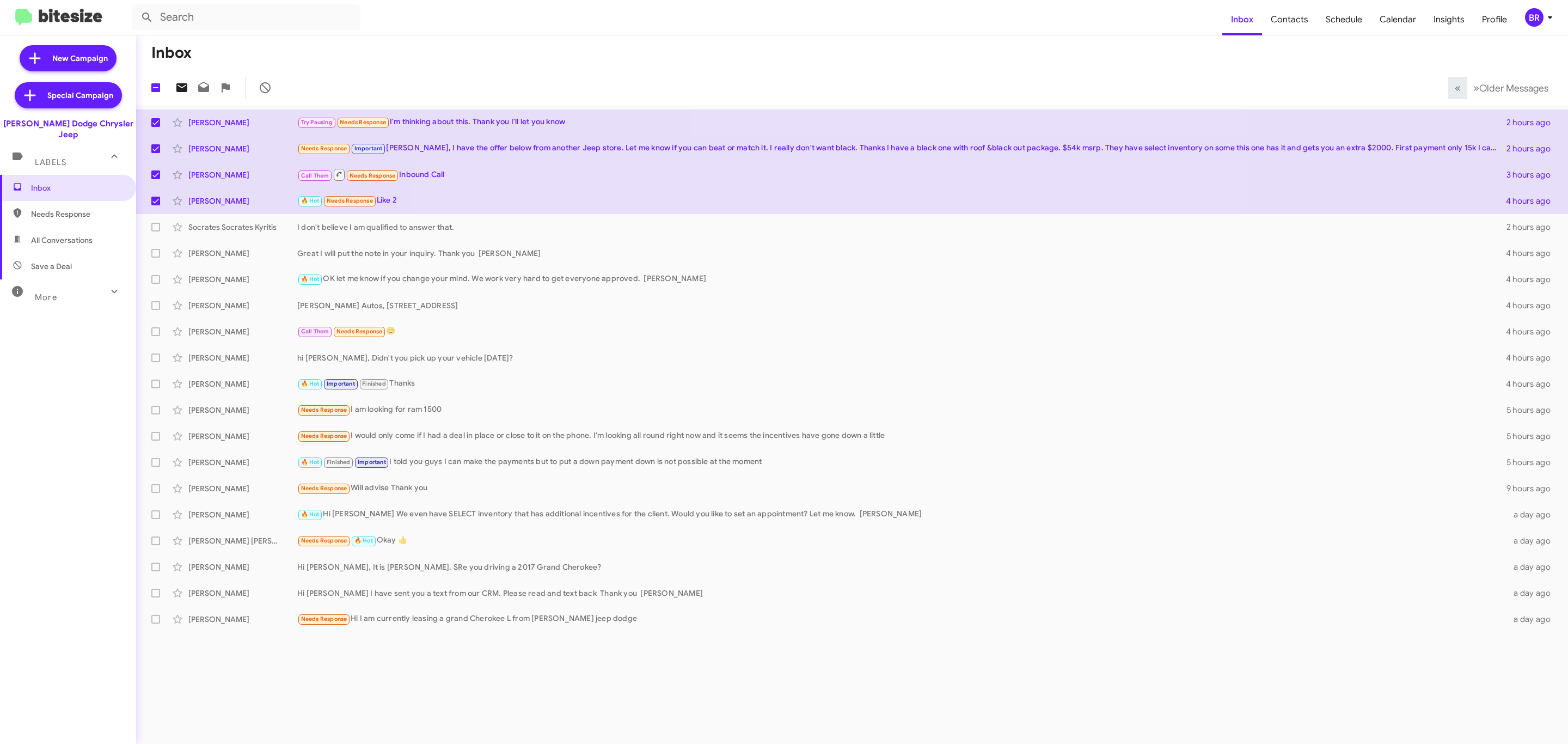
click at [181, 87] on icon at bounding box center [181, 87] width 13 height 13
click at [1550, 17] on icon at bounding box center [1550, 18] width 4 height 2
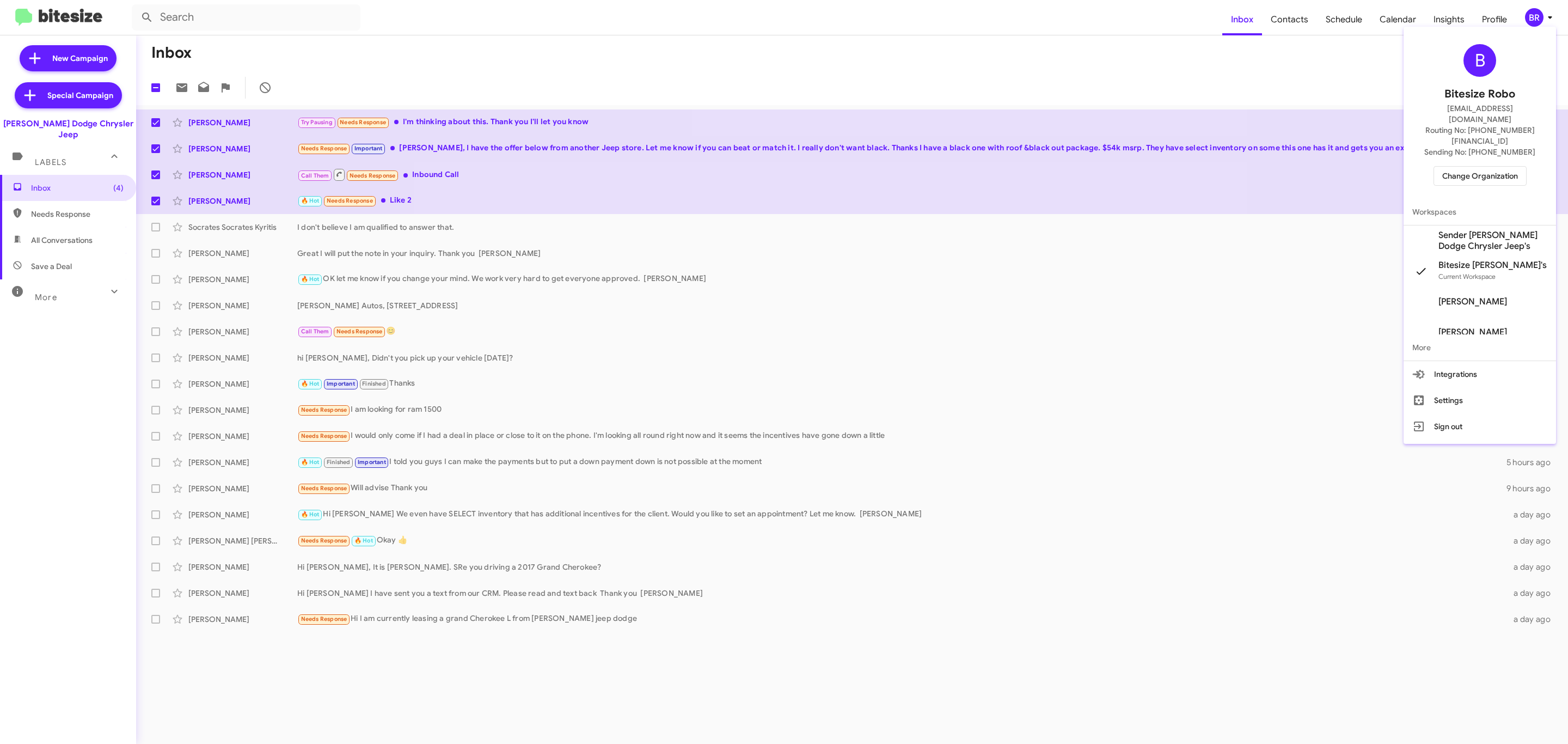
click at [1477, 167] on span "Change Organization" at bounding box center [1480, 176] width 75 height 18
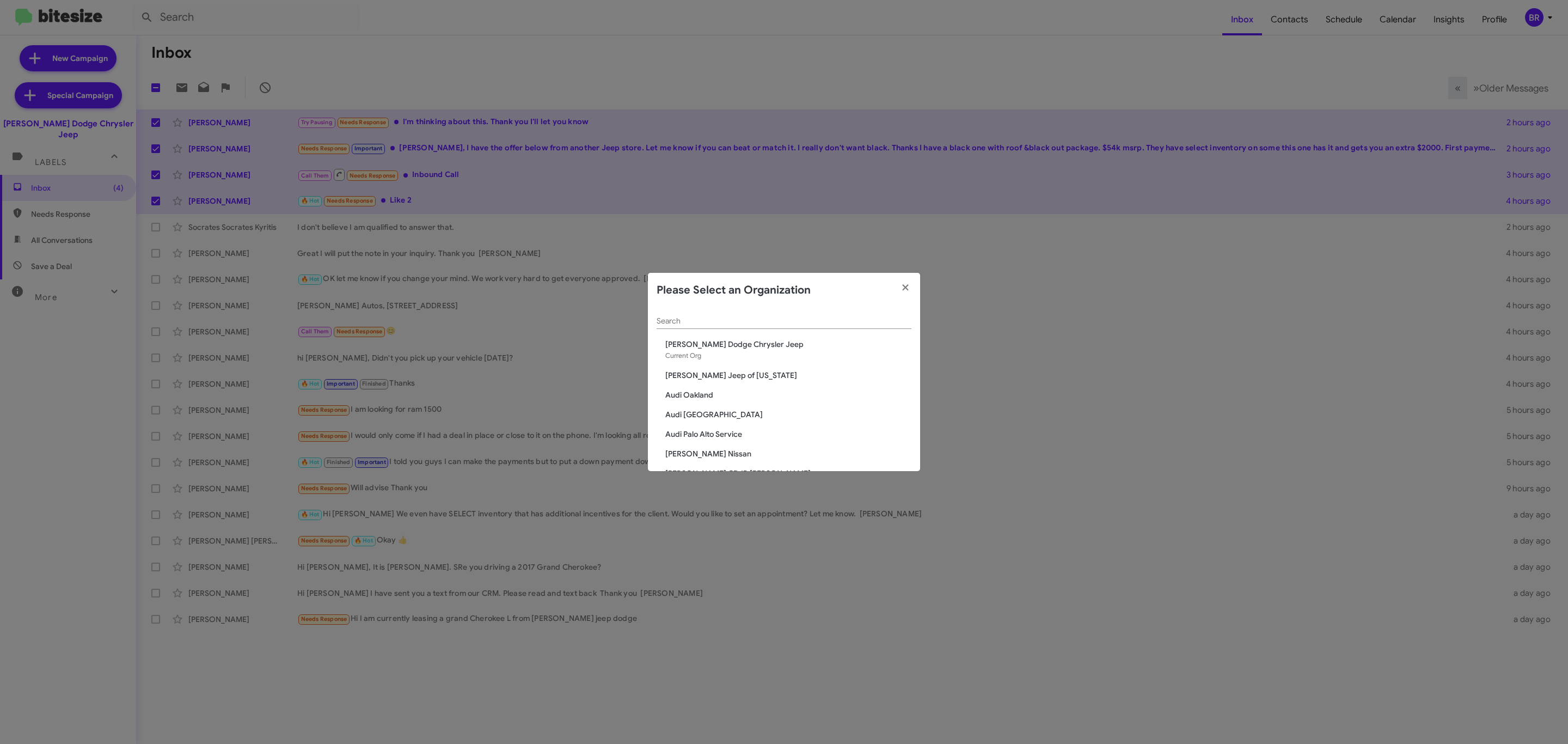
click at [781, 321] on input "Search" at bounding box center [784, 321] width 255 height 9
type input "nie"
click at [729, 413] on span "[PERSON_NAME] Kia of [PERSON_NAME]" at bounding box center [788, 415] width 246 height 11
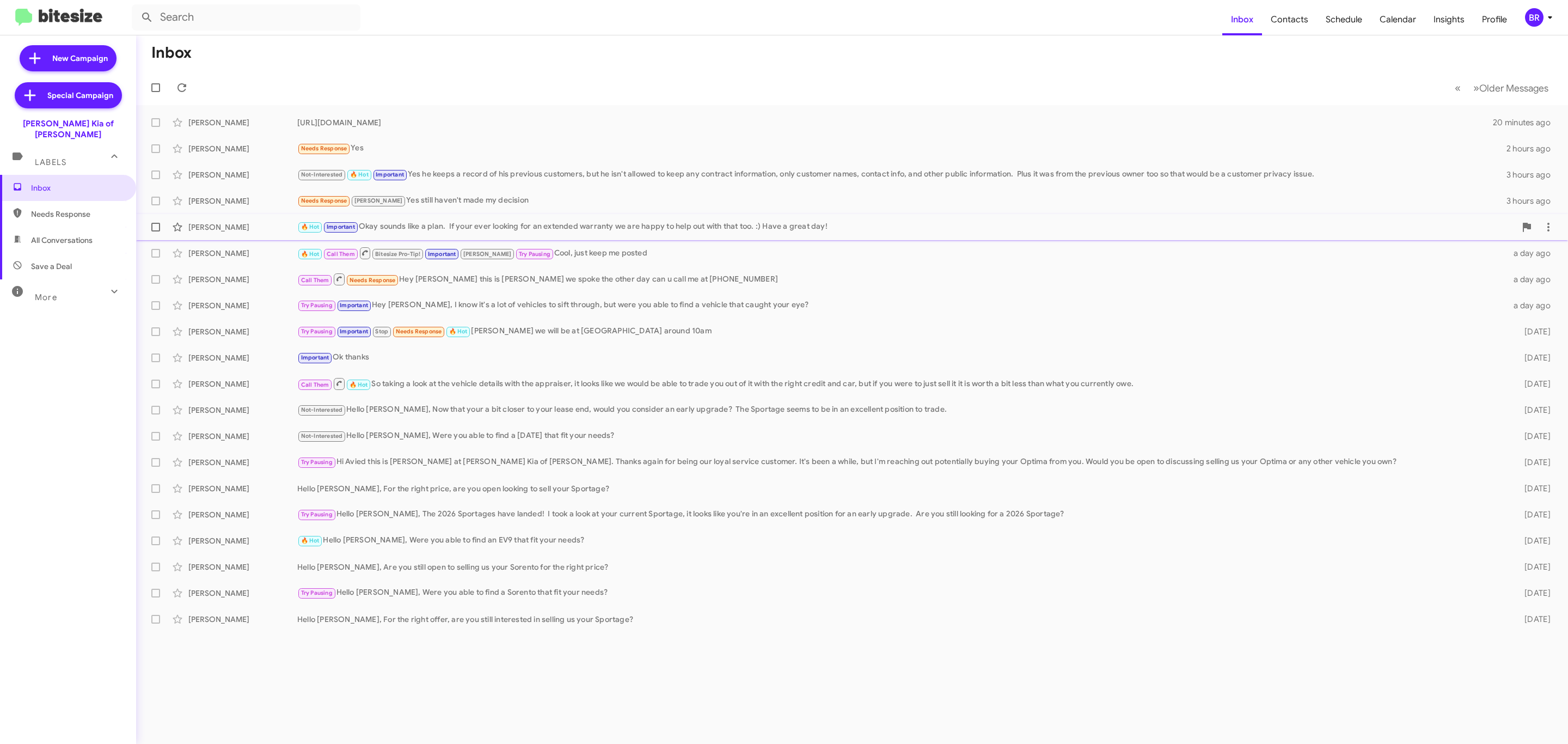
click at [600, 227] on div "🔥 Hot Important Okay sounds like a plan. If your ever looking for an extended w…" at bounding box center [906, 226] width 1219 height 13
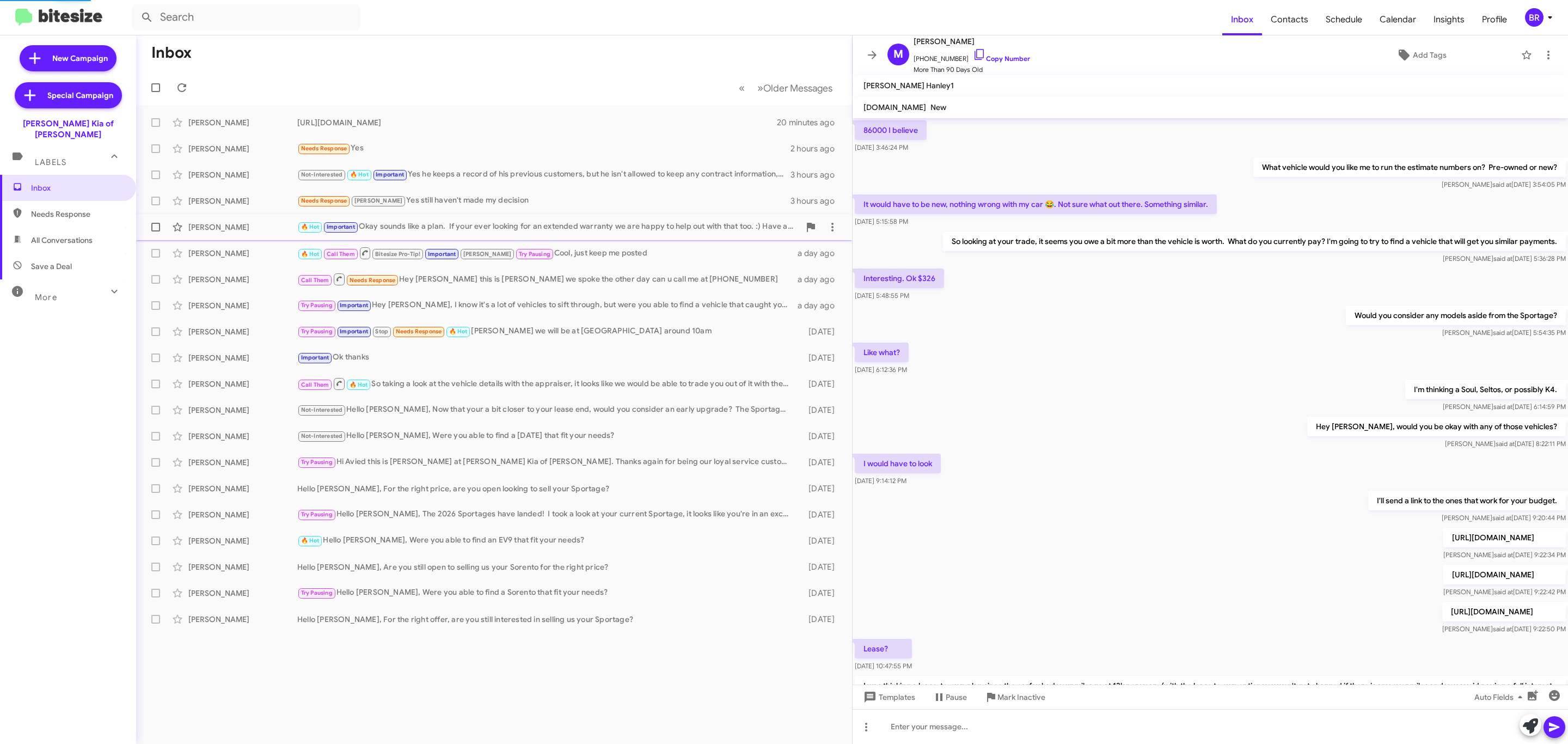
scroll to position [195, 0]
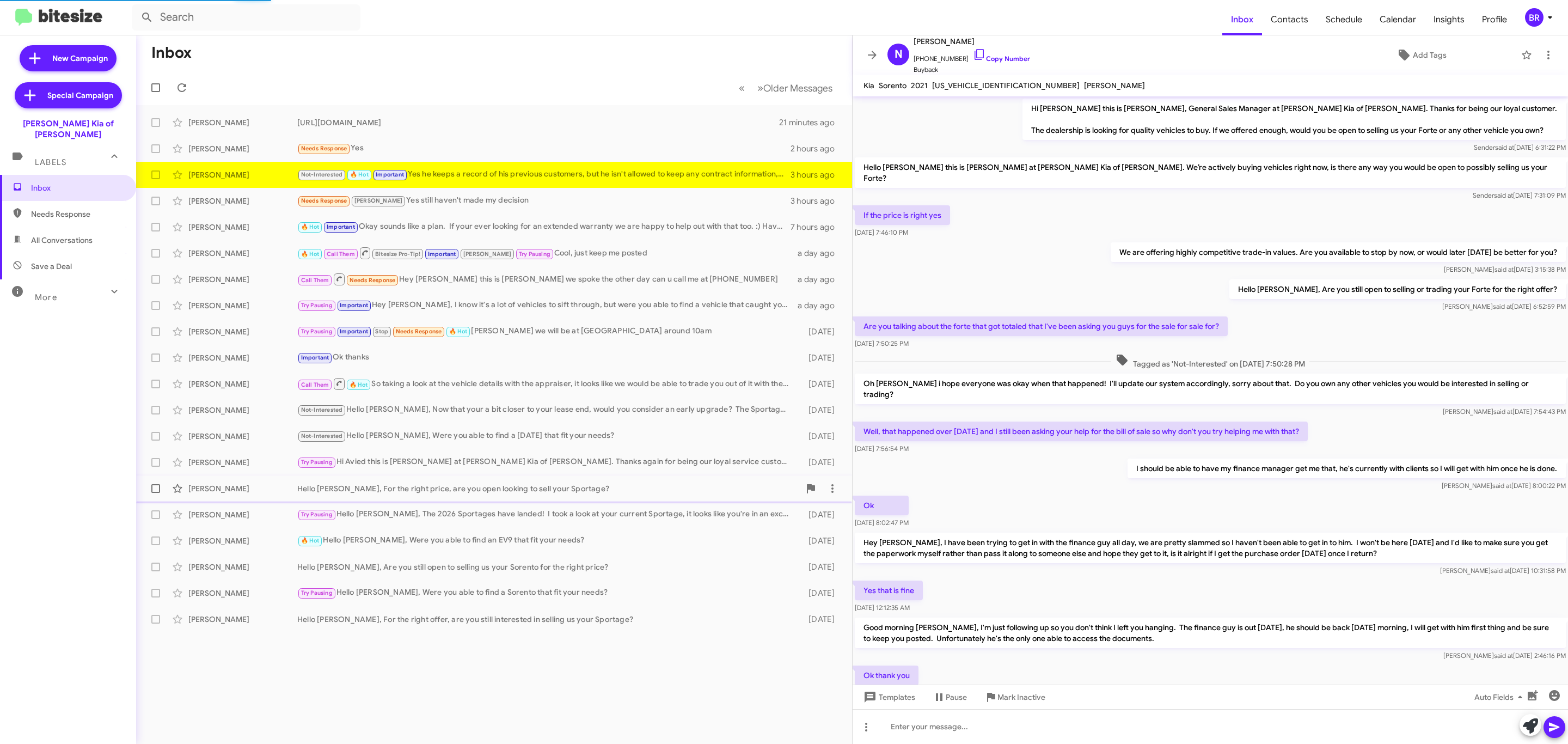
scroll to position [266, 0]
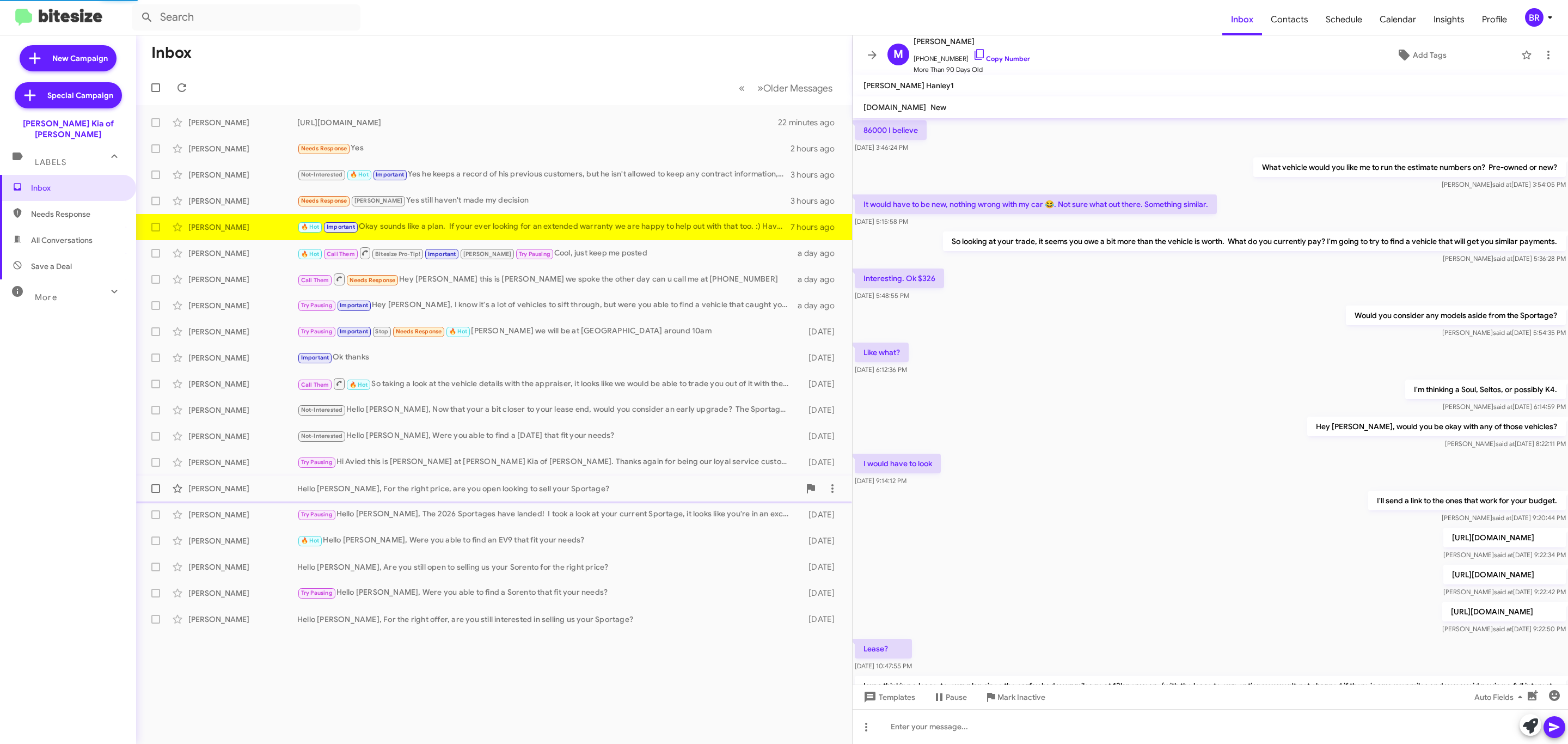
scroll to position [239, 0]
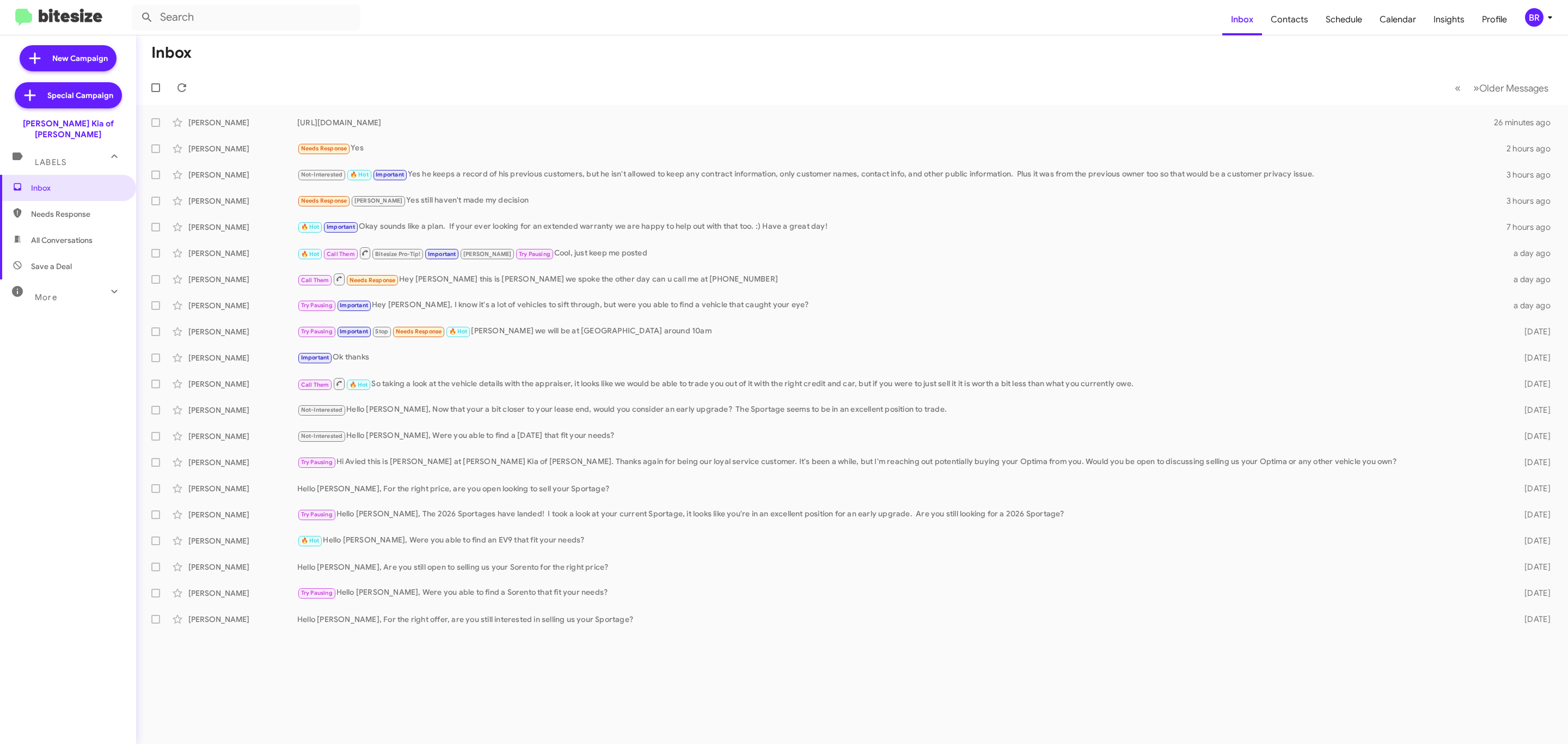
click at [1534, 17] on div "BR" at bounding box center [1534, 17] width 18 height 18
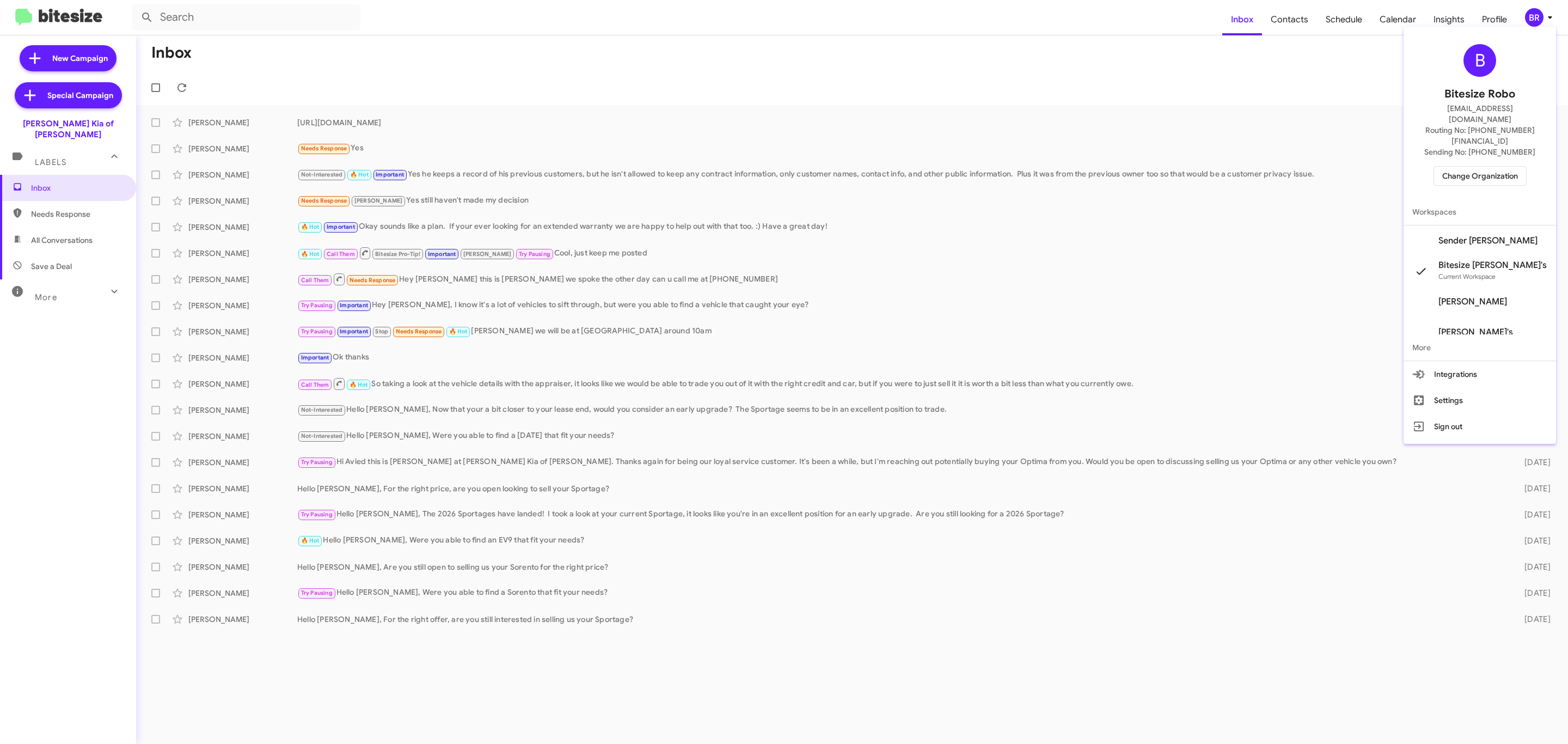
click at [1487, 167] on span "Change Organization" at bounding box center [1480, 176] width 75 height 18
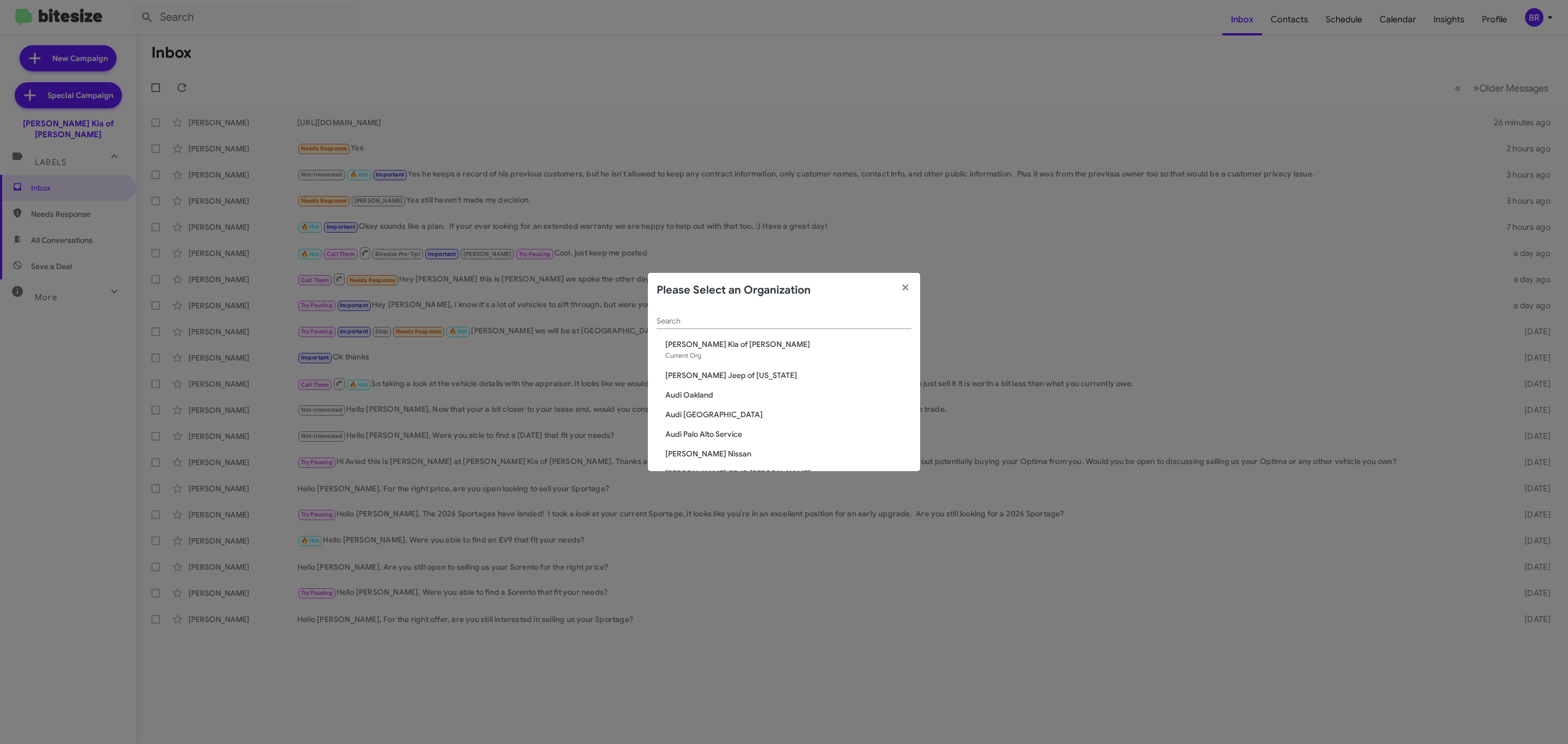
click at [756, 322] on input "Search" at bounding box center [784, 321] width 255 height 9
type input "nie"
click at [740, 435] on span "[PERSON_NAME] Nissan of Denville" at bounding box center [788, 434] width 246 height 11
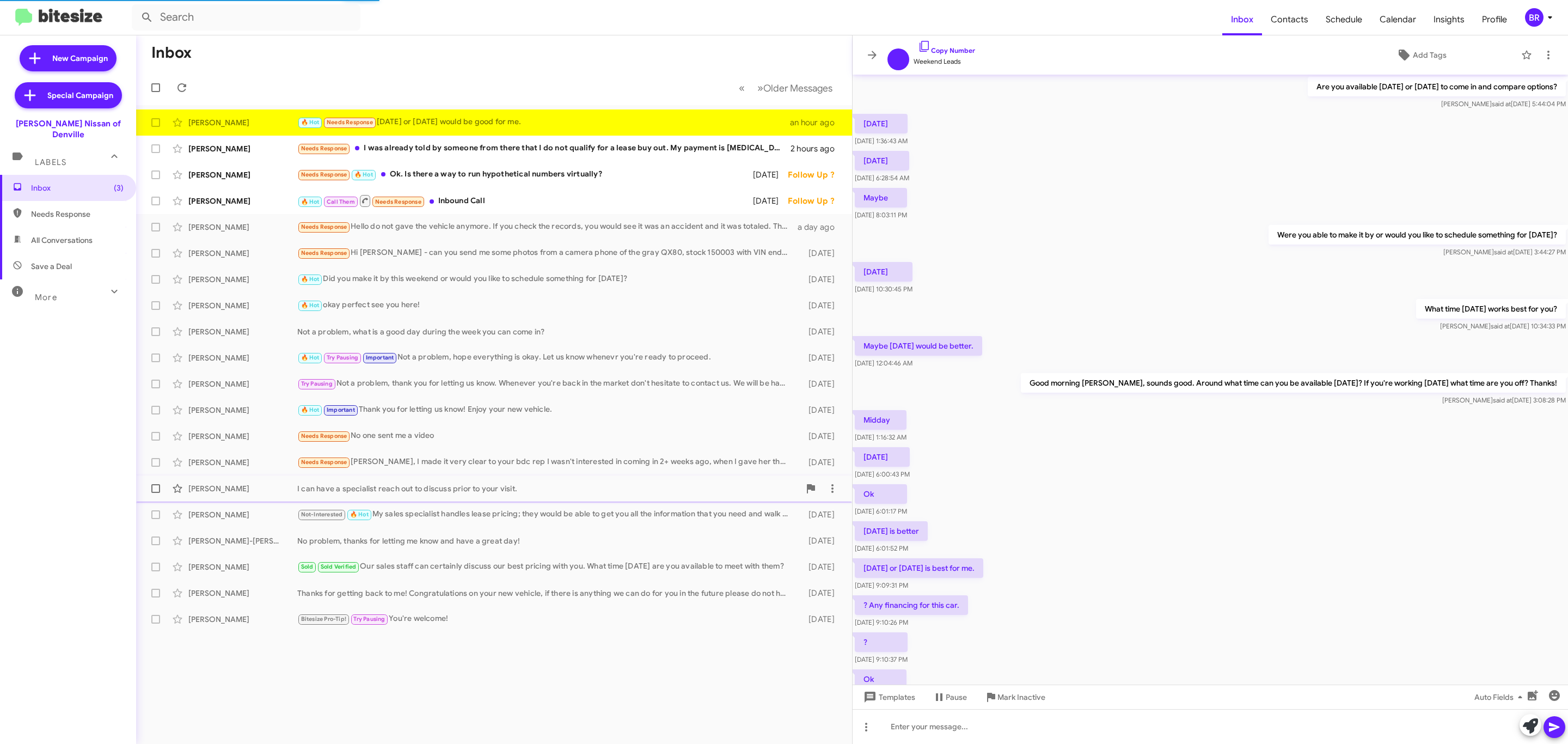
scroll to position [183, 0]
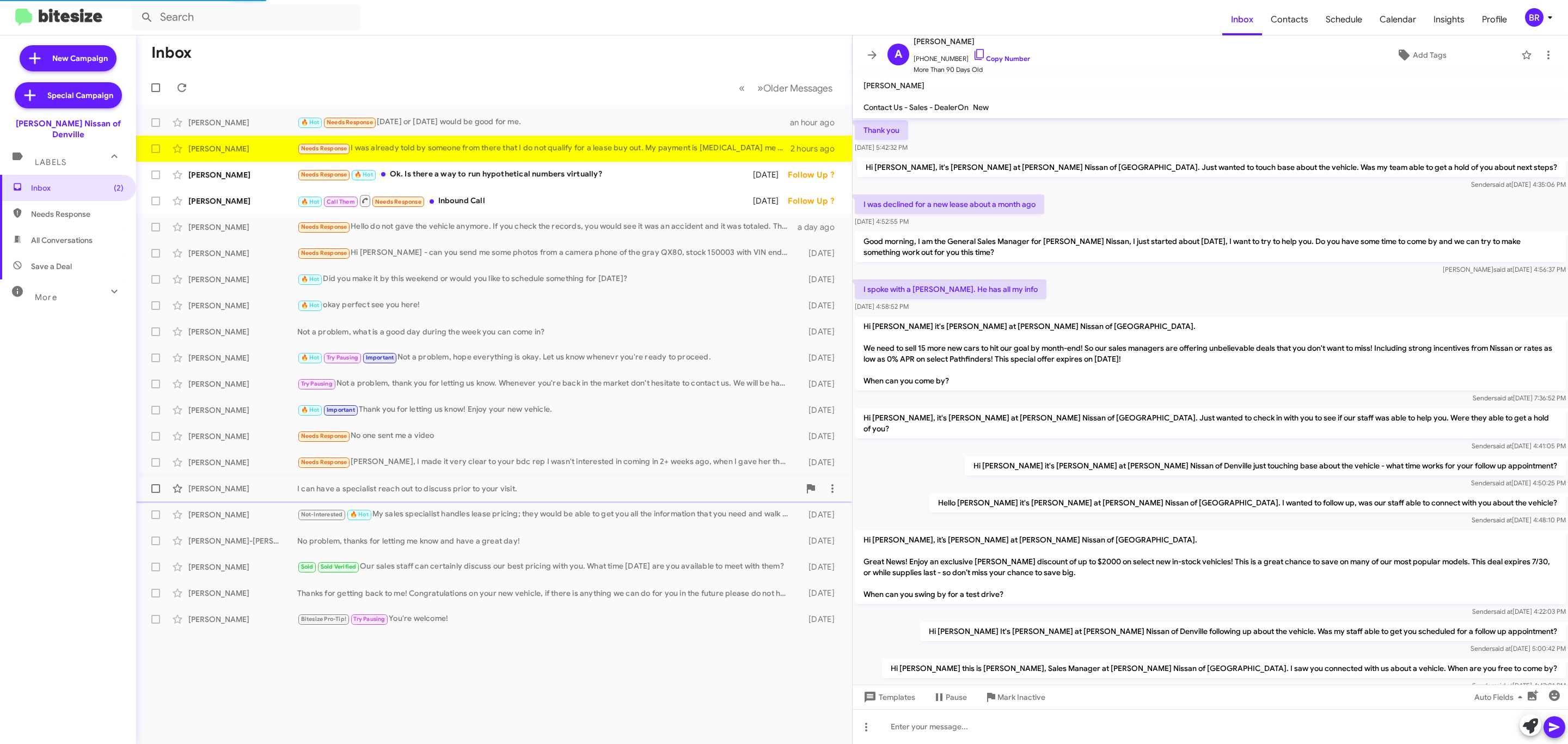
scroll to position [304, 0]
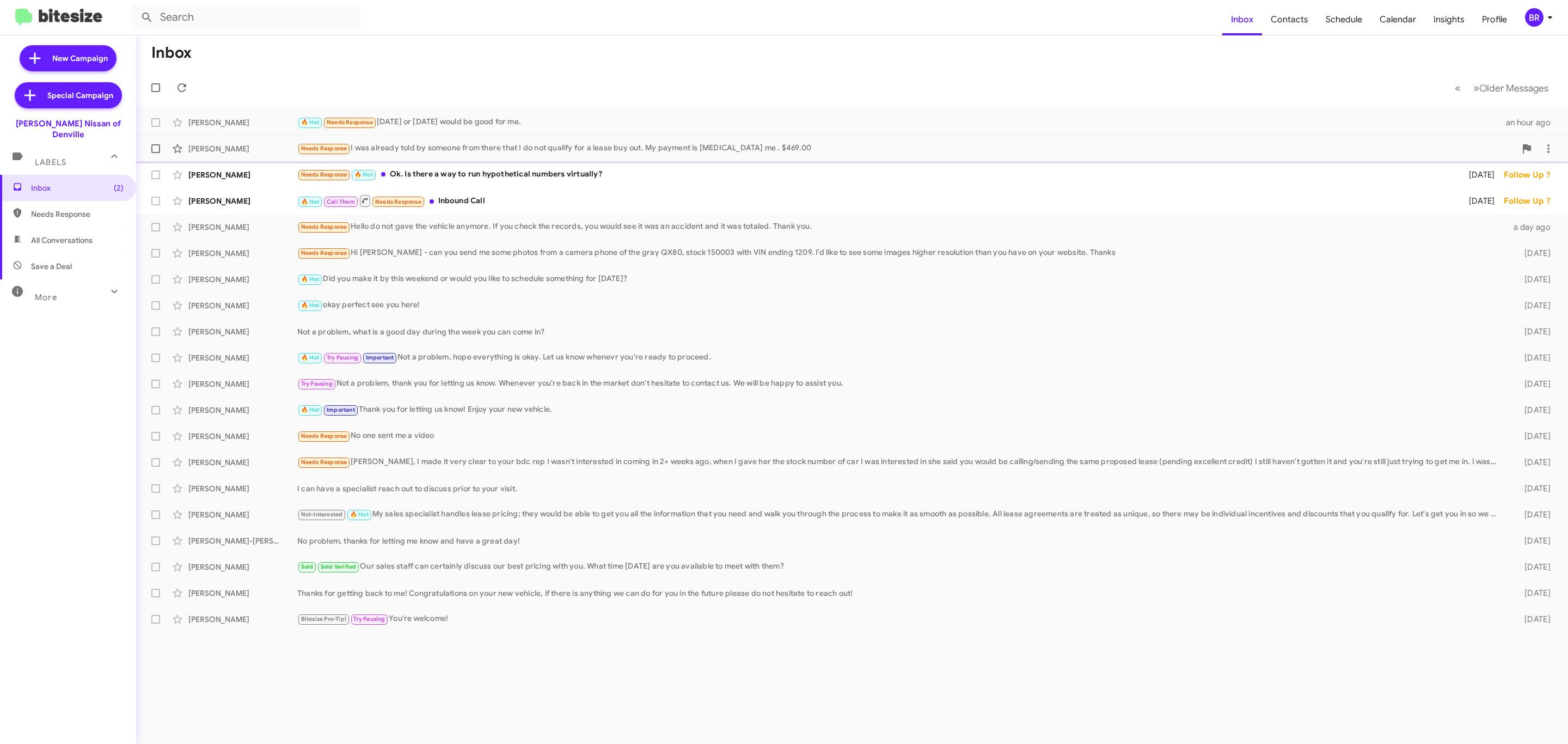
click at [155, 150] on span at bounding box center [156, 149] width 9 height 9
click at [155, 153] on input "checkbox" at bounding box center [155, 153] width 1 height 1
checkbox input "true"
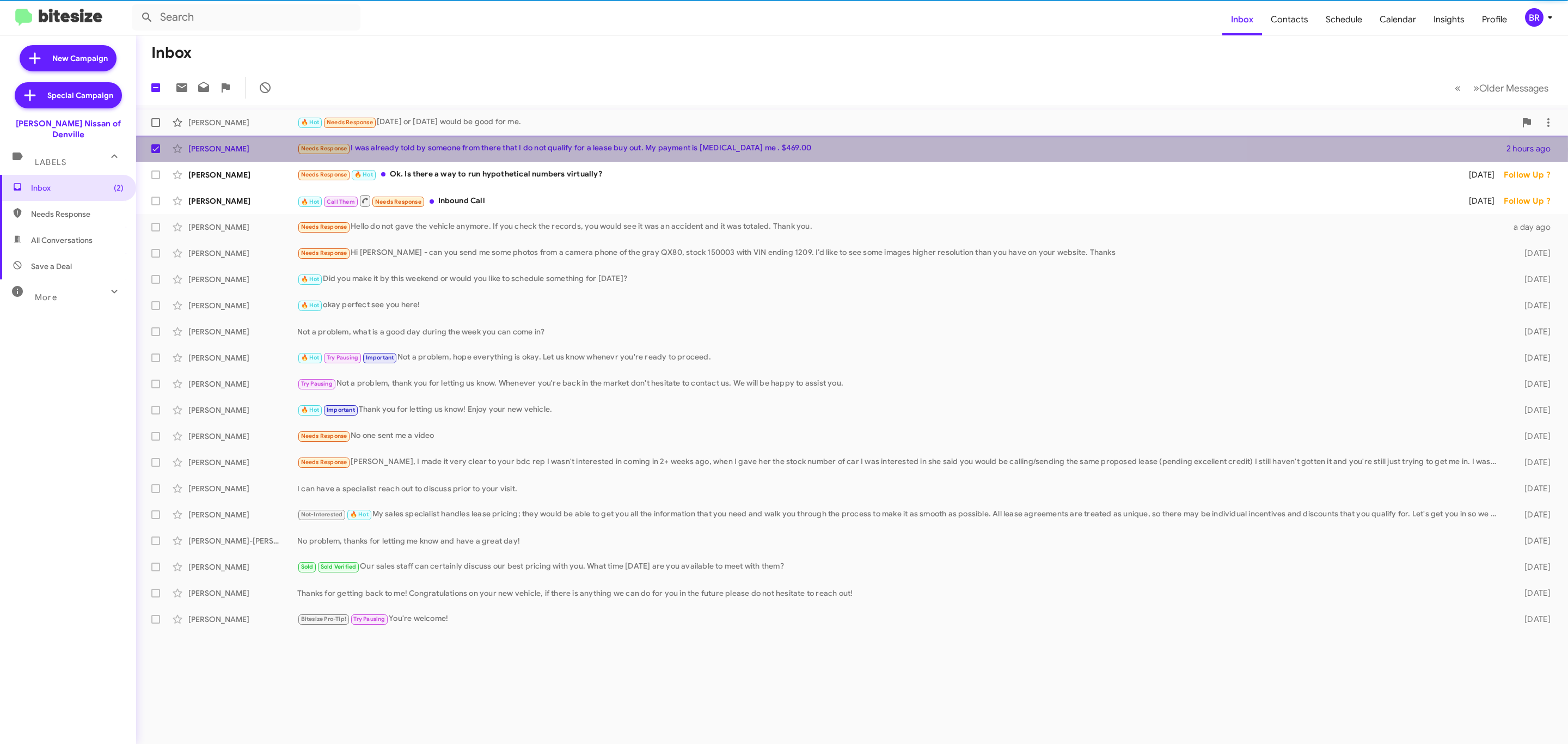
click at [152, 125] on span at bounding box center [156, 122] width 9 height 9
click at [155, 127] on input "checkbox" at bounding box center [155, 127] width 1 height 1
checkbox input "true"
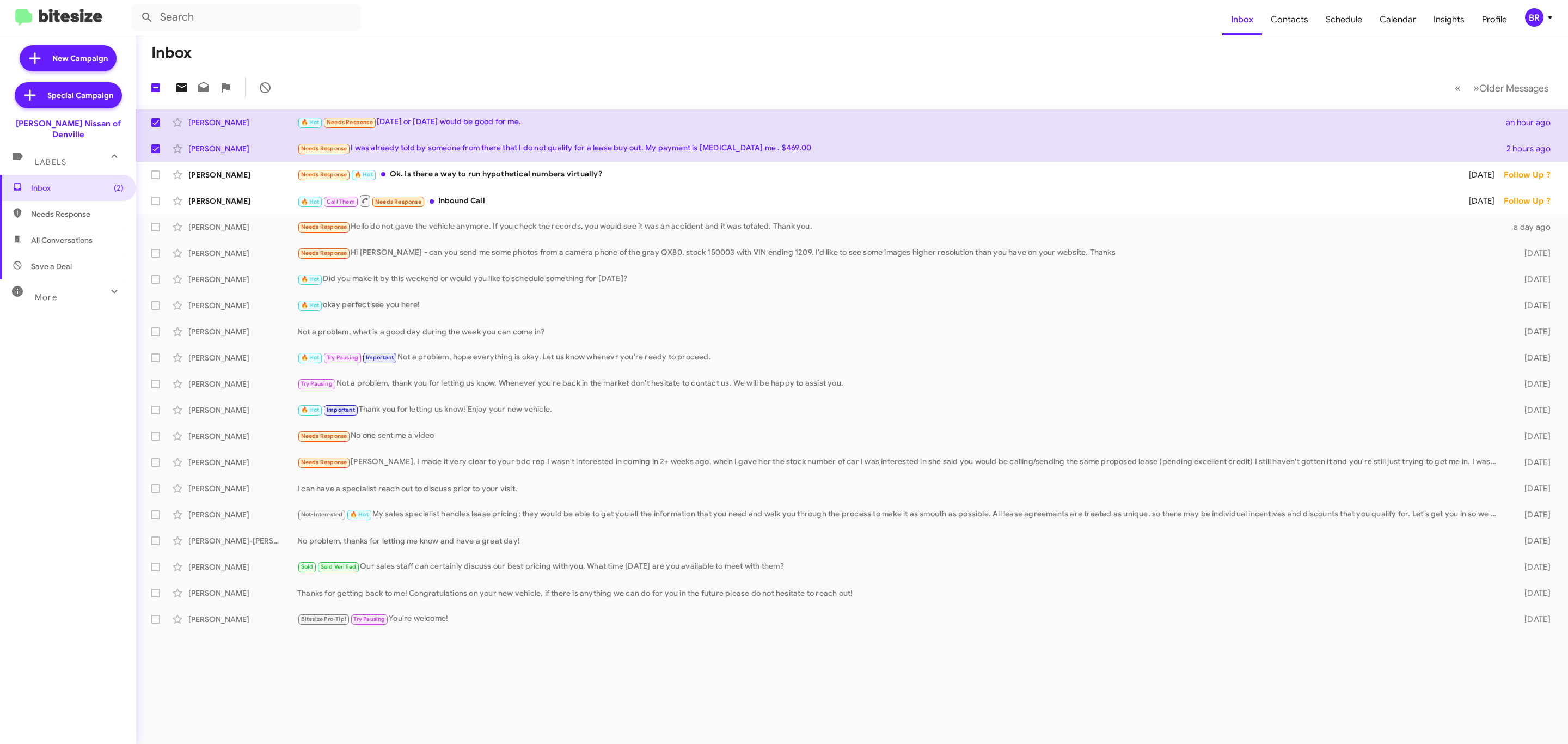
click at [177, 85] on icon at bounding box center [182, 88] width 11 height 9
click at [1534, 17] on div "BR" at bounding box center [1534, 17] width 18 height 18
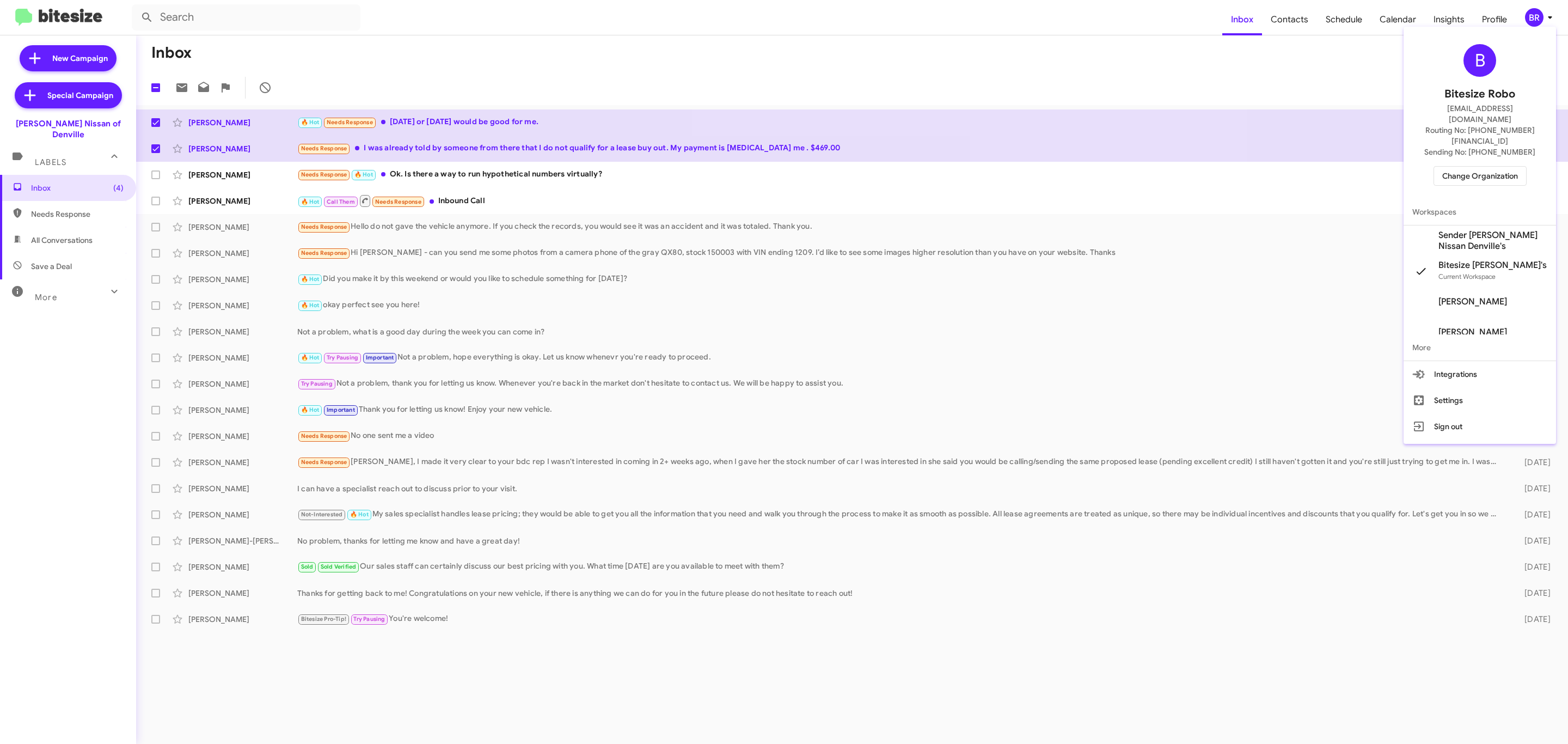
click at [1479, 167] on span "Change Organization" at bounding box center [1480, 176] width 75 height 18
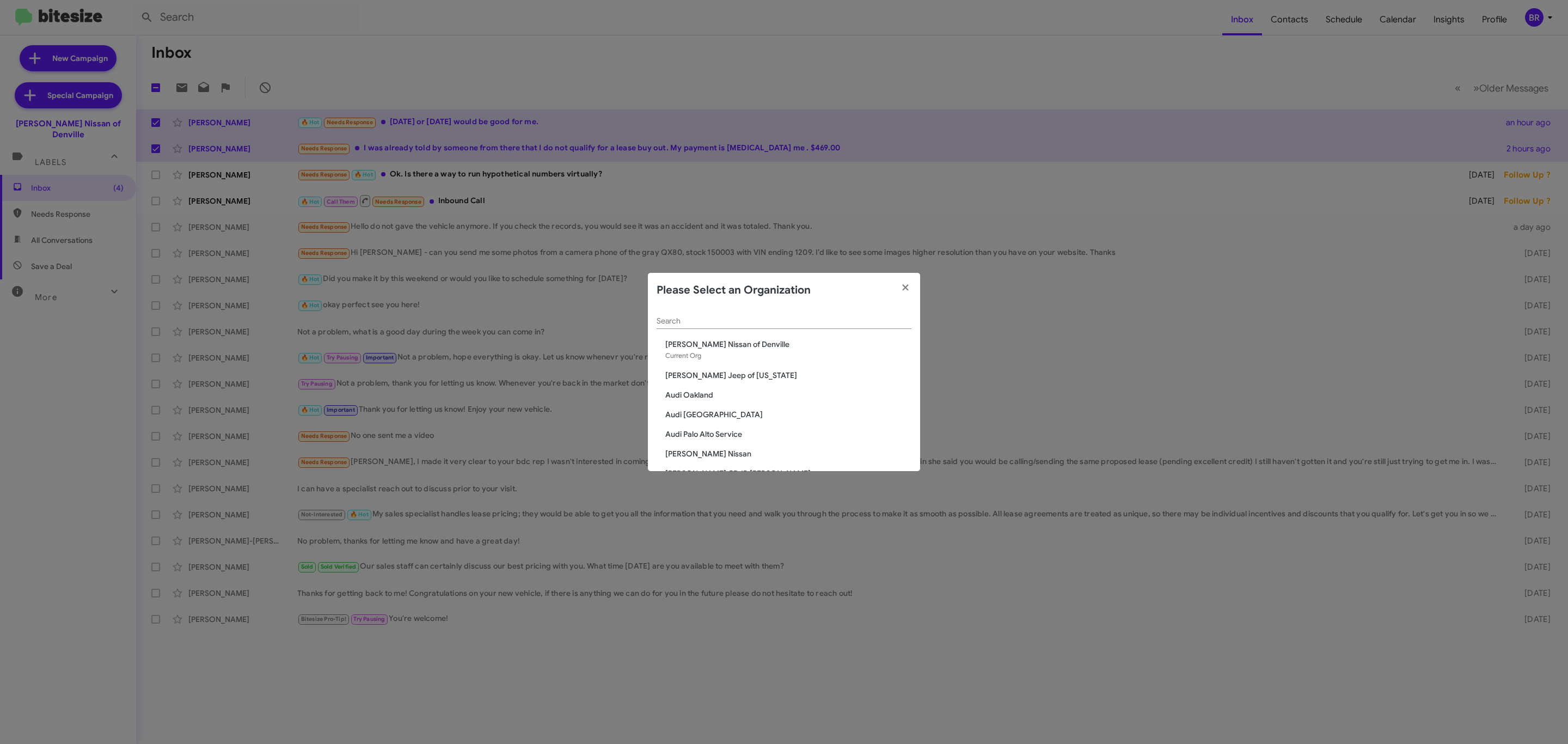
click at [751, 317] on input "Search" at bounding box center [784, 321] width 255 height 9
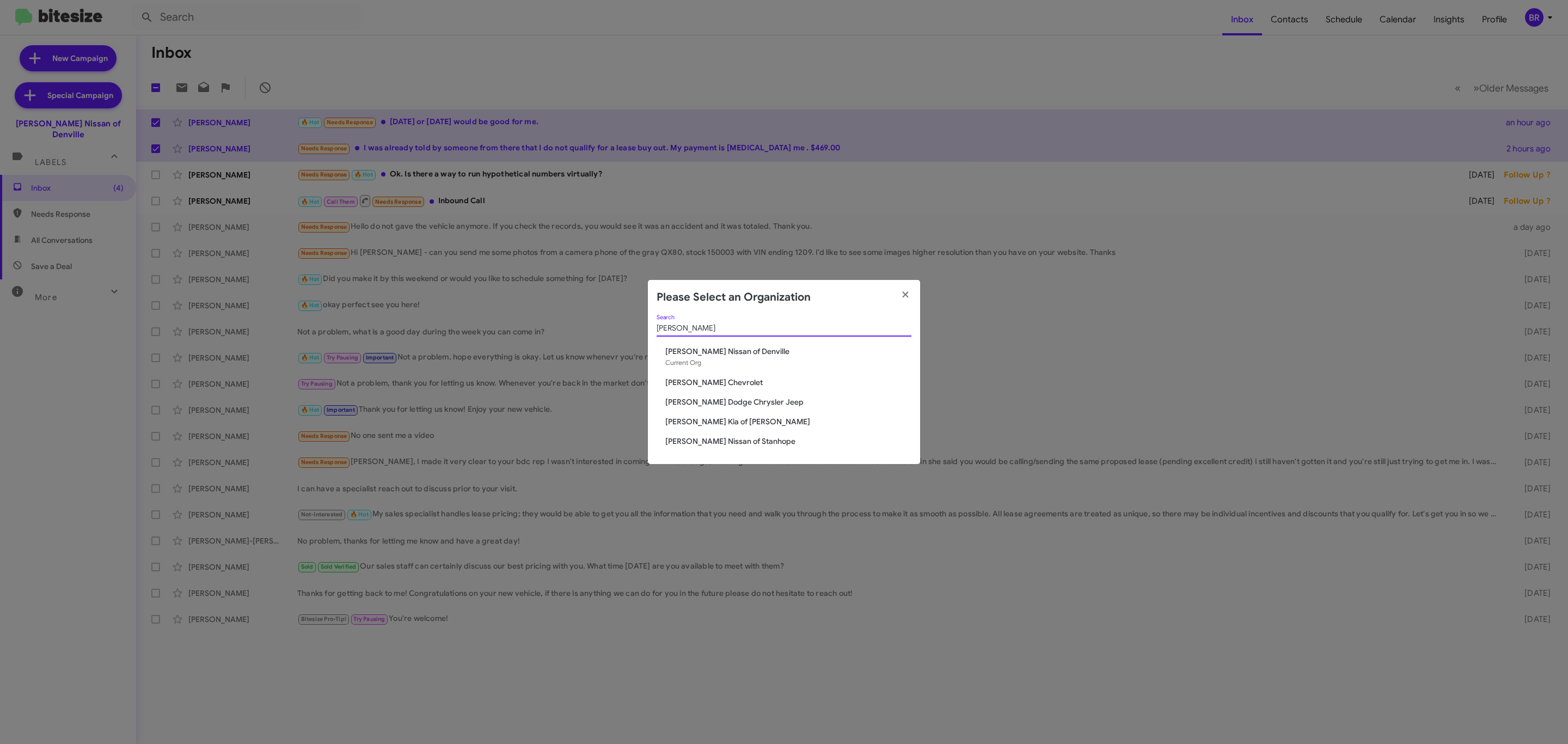
type input "[PERSON_NAME]"
click at [751, 440] on span "[PERSON_NAME] Nissan of Stanhope" at bounding box center [788, 441] width 246 height 11
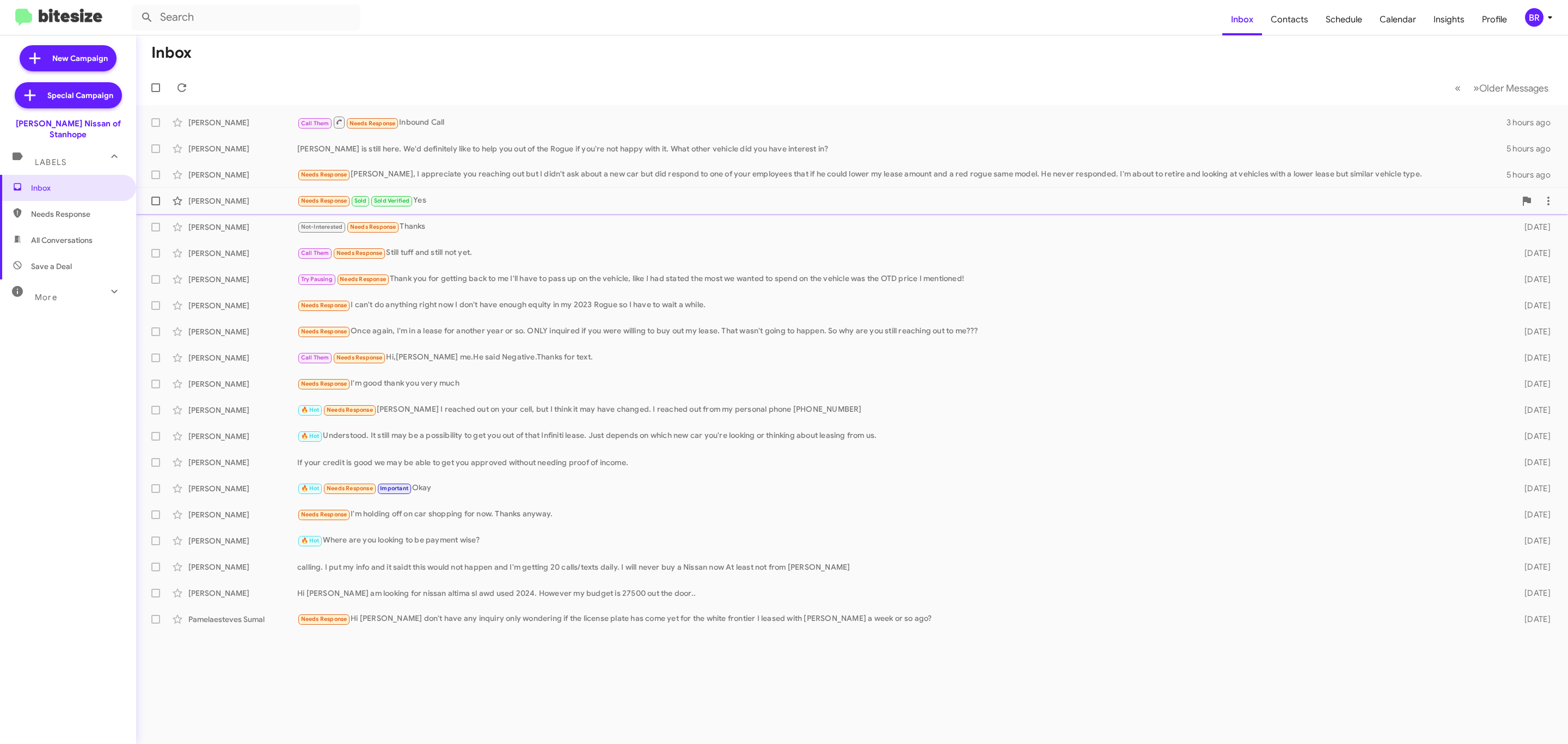
click at [239, 200] on div "[PERSON_NAME]" at bounding box center [242, 201] width 109 height 11
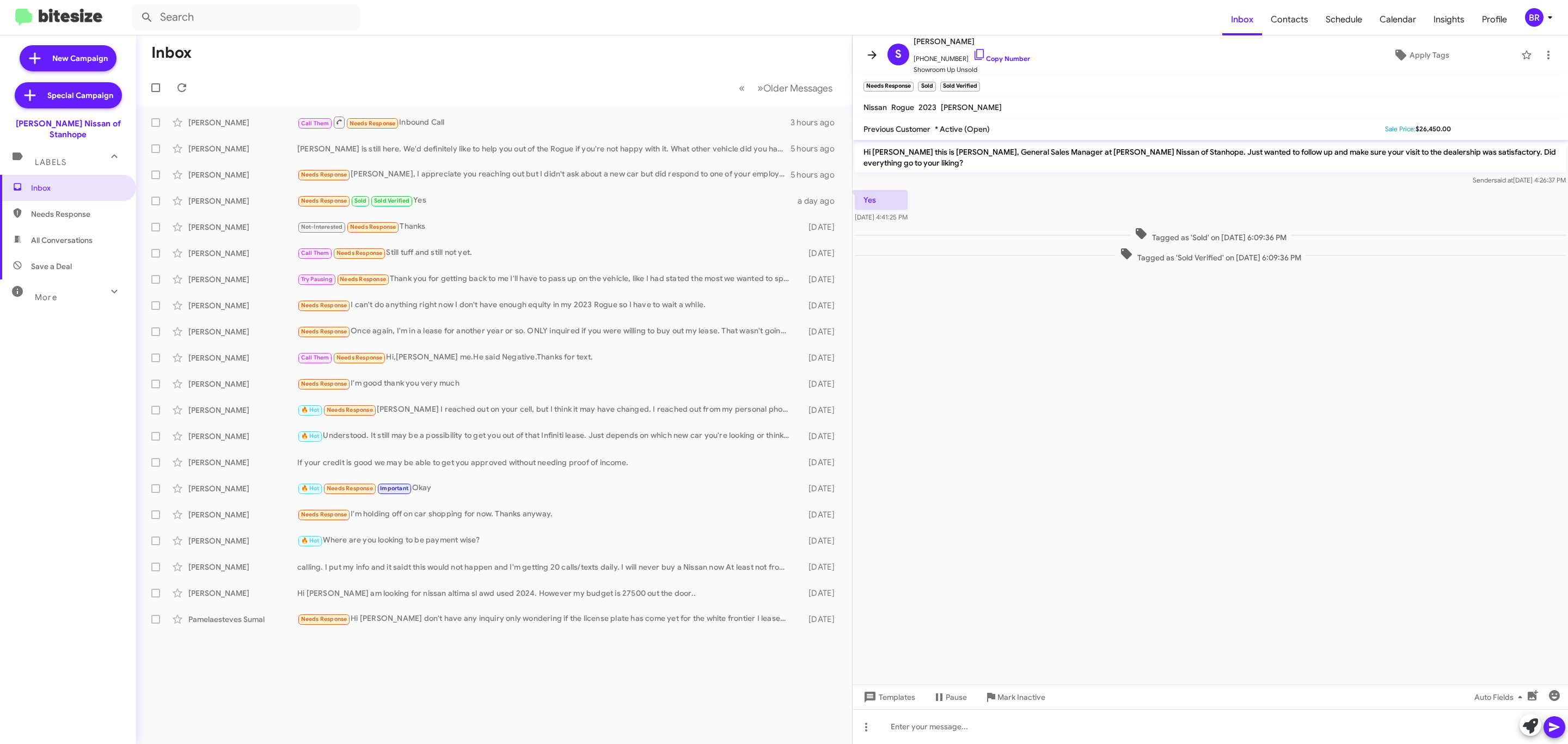
click at [868, 58] on icon at bounding box center [872, 55] width 13 height 13
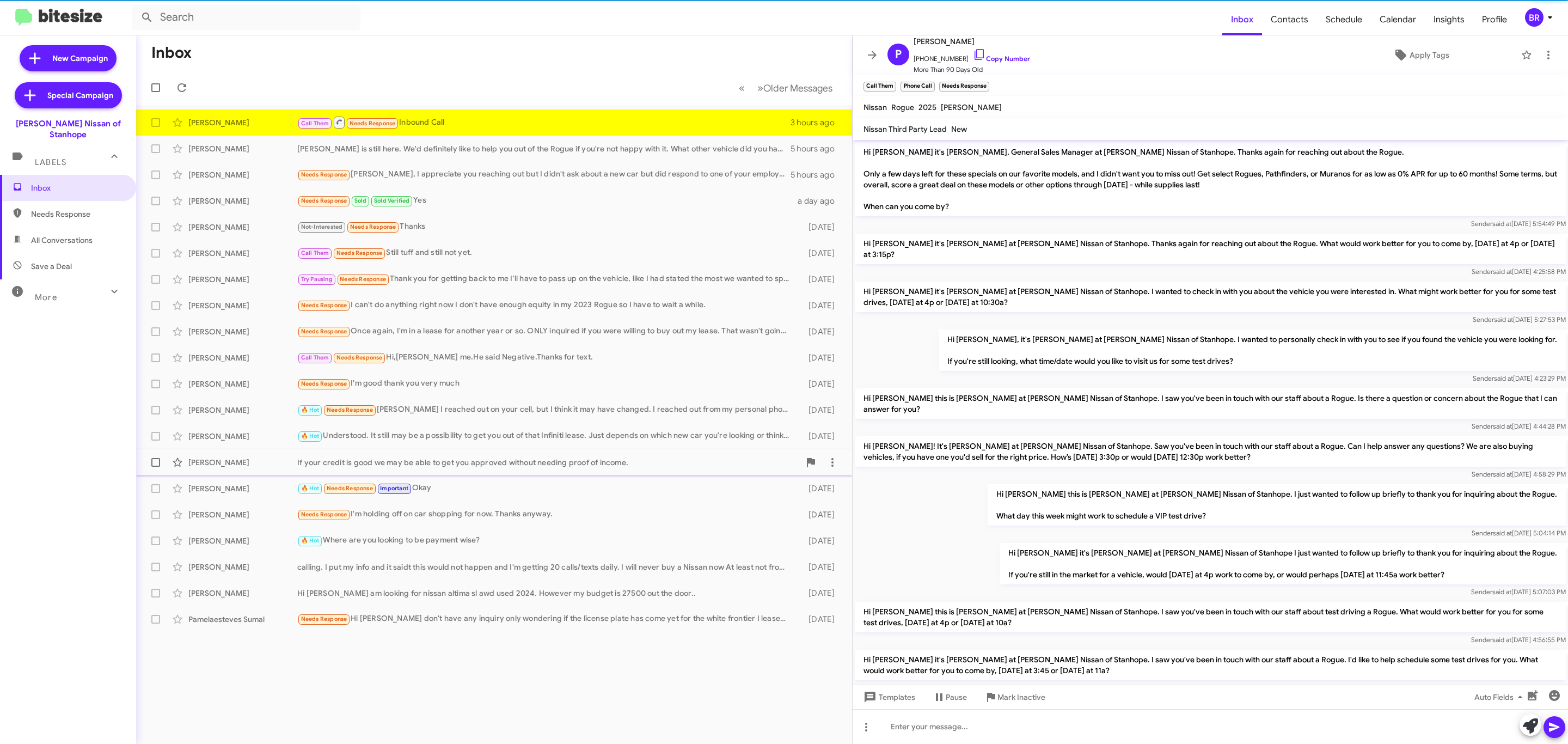
scroll to position [169, 0]
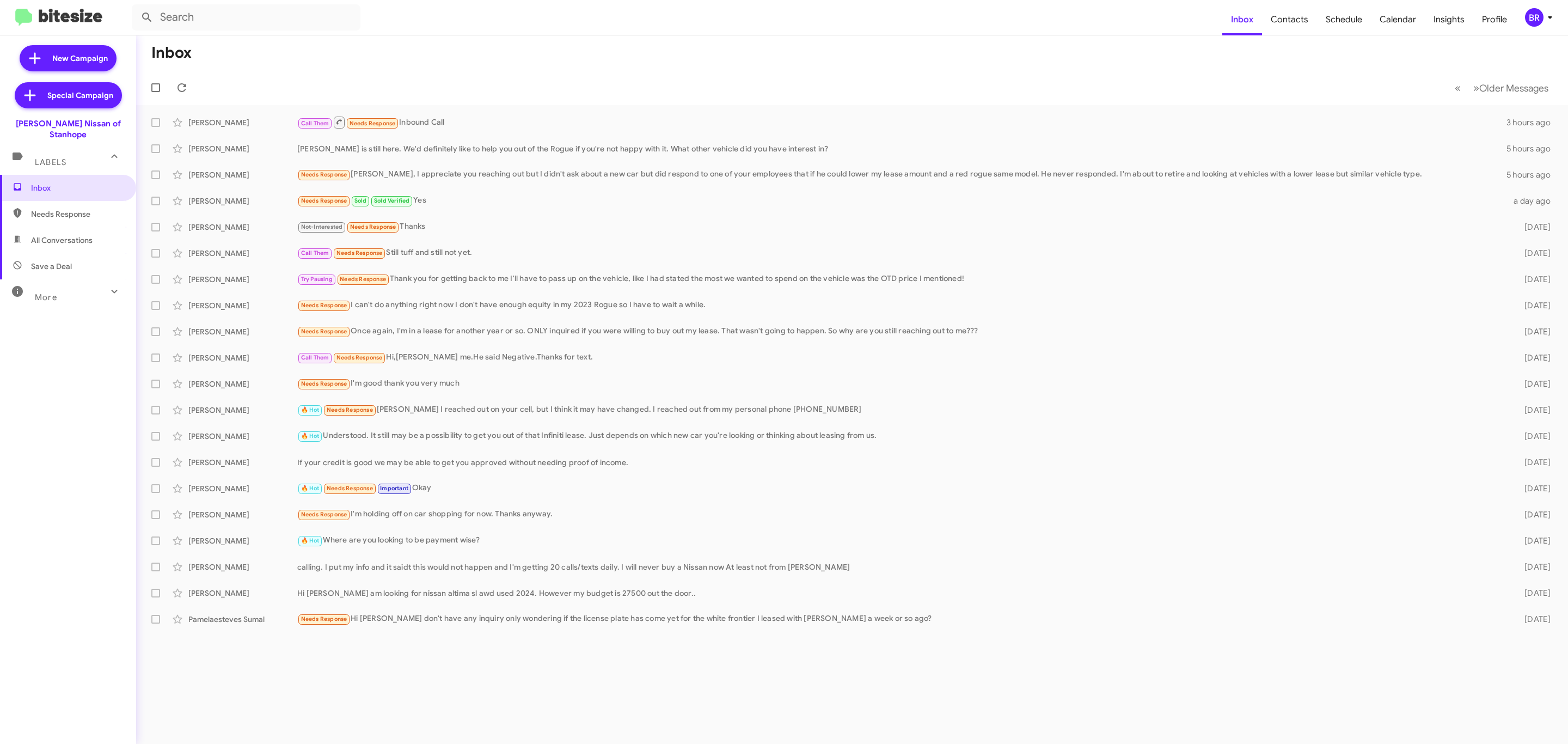
click at [1534, 16] on div "BR" at bounding box center [1534, 17] width 18 height 18
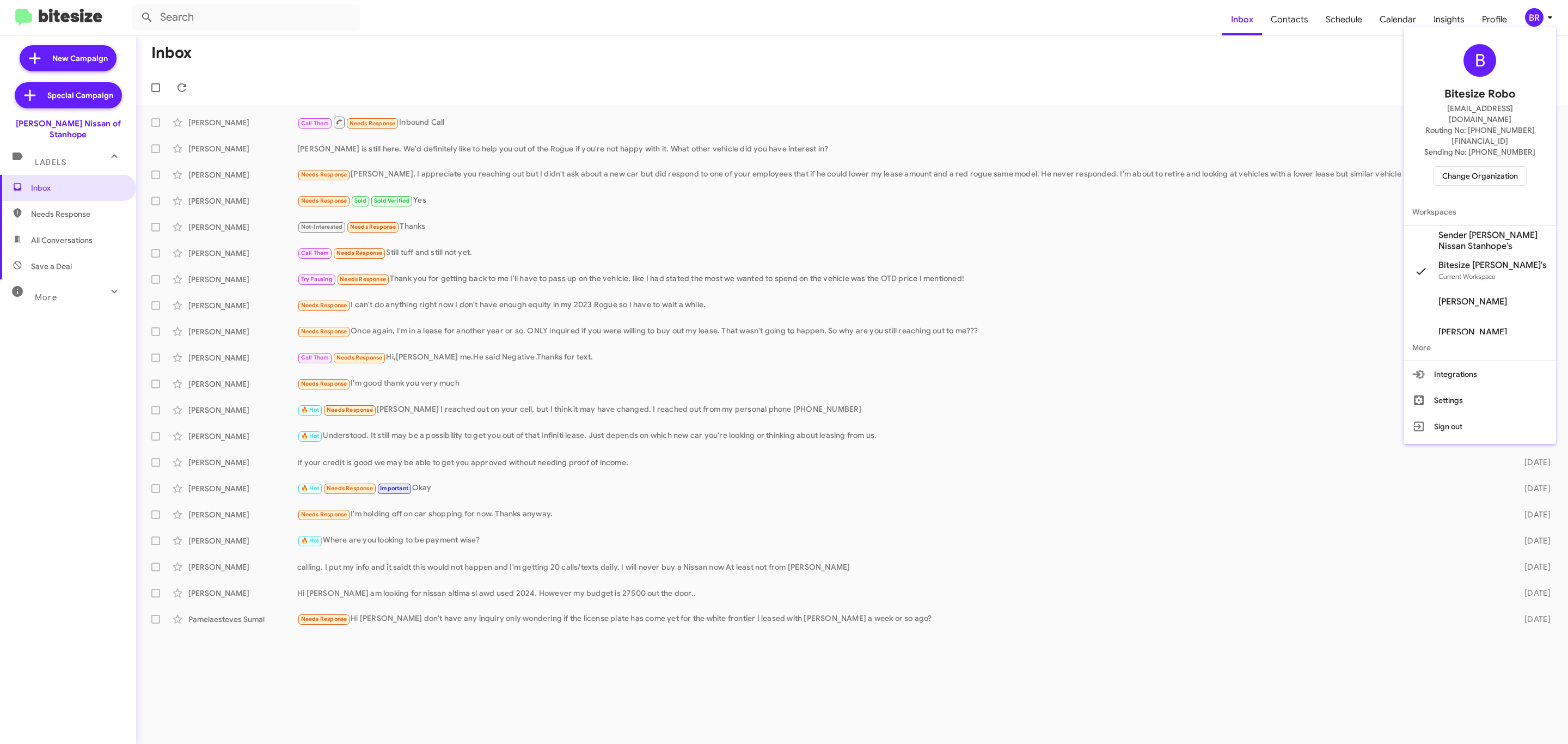
click at [1478, 167] on span "Change Organization" at bounding box center [1480, 176] width 75 height 18
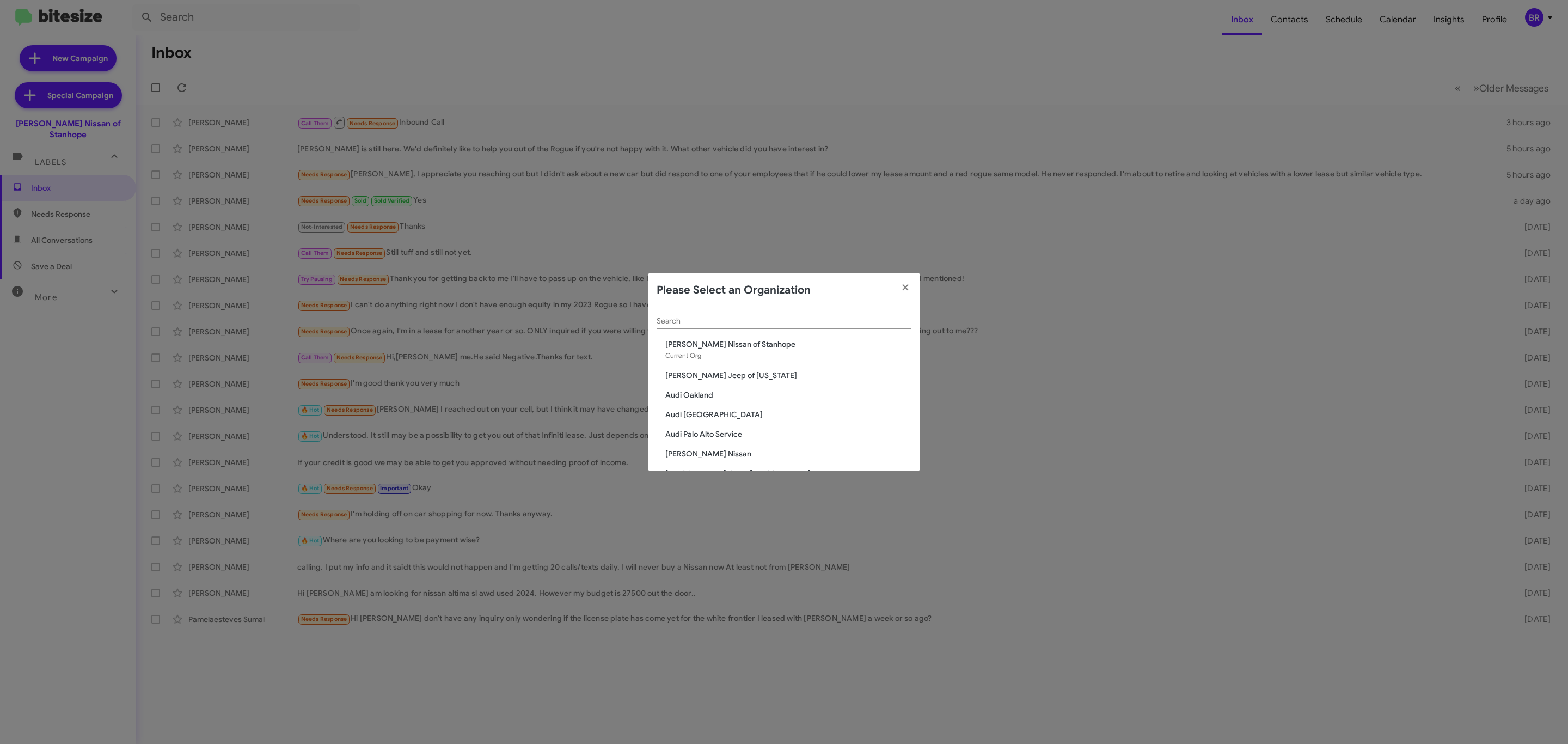
click at [724, 343] on span "[PERSON_NAME] Nissan of Stanhope" at bounding box center [788, 344] width 246 height 11
click at [730, 325] on input "Search" at bounding box center [784, 321] width 255 height 9
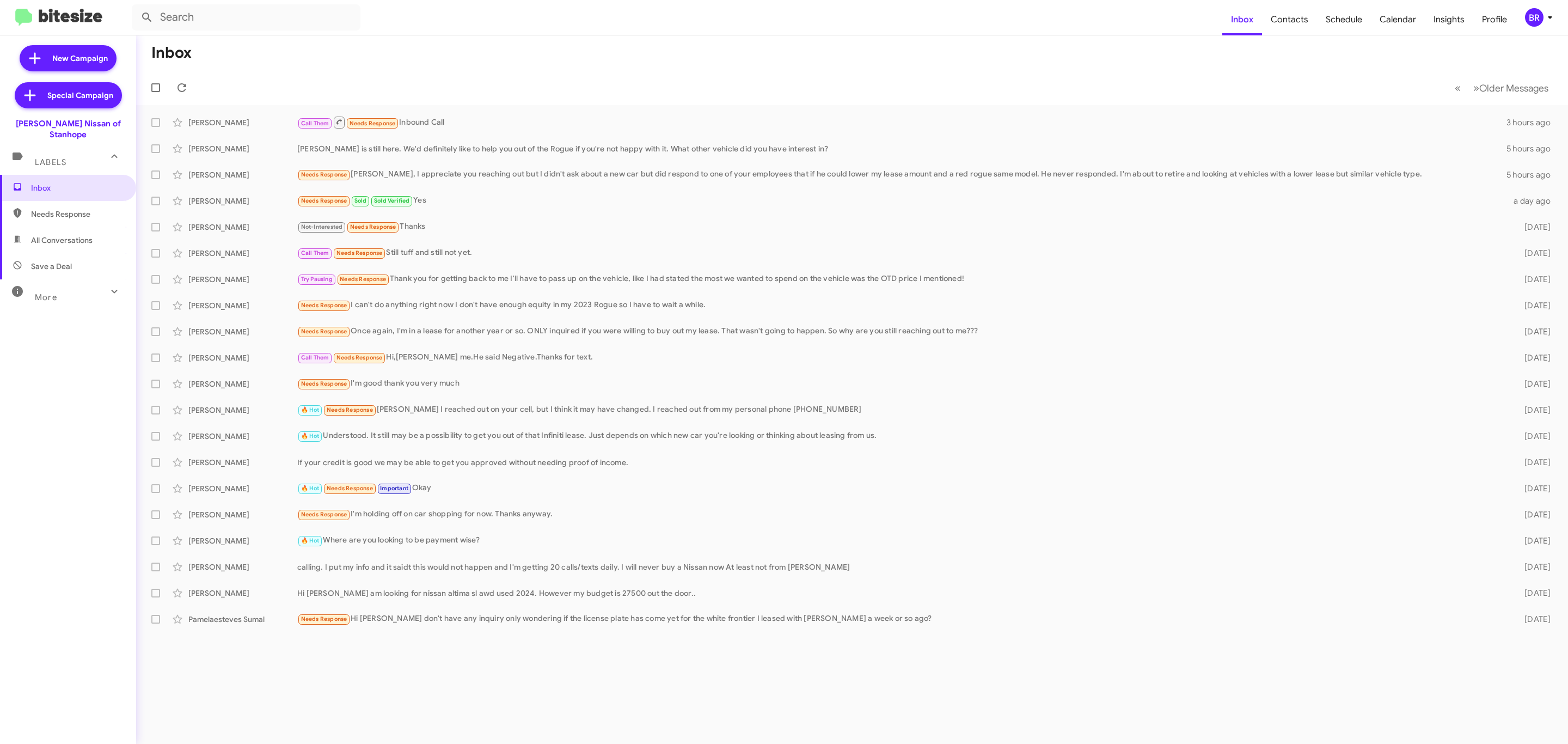
click at [1534, 17] on div "BR" at bounding box center [1534, 17] width 18 height 18
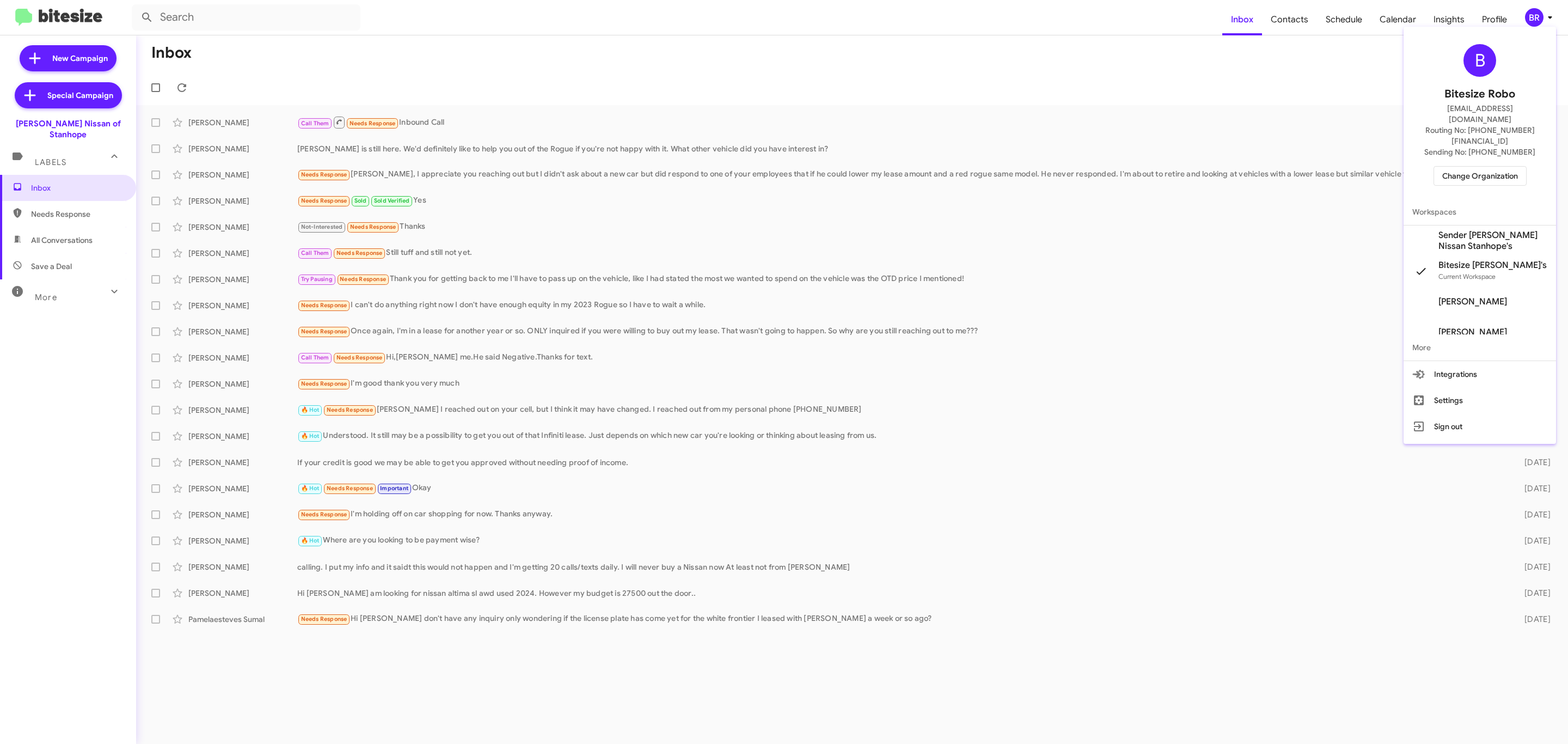
click at [1491, 167] on span "Change Organization" at bounding box center [1480, 176] width 75 height 18
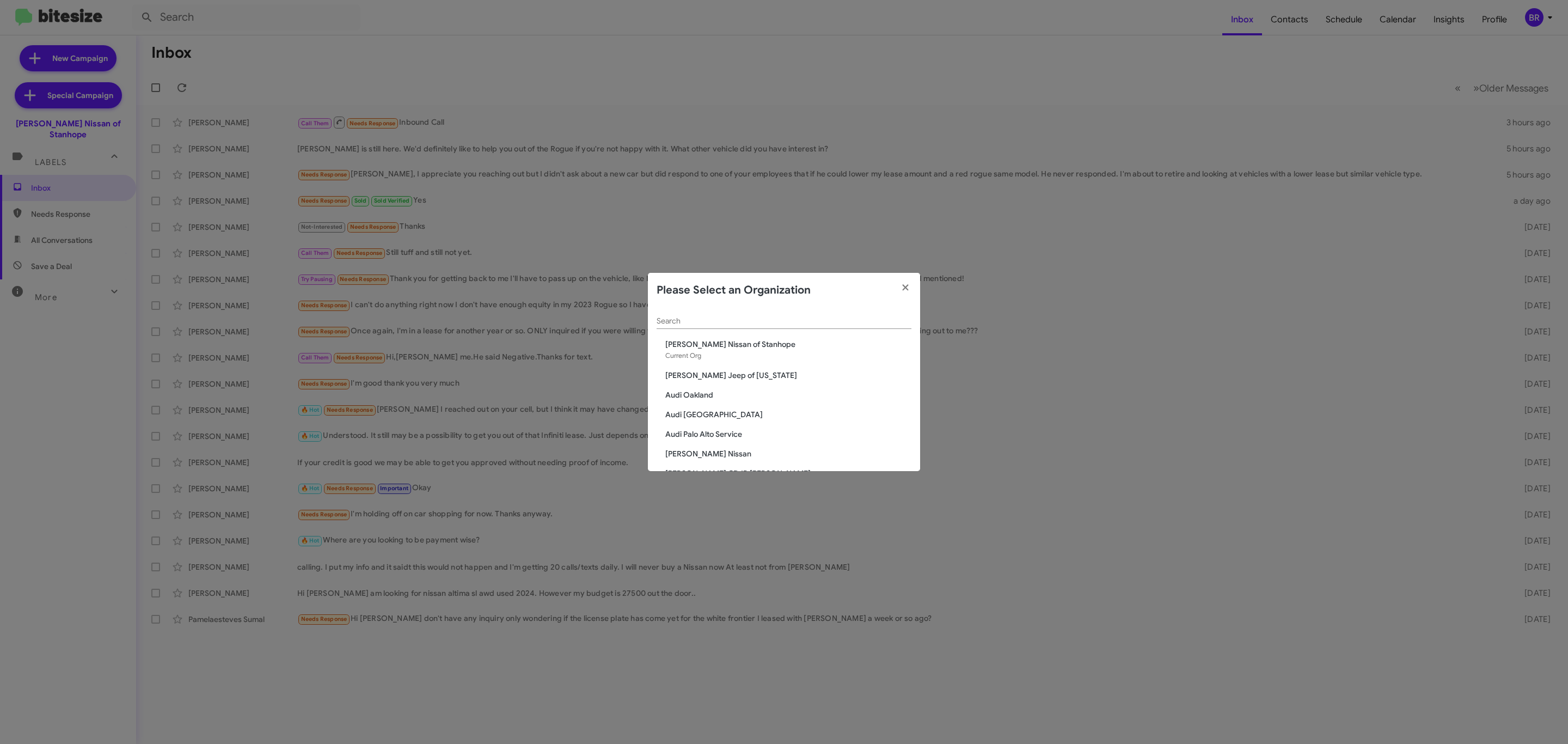
click at [781, 317] on input "Search" at bounding box center [784, 321] width 255 height 9
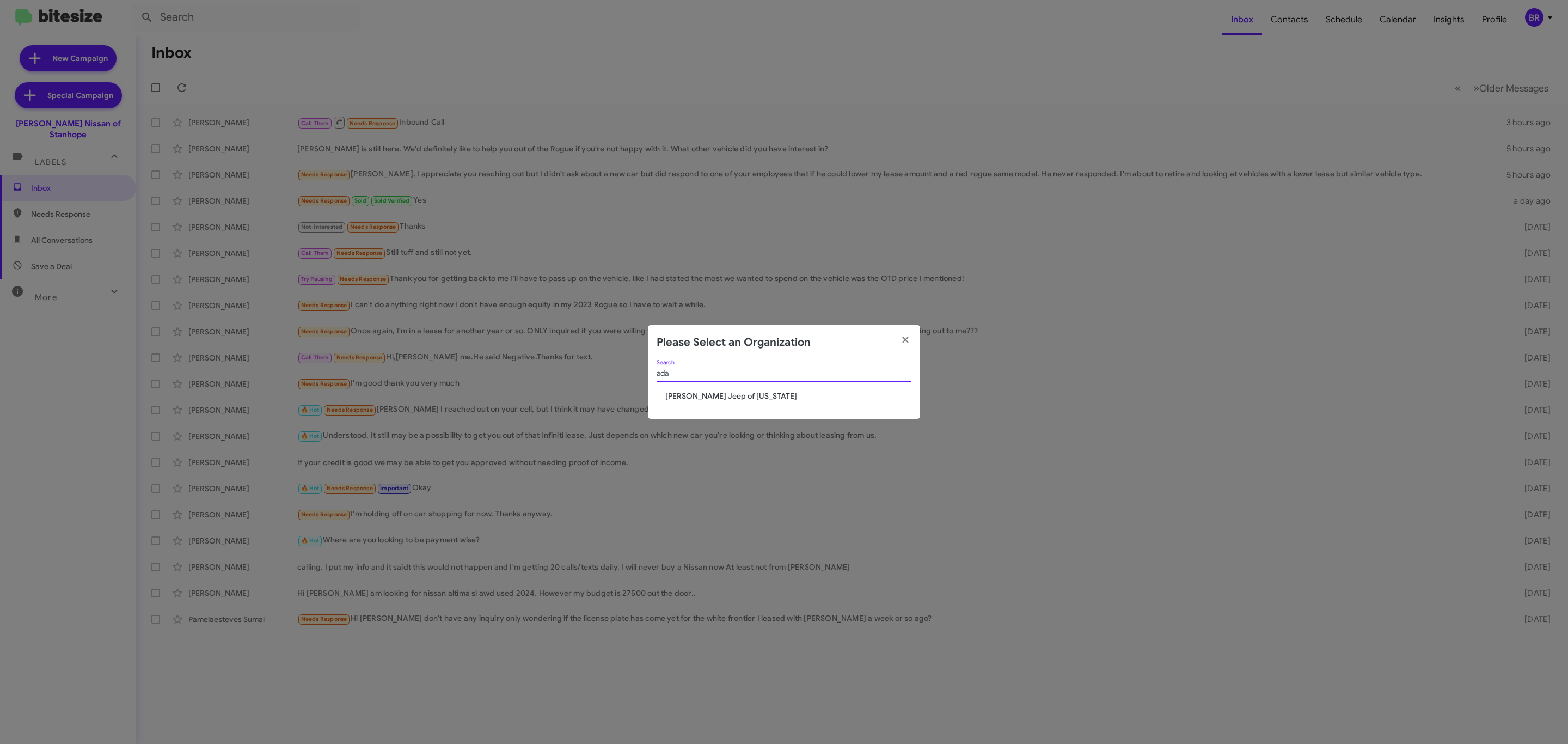
type input "ada"
click at [733, 394] on span "Adams Jeep of Maryland" at bounding box center [788, 396] width 246 height 11
click at [737, 395] on span "Adams Jeep of Maryland" at bounding box center [788, 396] width 246 height 11
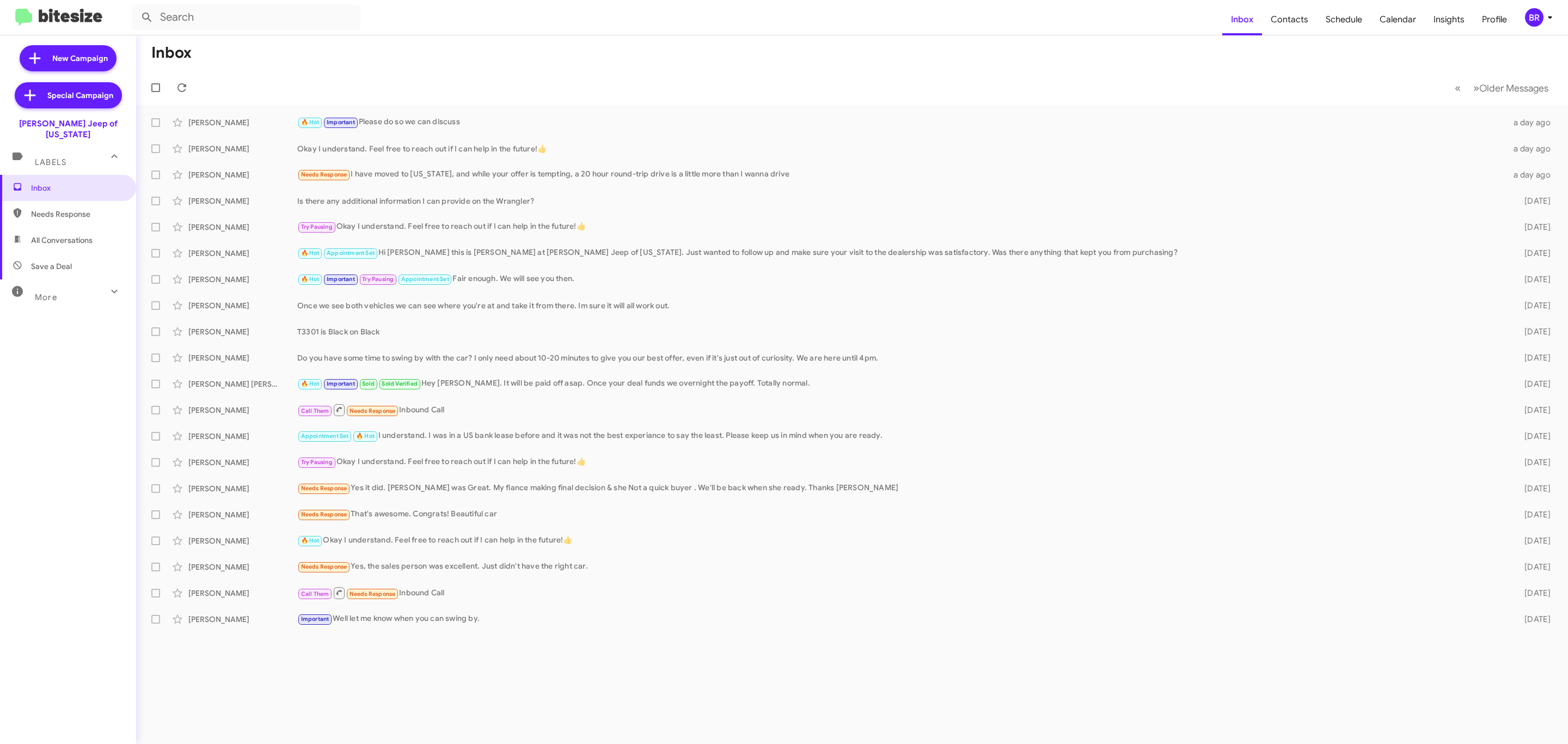
click at [1535, 17] on div "BR" at bounding box center [1534, 17] width 18 height 18
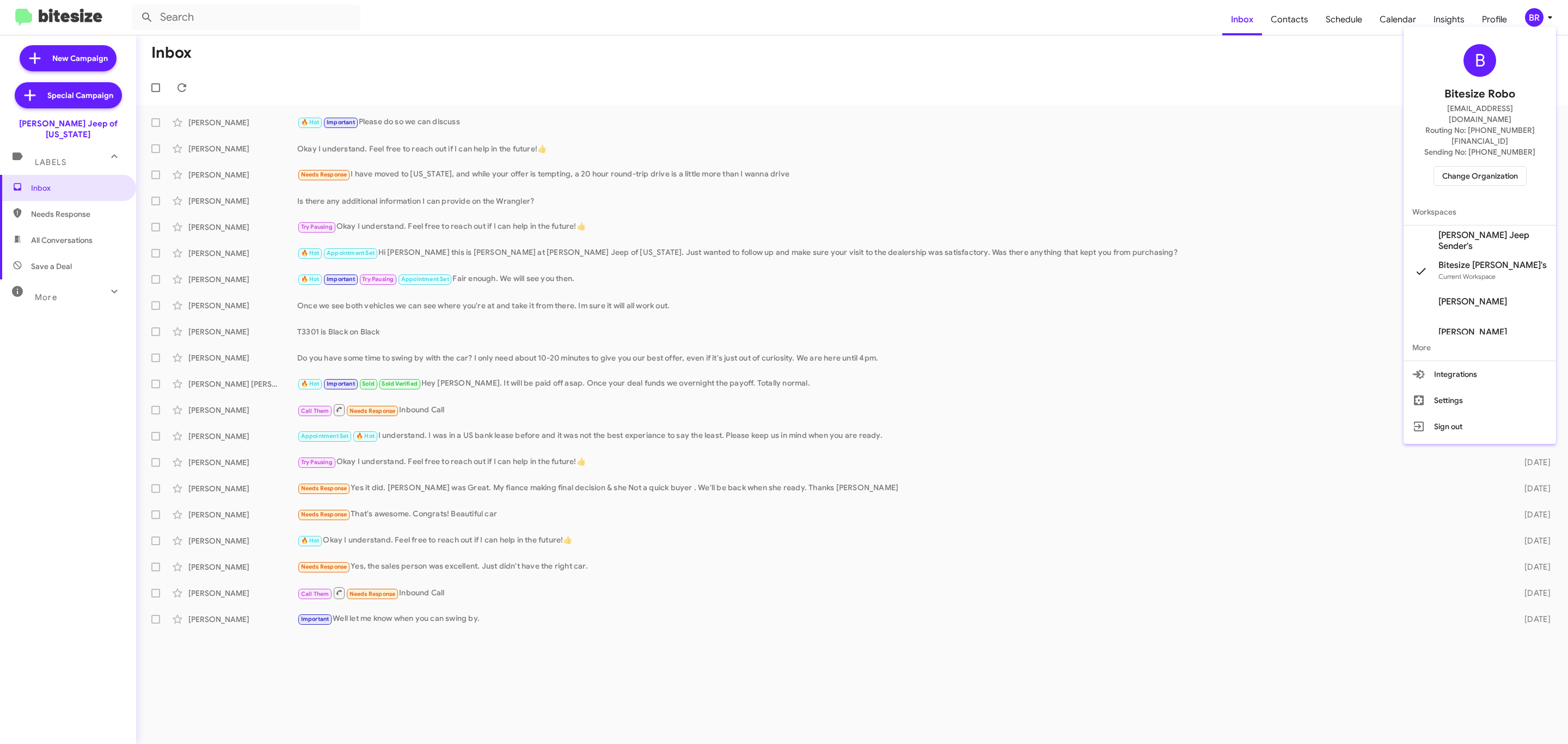
click at [1491, 167] on span "Change Organization" at bounding box center [1480, 176] width 75 height 18
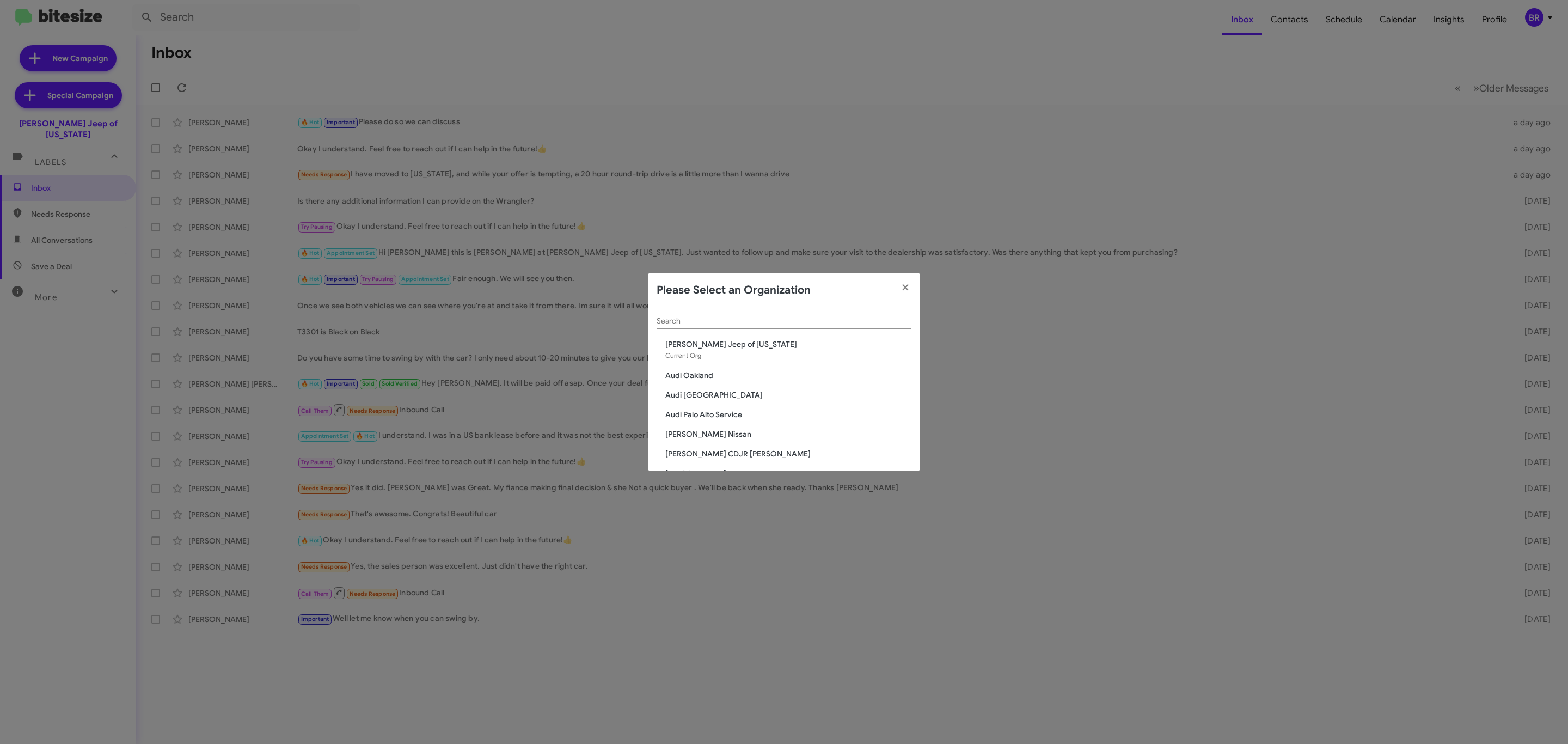
click at [810, 317] on input "Search" at bounding box center [784, 321] width 255 height 9
type input "che"
click at [751, 404] on span "Chevy of Rockville" at bounding box center [788, 403] width 246 height 11
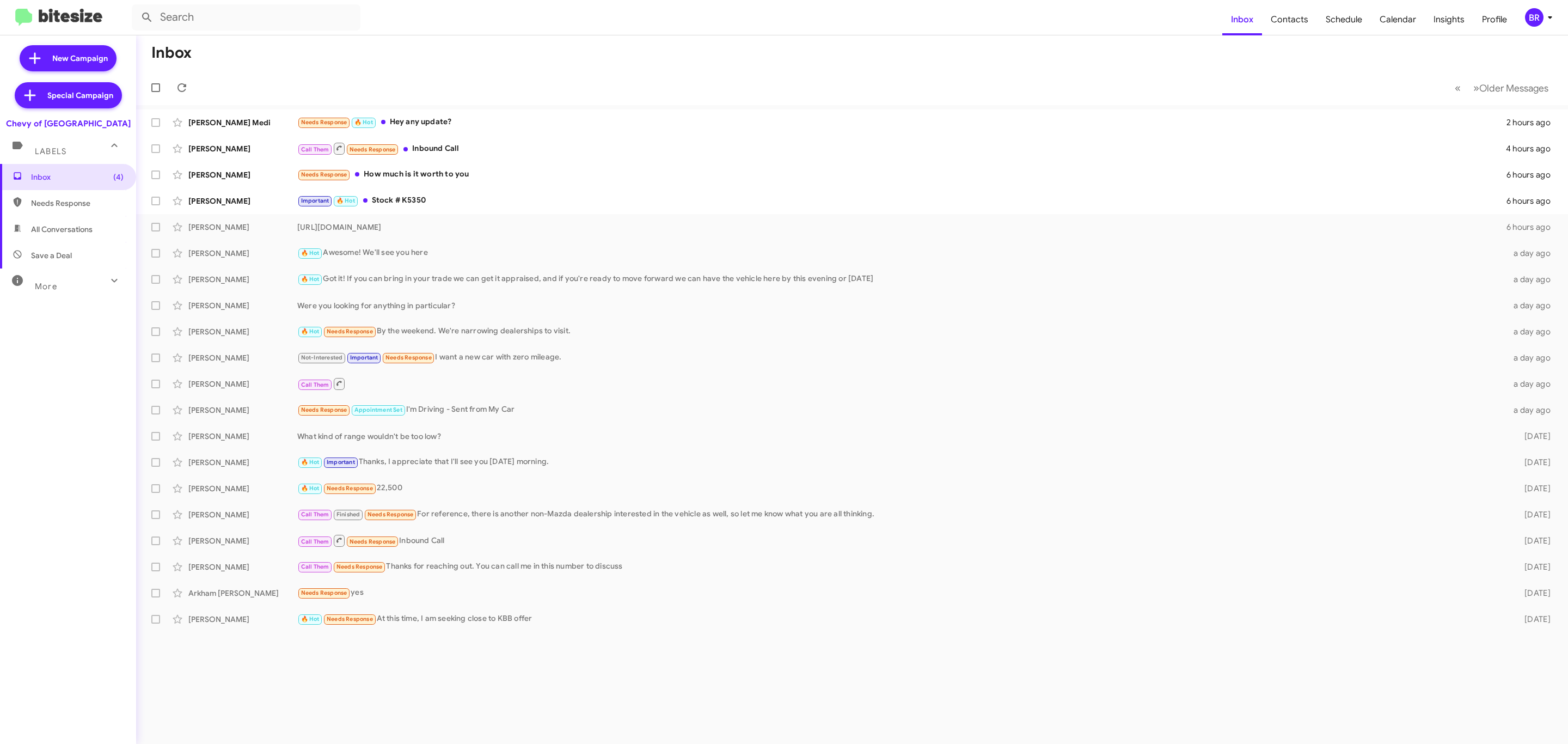
click at [1530, 15] on div "BR" at bounding box center [1534, 17] width 18 height 18
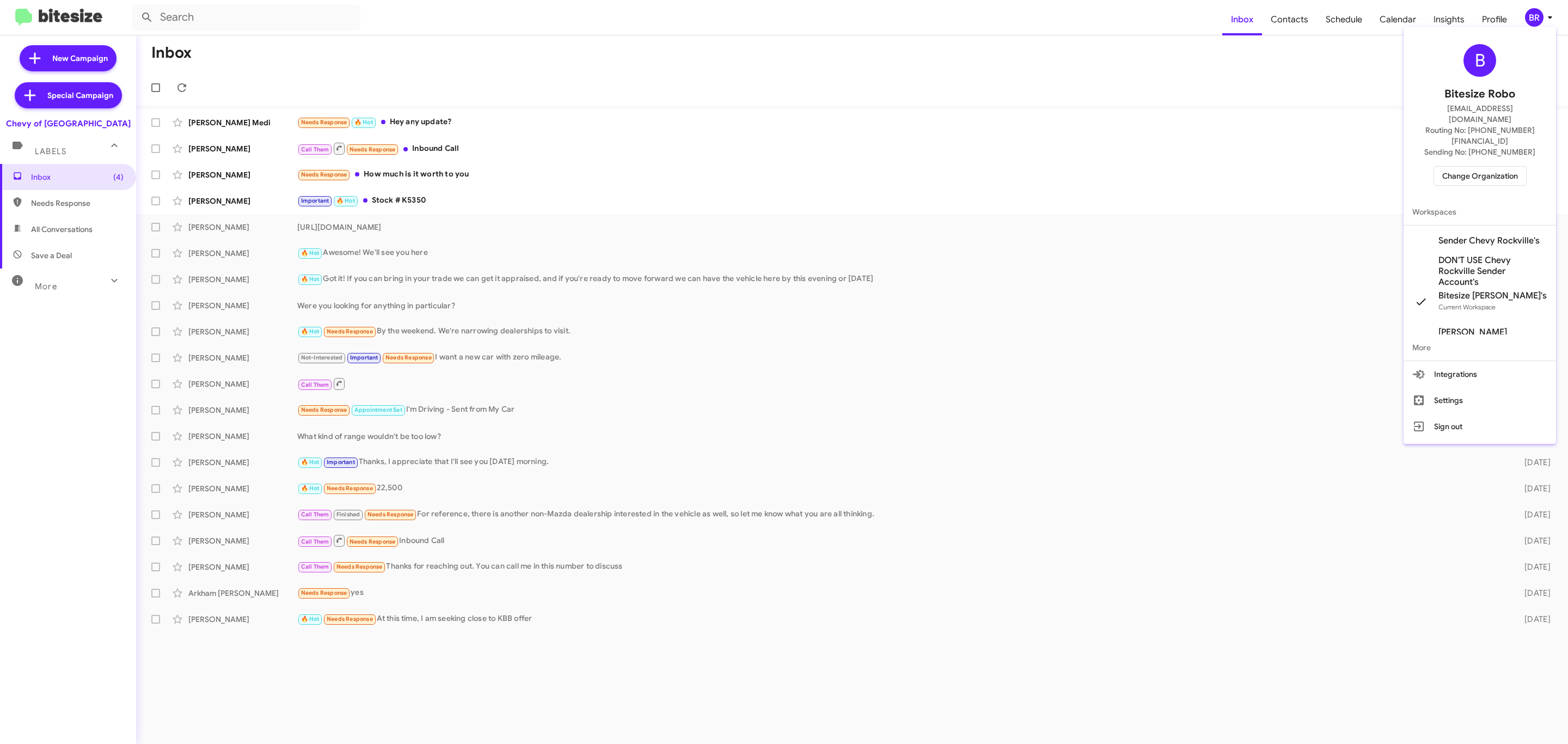
click at [1463, 167] on span "Change Organization" at bounding box center [1480, 176] width 75 height 18
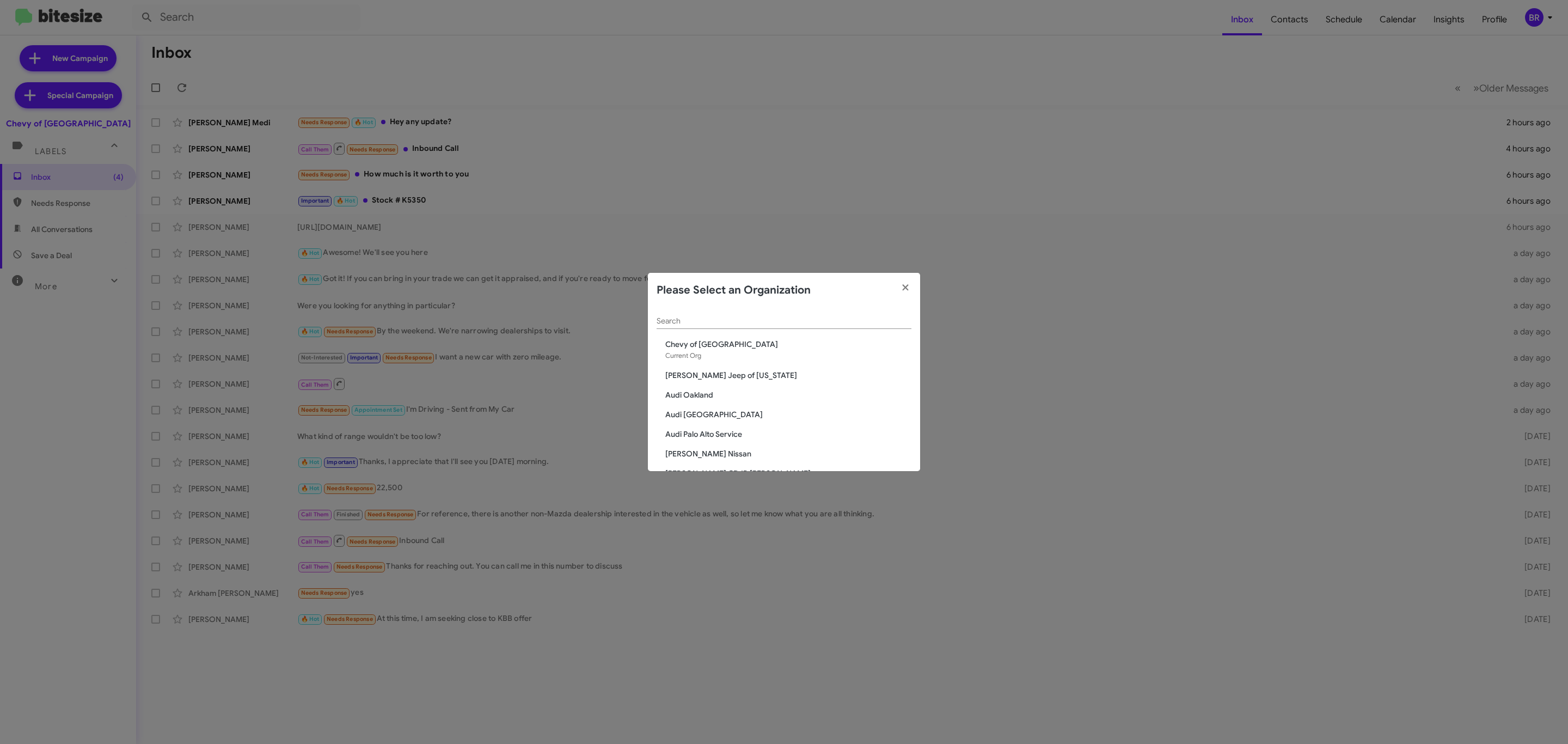
click at [791, 321] on input "Search" at bounding box center [784, 321] width 255 height 9
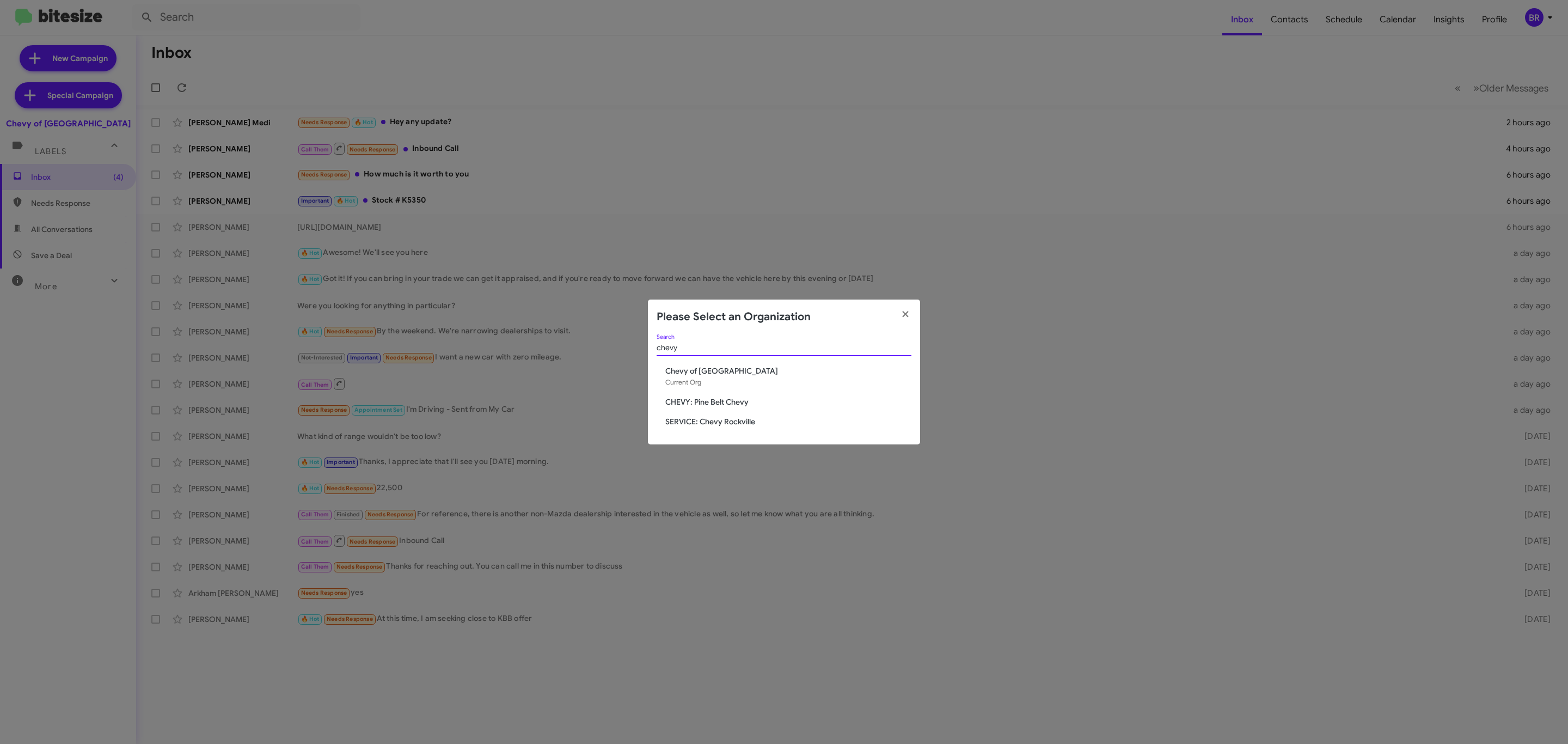
type input "chevy"
click at [737, 398] on span "CHEVY: Pine Belt Chevy" at bounding box center [788, 402] width 246 height 11
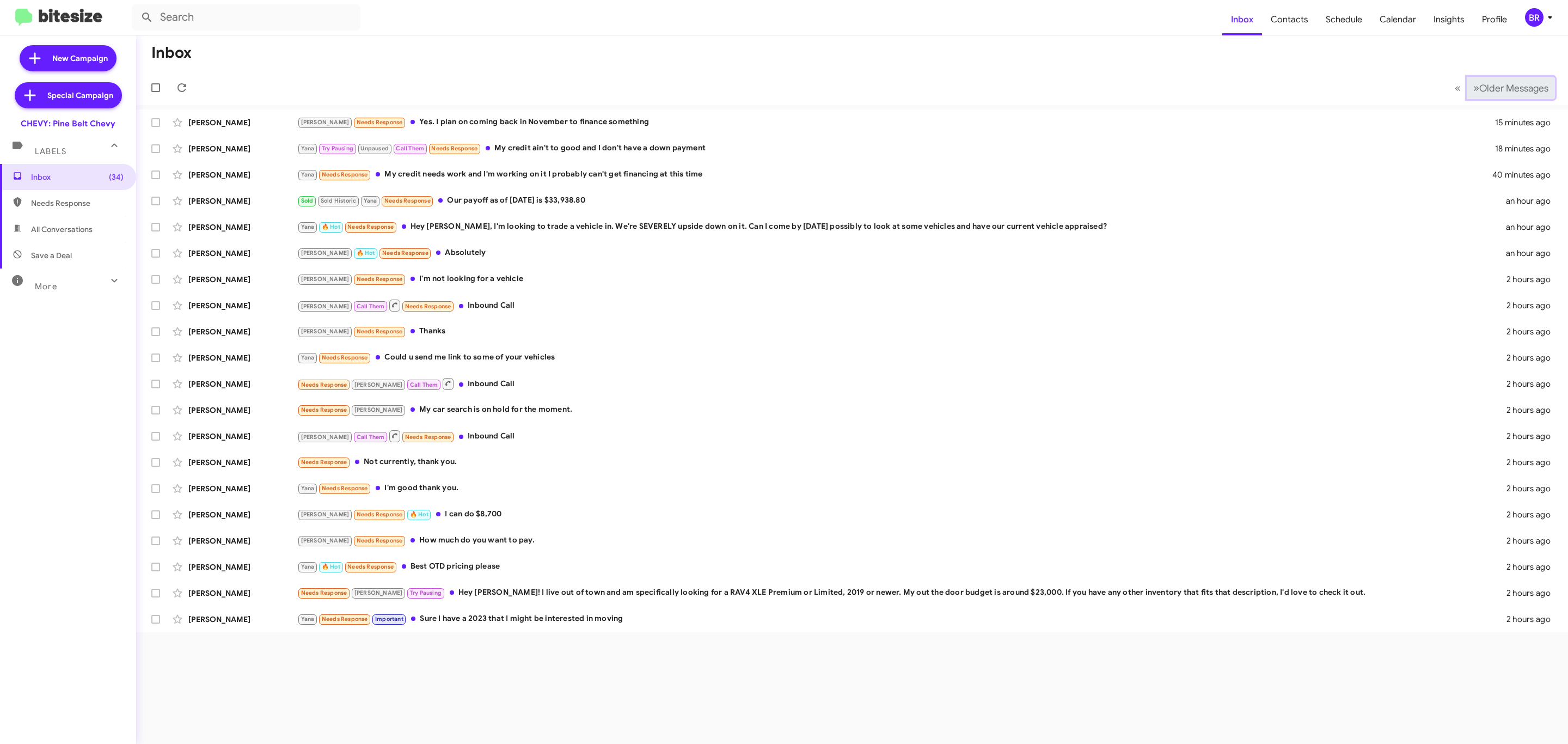
click at [1492, 86] on span "Older Messages" at bounding box center [1514, 88] width 69 height 12
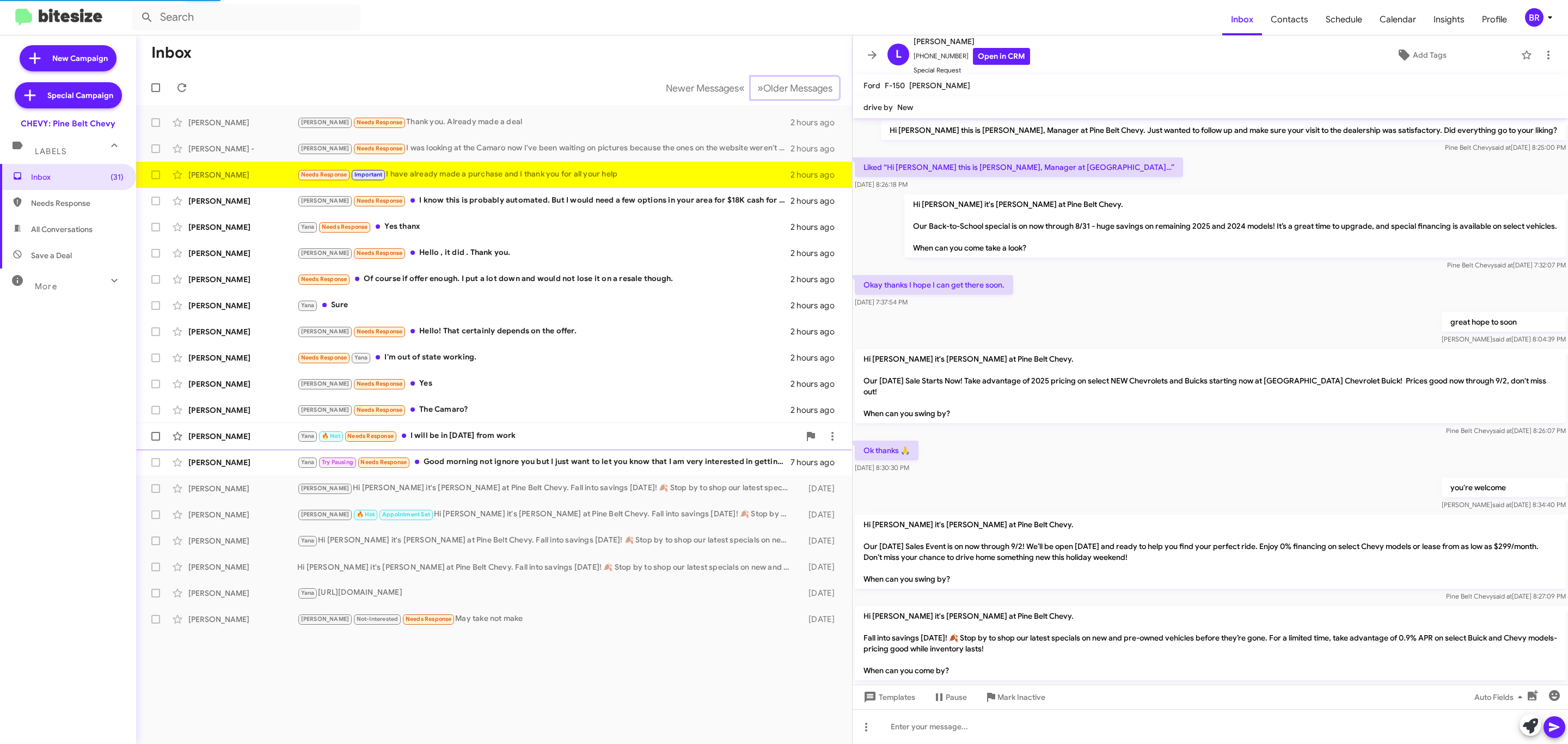
scroll to position [66, 0]
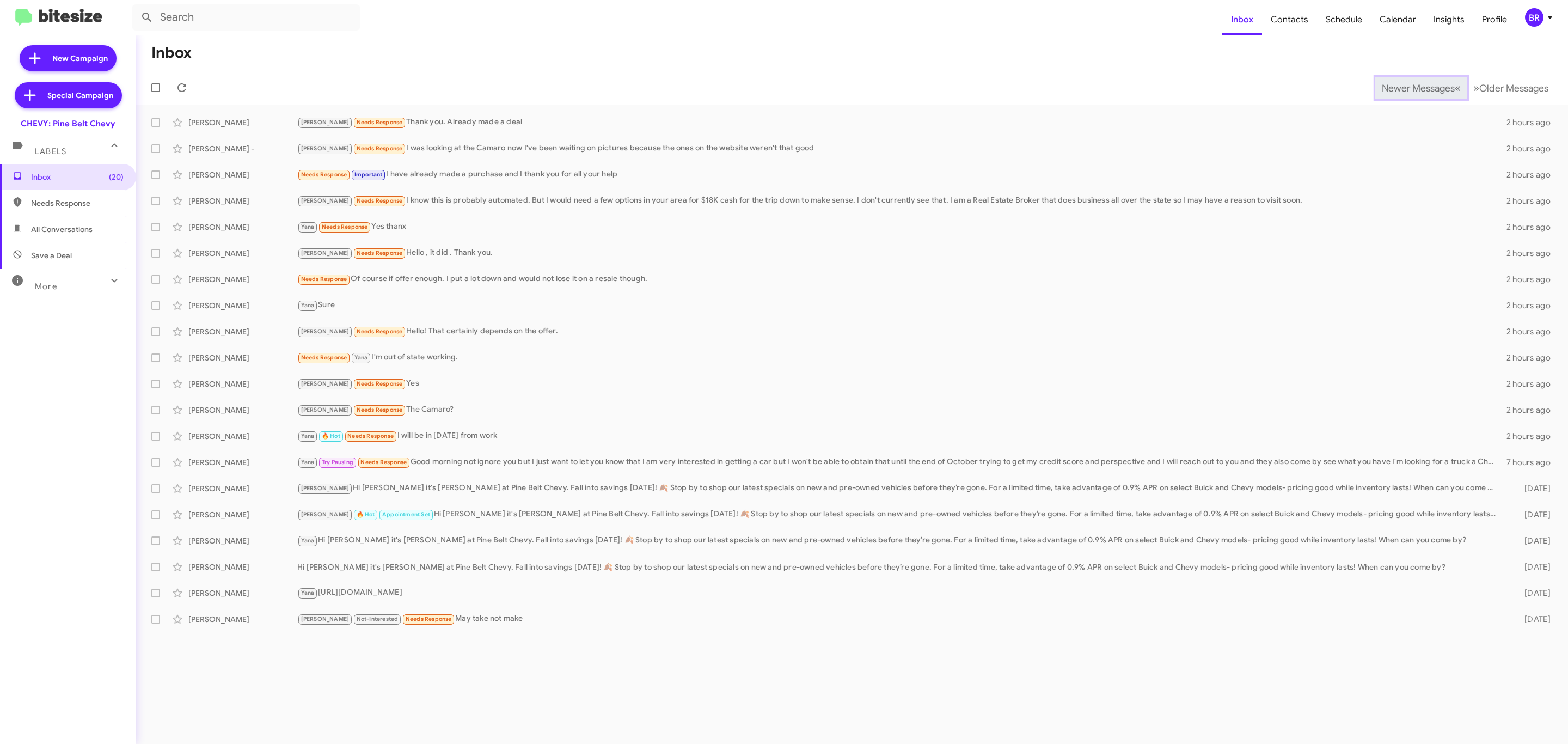
click at [1410, 86] on span "Newer Messages" at bounding box center [1418, 88] width 73 height 12
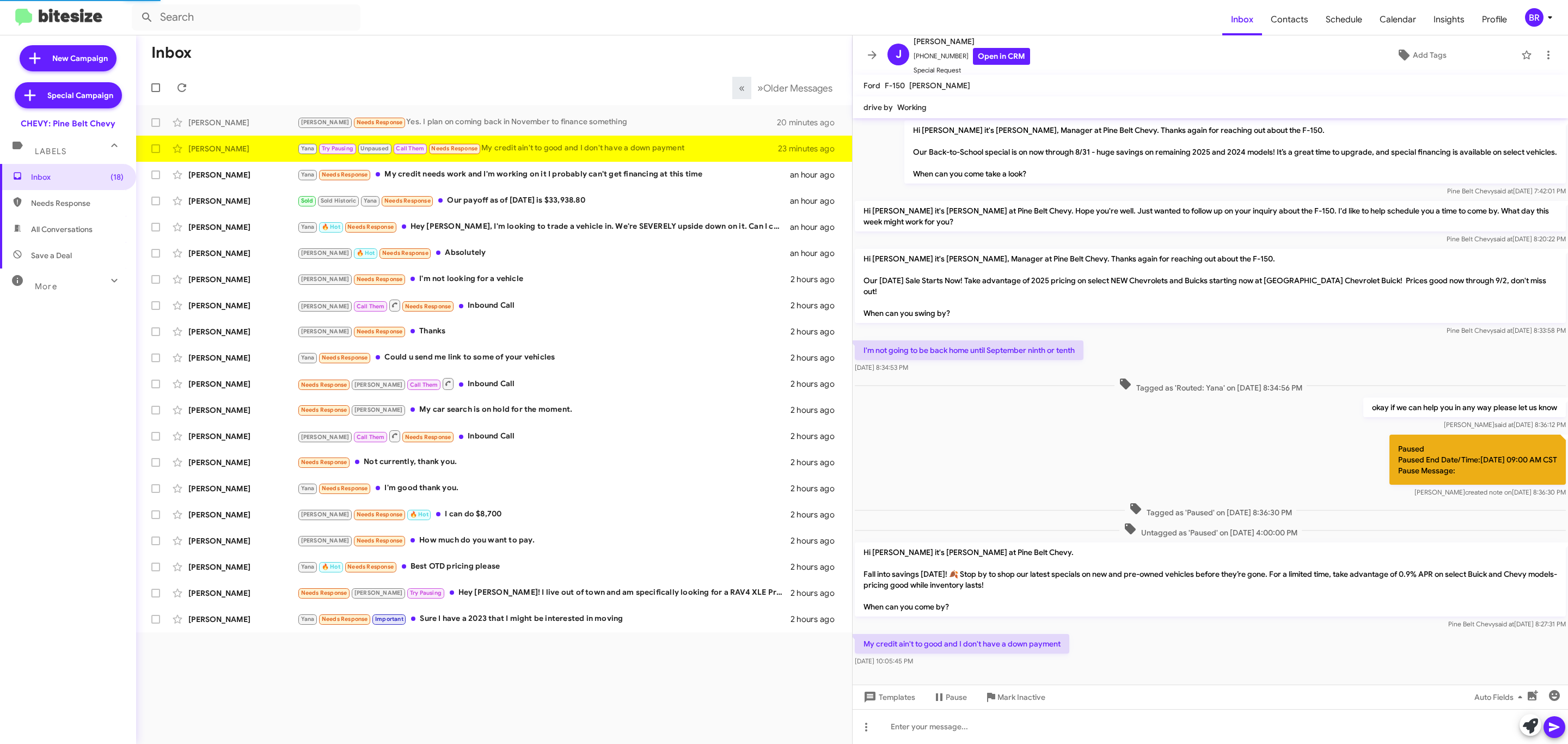
scroll to position [5, 0]
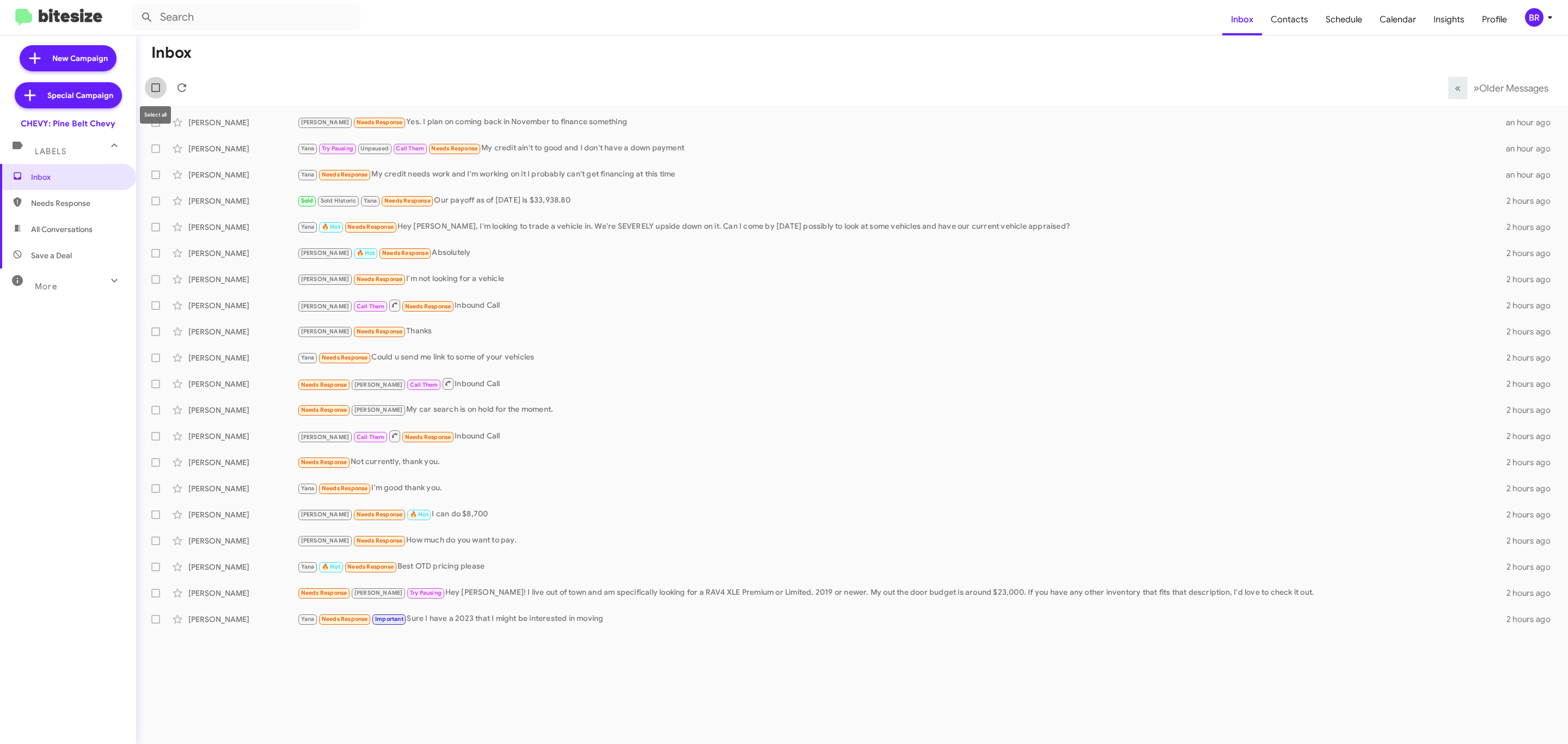
click at [156, 83] on span at bounding box center [156, 88] width 9 height 9
click at [156, 92] on input "checkbox" at bounding box center [155, 92] width 1 height 1
checkbox input "true"
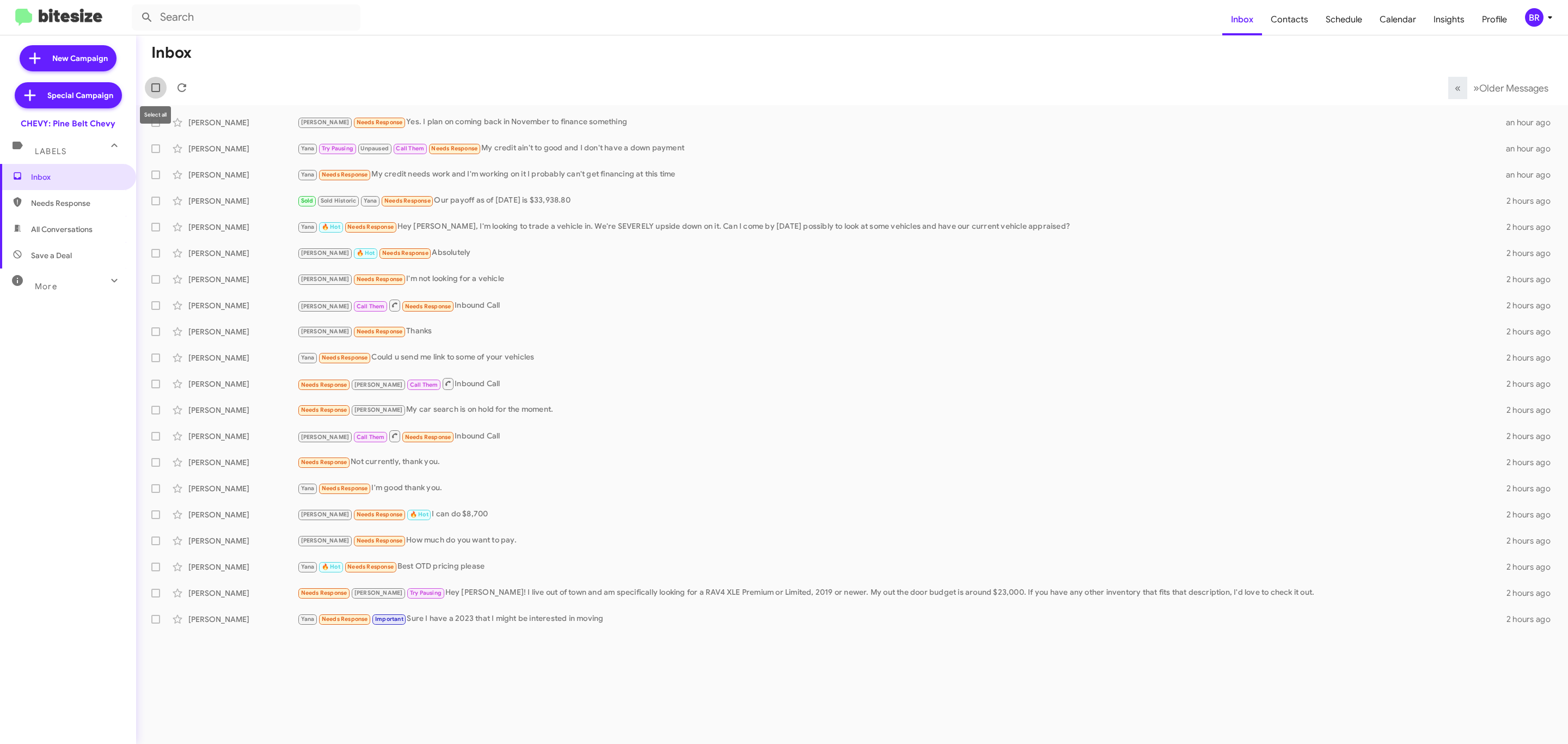
checkbox input "true"
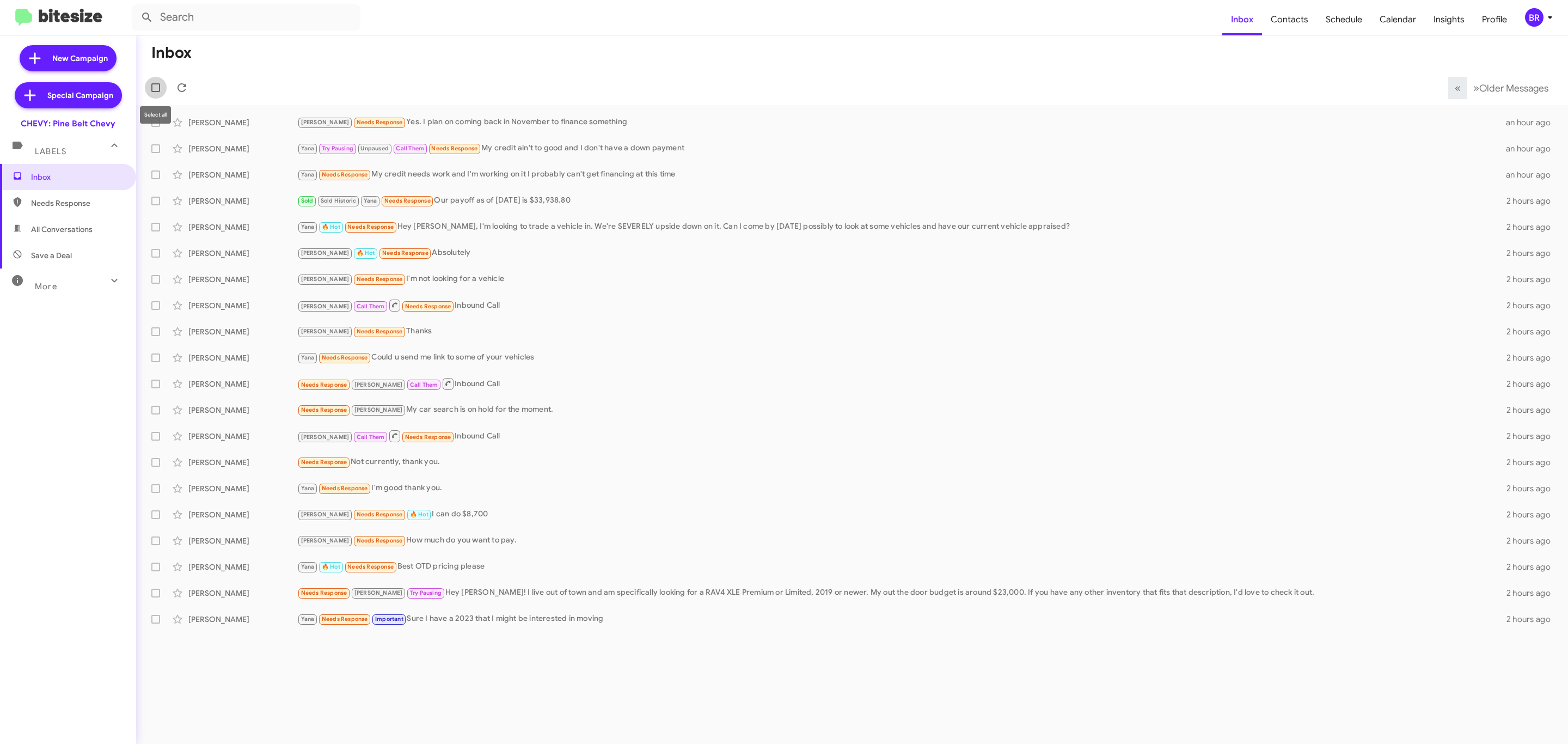
checkbox input "true"
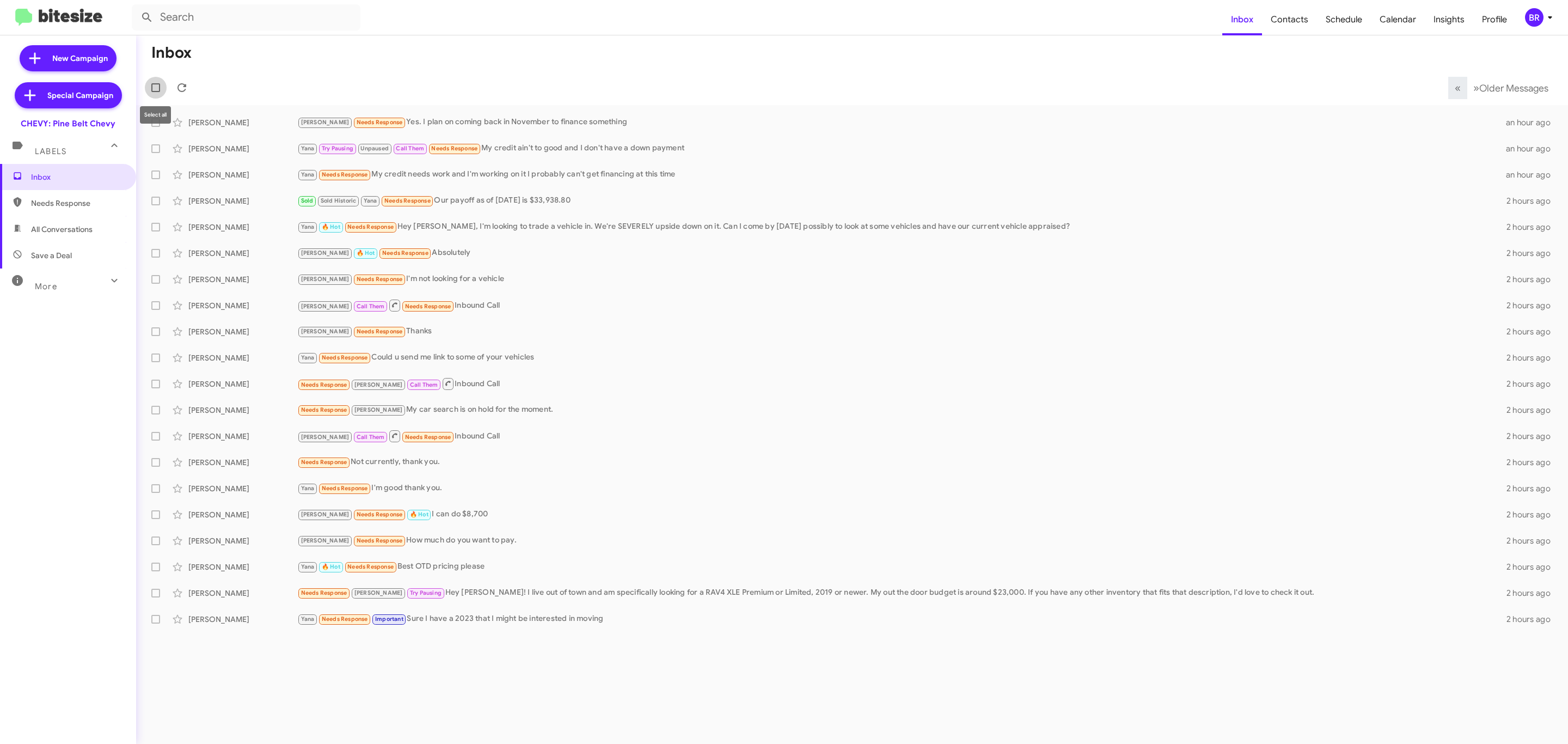
checkbox input "true"
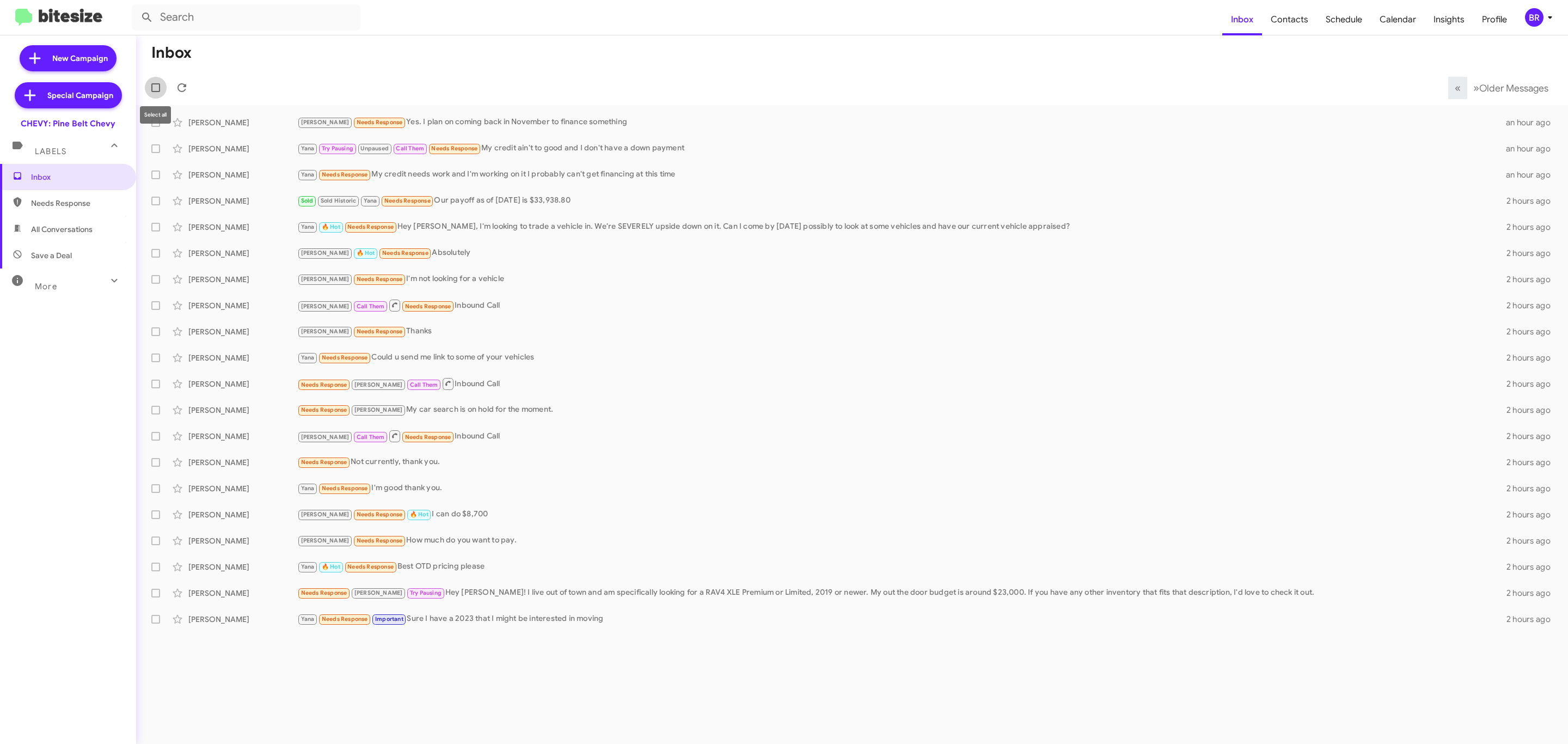
checkbox input "true"
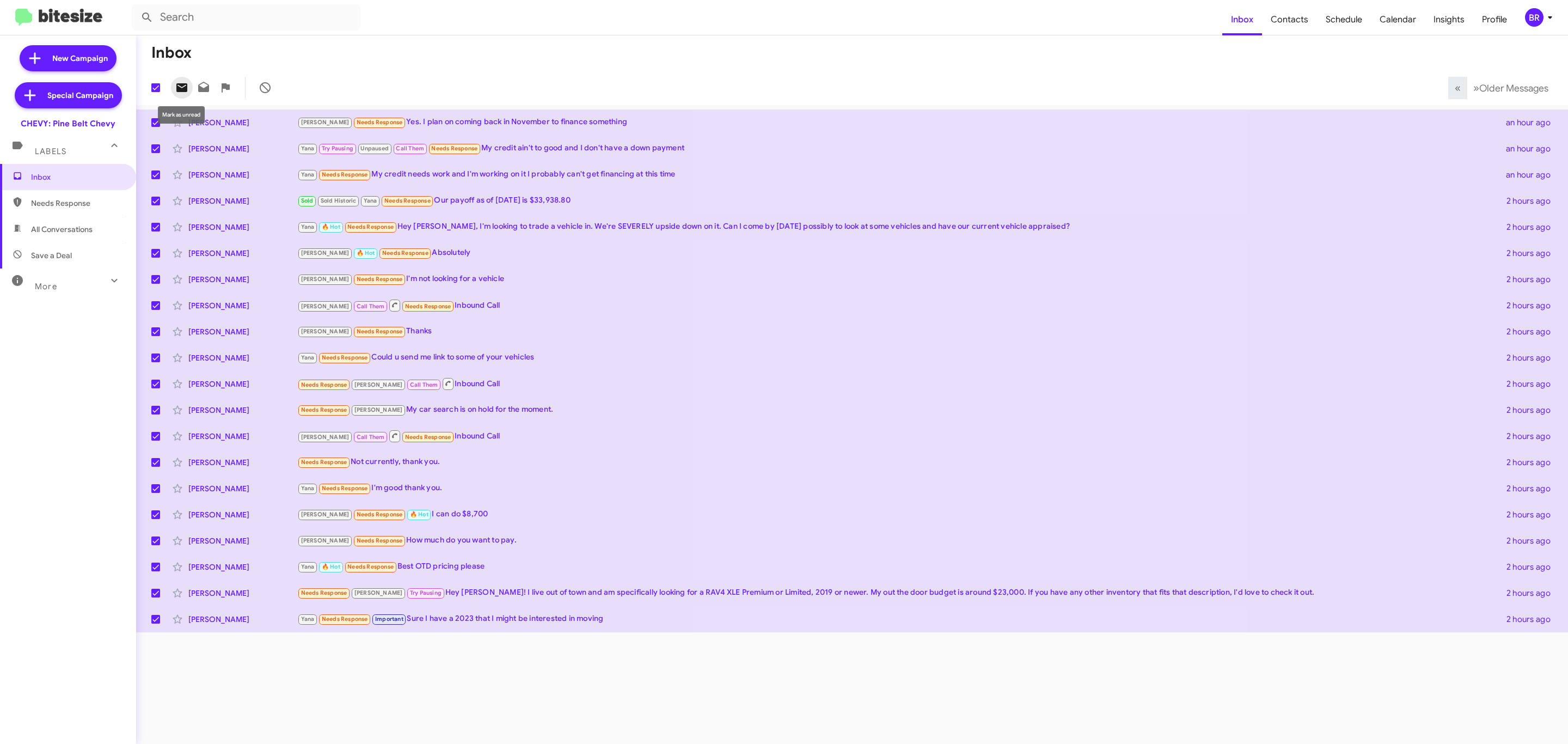
click at [177, 85] on icon at bounding box center [182, 88] width 11 height 9
click at [1511, 93] on span "Older Messages" at bounding box center [1514, 88] width 69 height 12
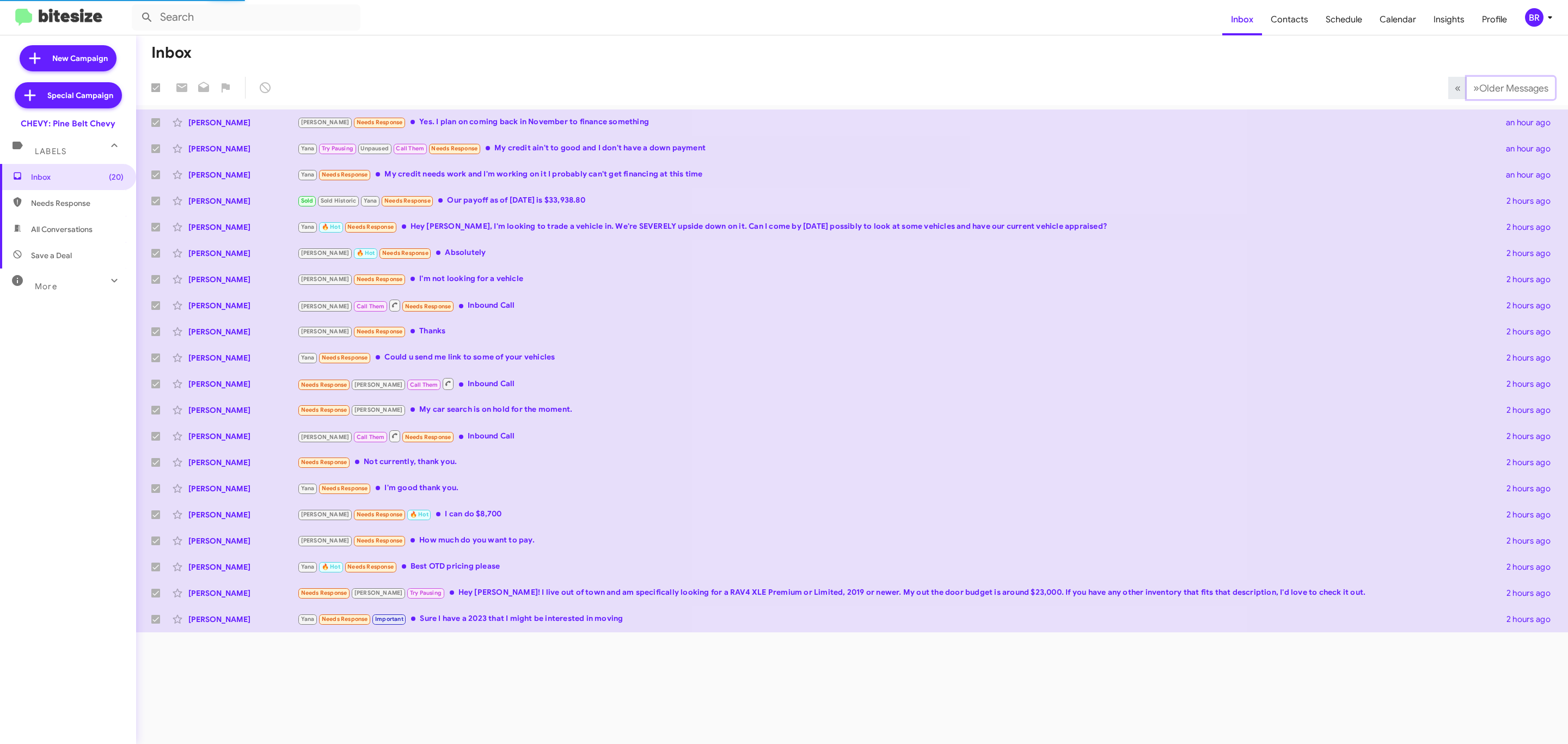
checkbox input "false"
